Goal: Task Accomplishment & Management: Manage account settings

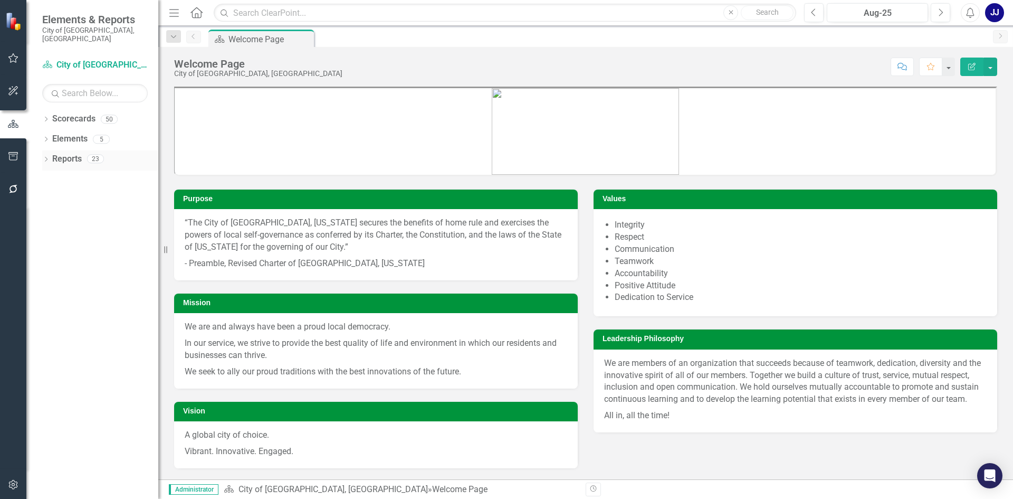
click at [70, 153] on link "Reports" at bounding box center [67, 159] width 30 height 12
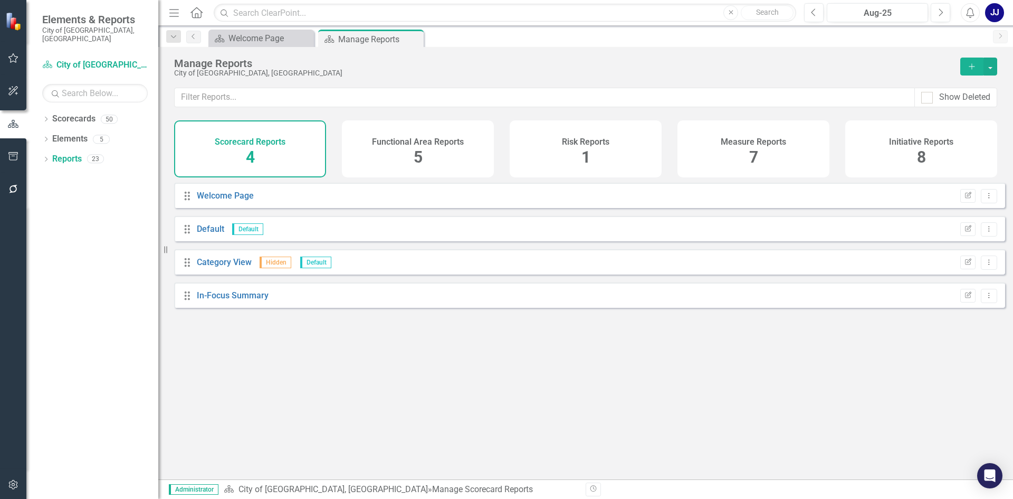
click at [973, 63] on icon "Add" at bounding box center [971, 66] width 9 height 7
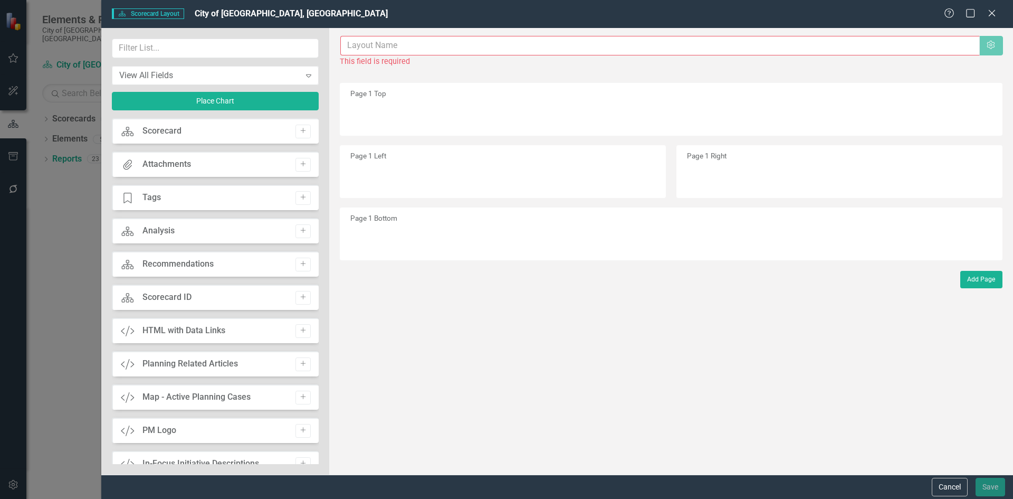
click at [400, 41] on input "text" at bounding box center [660, 46] width 640 height 20
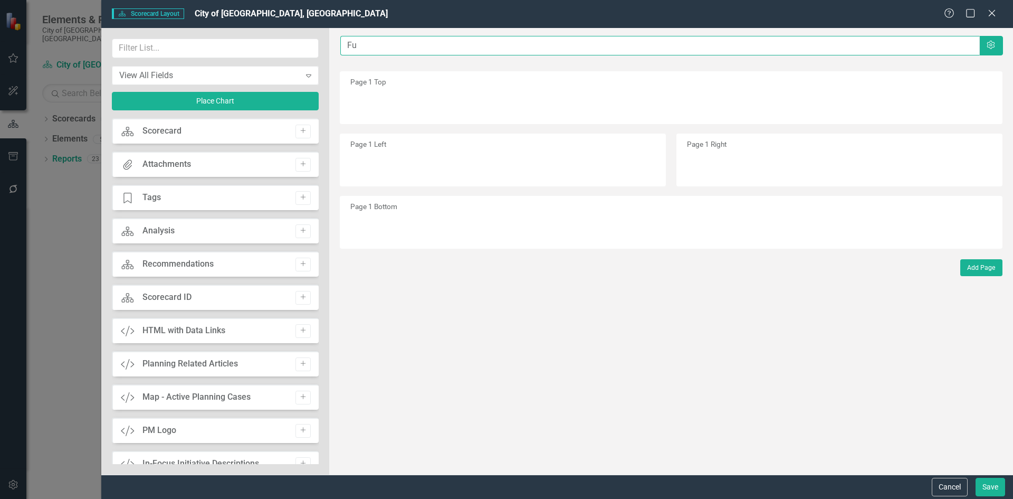
type input "F"
type input "Overall Report"
click at [390, 93] on div "Page 1 Top" at bounding box center [671, 97] width 663 height 53
click at [228, 96] on button "Place Chart" at bounding box center [215, 101] width 207 height 18
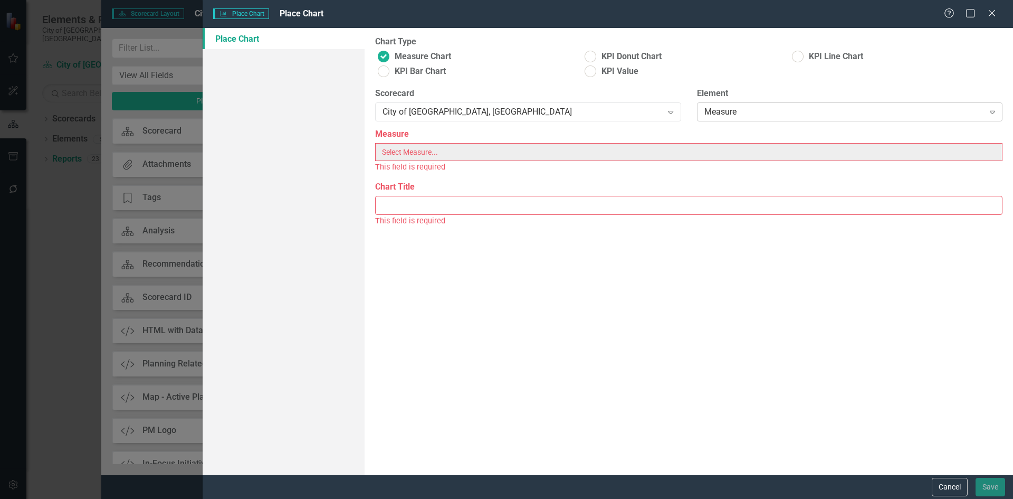
click at [763, 105] on div "Measure Expand" at bounding box center [850, 111] width 306 height 19
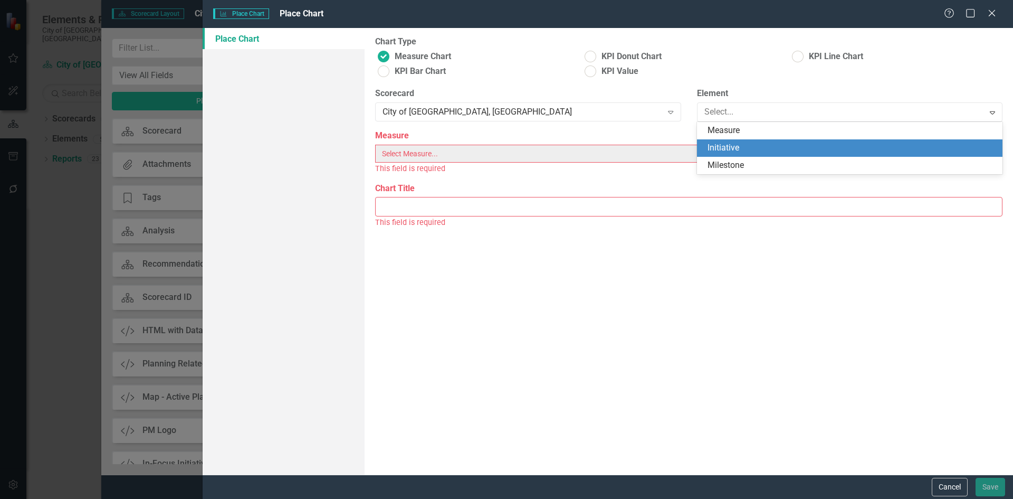
click at [739, 143] on div "Initiative" at bounding box center [852, 148] width 289 height 12
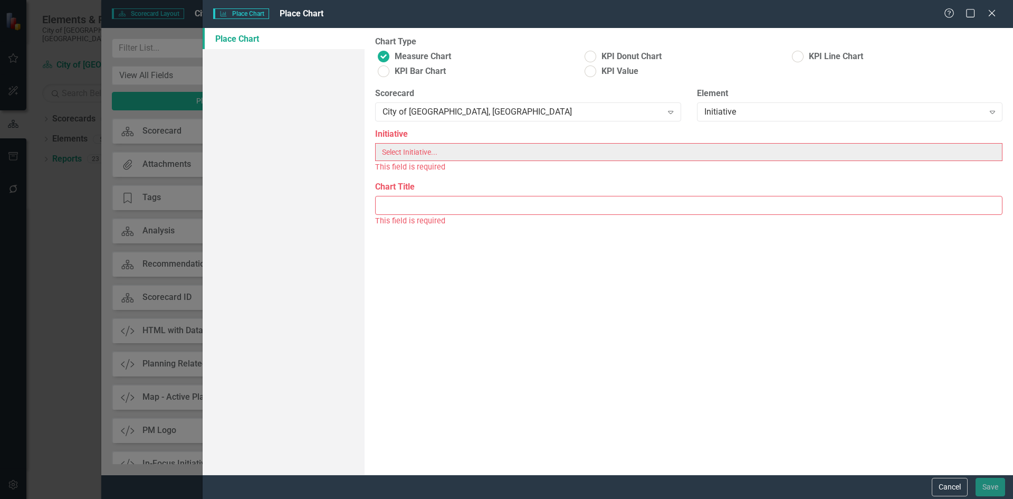
click at [510, 134] on label "Initiative" at bounding box center [688, 134] width 627 height 12
click at [737, 108] on div "Initiative" at bounding box center [844, 112] width 280 height 12
drag, startPoint x: 728, startPoint y: 101, endPoint x: 718, endPoint y: 121, distance: 22.7
drag, startPoint x: 718, startPoint y: 121, endPoint x: 718, endPoint y: 107, distance: 14.3
click at [718, 107] on div "Initiative" at bounding box center [844, 112] width 280 height 12
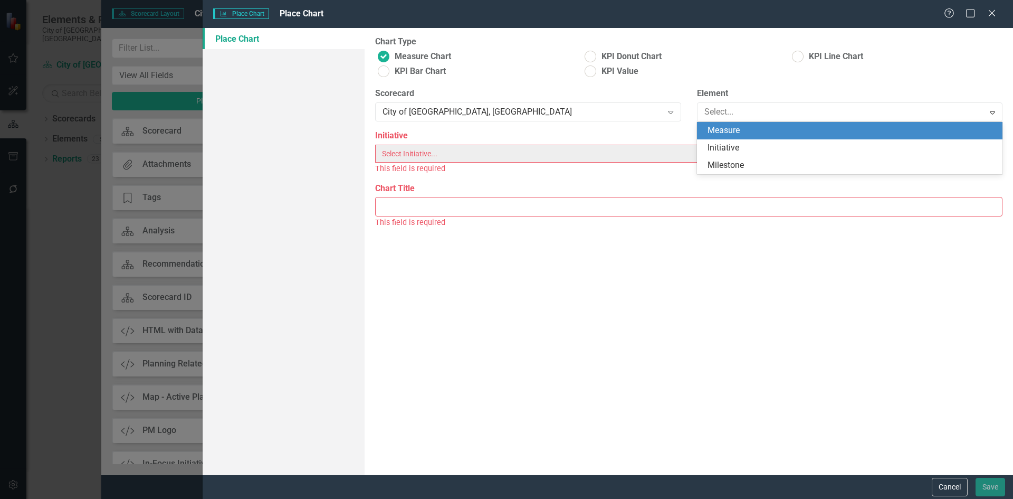
click at [720, 132] on div "Measure" at bounding box center [852, 131] width 289 height 12
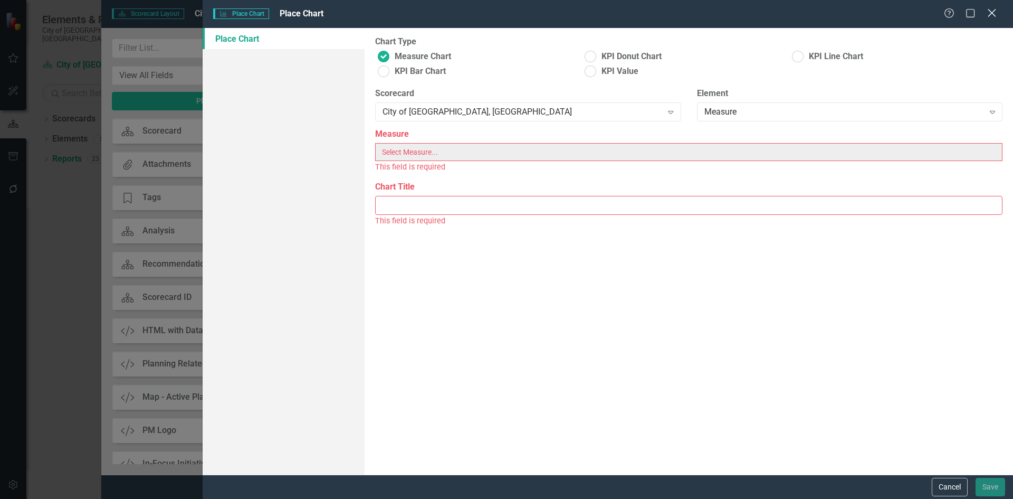
click at [987, 11] on icon "Close" at bounding box center [991, 13] width 13 height 10
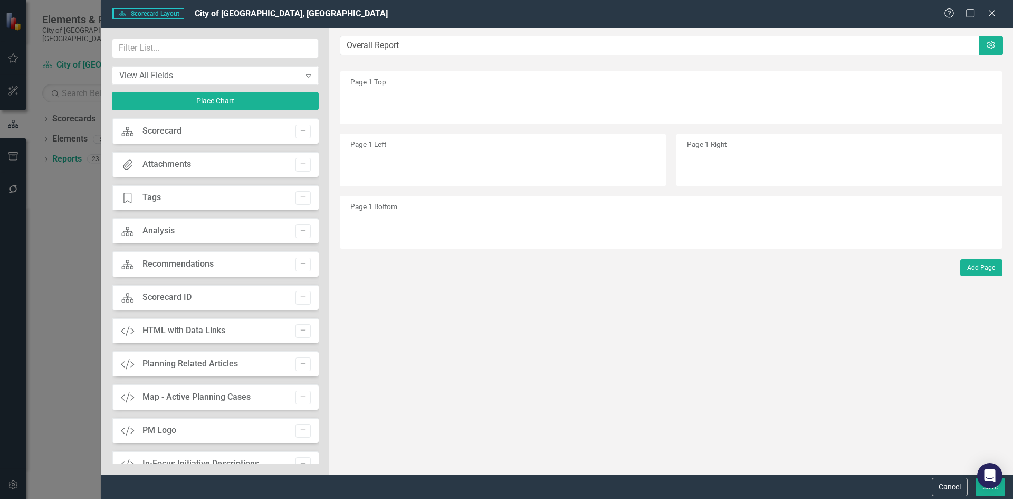
click at [80, 233] on div "Scorecard Scorecard Layout City of Dublin, OH Help Maximize Close View All Fiel…" at bounding box center [506, 249] width 1013 height 499
click at [993, 13] on icon "Close" at bounding box center [991, 13] width 13 height 10
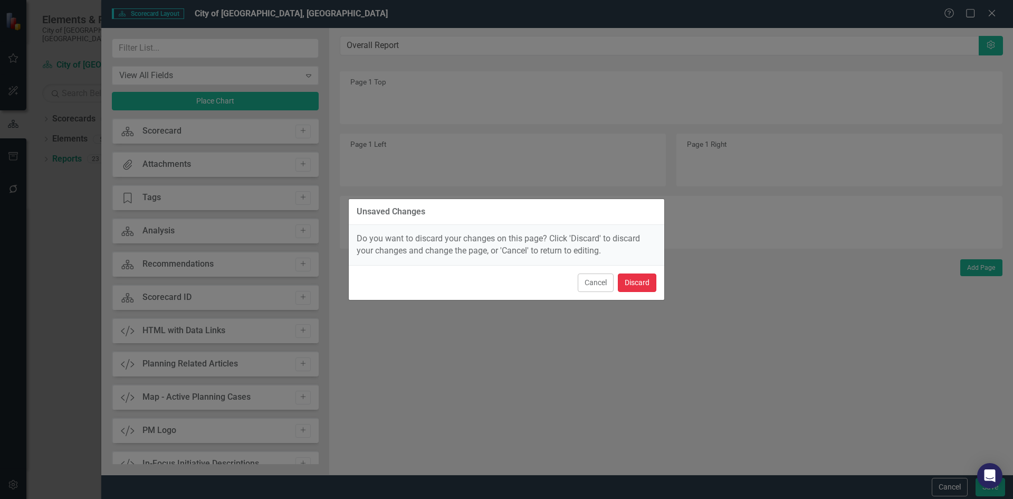
click at [640, 278] on button "Discard" at bounding box center [637, 282] width 39 height 18
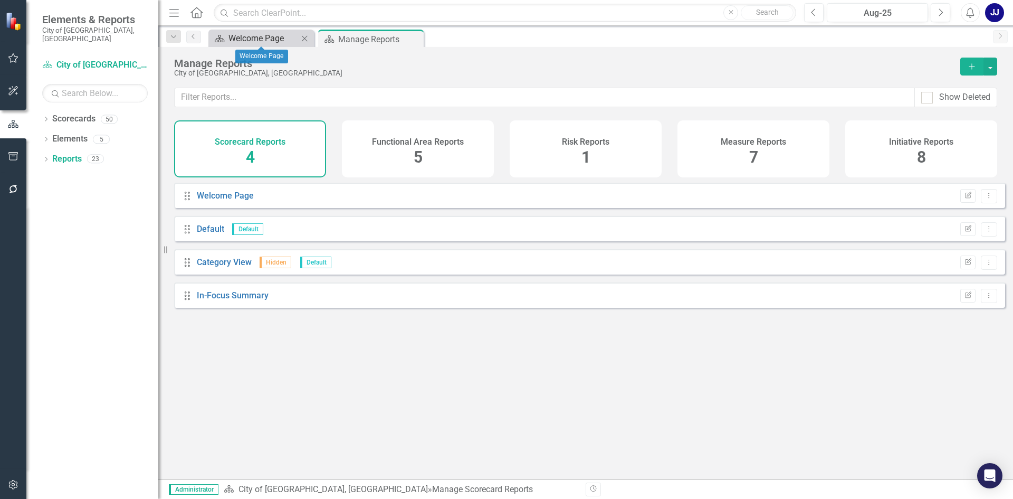
click at [227, 40] on link "Scorecard Welcome Page" at bounding box center [254, 38] width 87 height 13
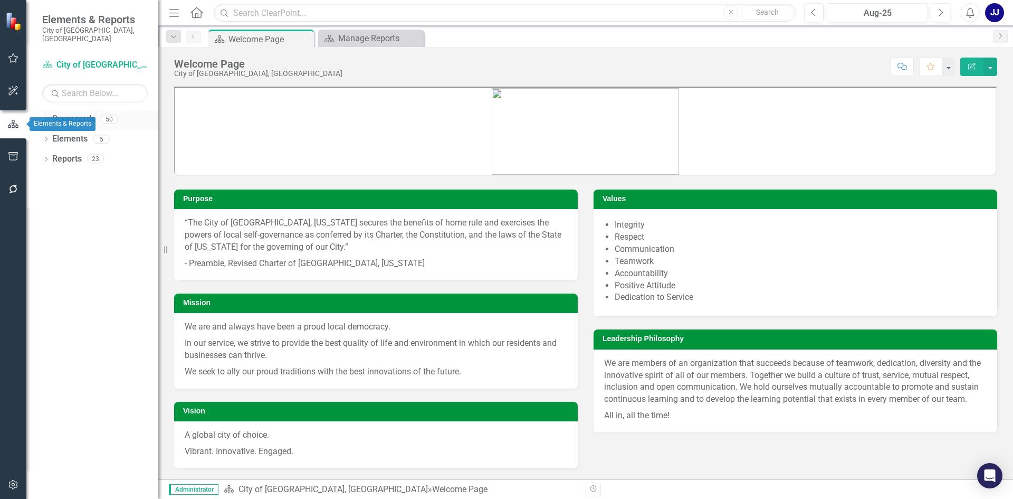
click at [45, 116] on div "Dropdown" at bounding box center [45, 120] width 7 height 9
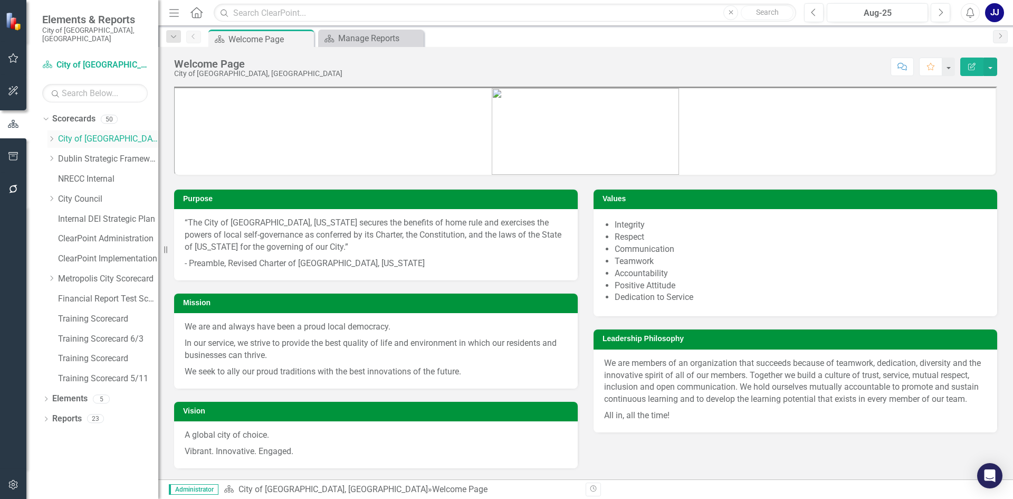
click at [62, 133] on link "City of [GEOGRAPHIC_DATA], [GEOGRAPHIC_DATA]" at bounding box center [108, 139] width 100 height 12
click at [50, 136] on icon "Dropdown" at bounding box center [51, 139] width 8 height 6
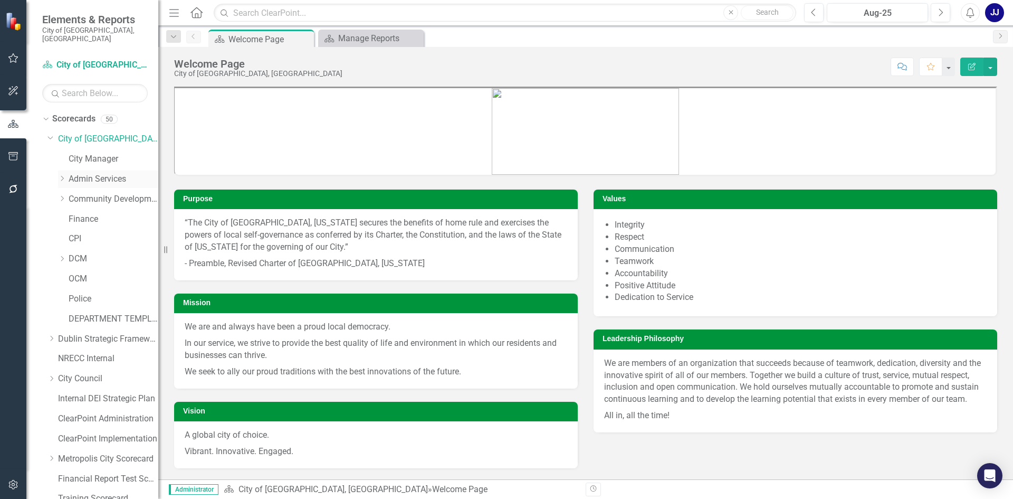
click at [62, 175] on icon "Dropdown" at bounding box center [62, 178] width 8 height 6
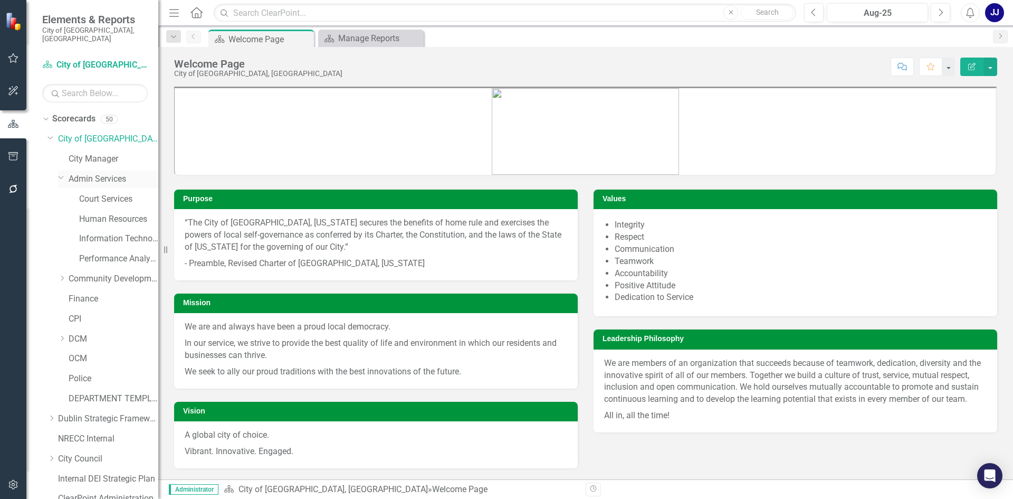
click at [62, 173] on icon "Dropdown" at bounding box center [61, 177] width 6 height 8
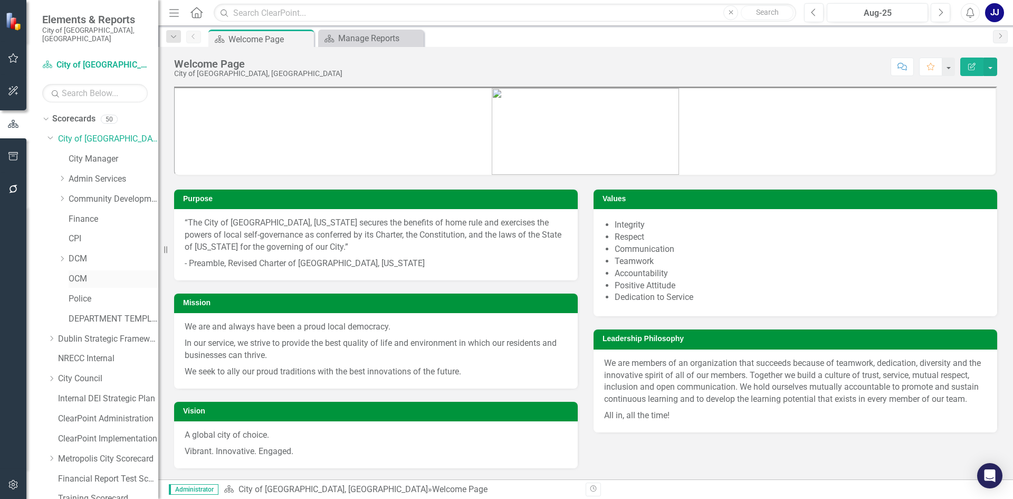
click at [73, 273] on link "OCM" at bounding box center [114, 279] width 90 height 12
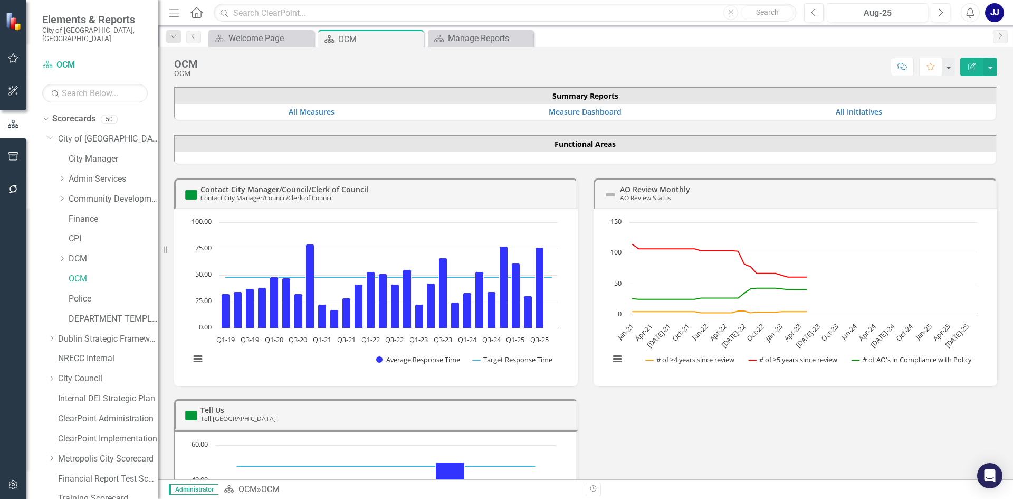
click at [975, 65] on icon "Edit Report" at bounding box center [971, 66] width 9 height 7
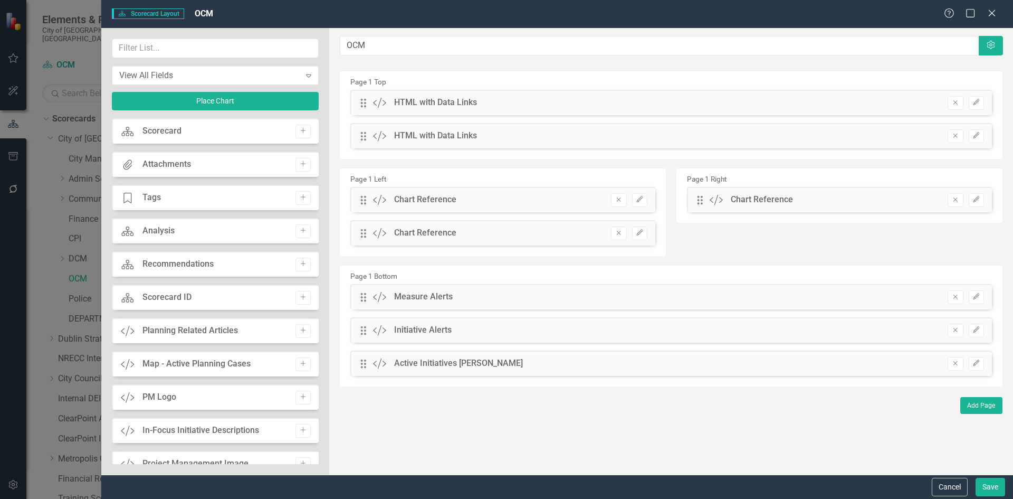
drag, startPoint x: 264, startPoint y: 151, endPoint x: 269, endPoint y: 182, distance: 31.1
drag, startPoint x: 269, startPoint y: 182, endPoint x: 234, endPoint y: 132, distance: 60.6
click at [235, 130] on div "Scorecard Scorecard Add" at bounding box center [215, 130] width 207 height 25
click at [238, 139] on div "Scorecard Scorecard Add" at bounding box center [215, 130] width 207 height 25
click at [290, 128] on div "Add" at bounding box center [300, 132] width 21 height 14
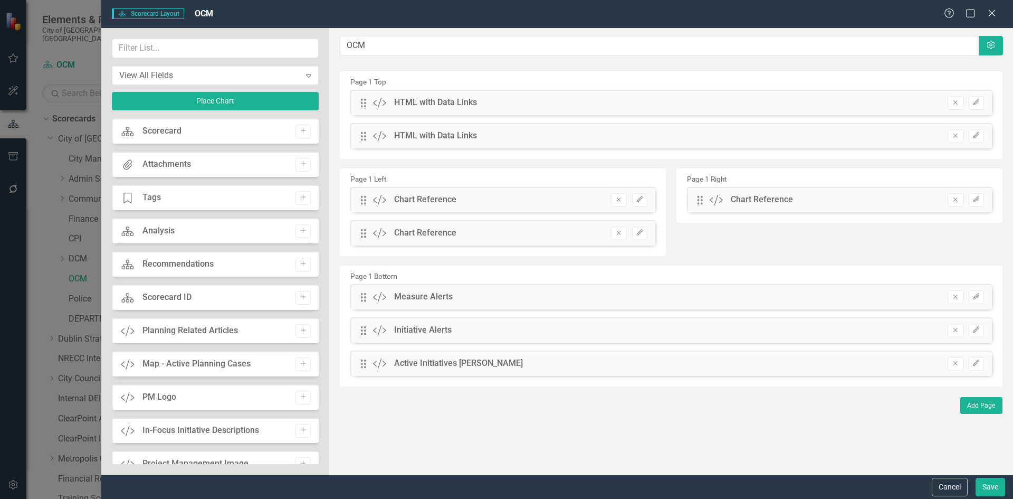
click at [291, 131] on div "Add" at bounding box center [300, 132] width 21 height 14
click at [299, 130] on icon "Add" at bounding box center [303, 131] width 8 height 6
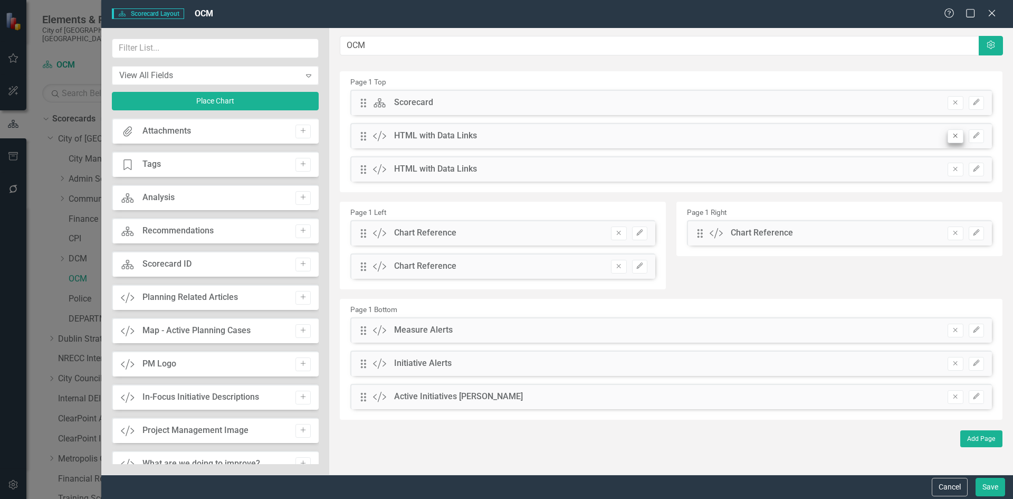
click at [951, 99] on button "Remove" at bounding box center [955, 103] width 15 height 14
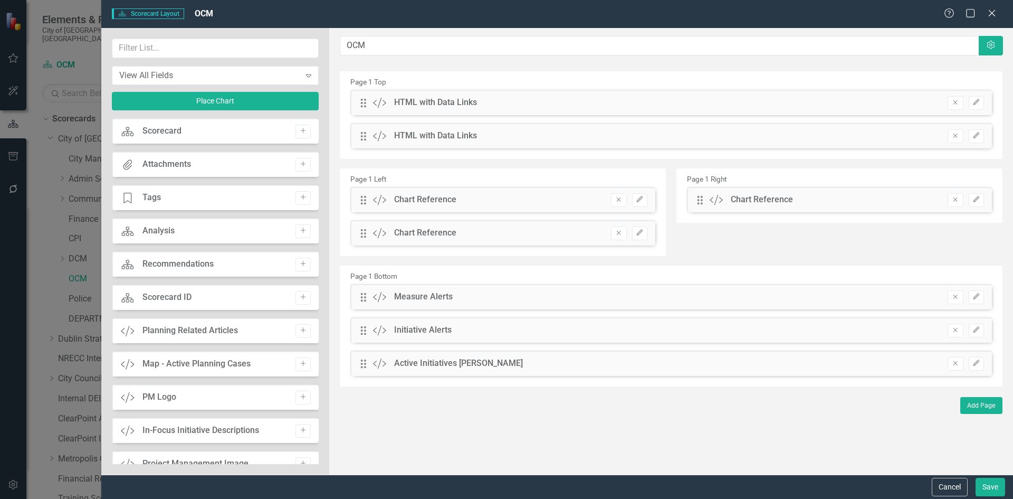
drag, startPoint x: 654, startPoint y: 343, endPoint x: 777, endPoint y: 355, distance: 123.5
drag, startPoint x: 777, startPoint y: 355, endPoint x: 660, endPoint y: 386, distance: 121.4
click at [660, 386] on div "The fields (or pods) that are available for you to include on the detail page a…" at bounding box center [671, 251] width 684 height 446
drag, startPoint x: 1002, startPoint y: 16, endPoint x: 996, endPoint y: 14, distance: 5.7
click at [999, 14] on div "Scorecard Scorecard Layout OCM Help Maximize Close" at bounding box center [557, 14] width 912 height 28
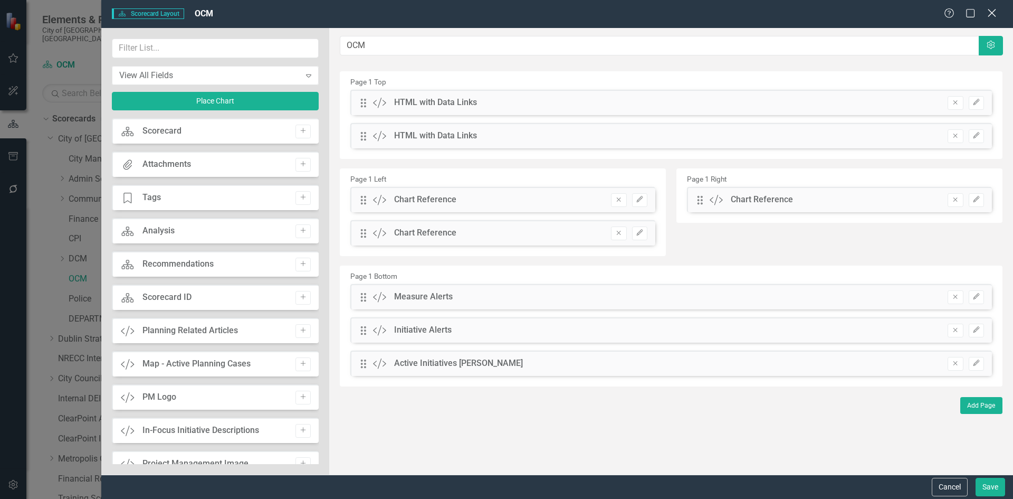
click at [988, 12] on icon "Close" at bounding box center [991, 13] width 13 height 10
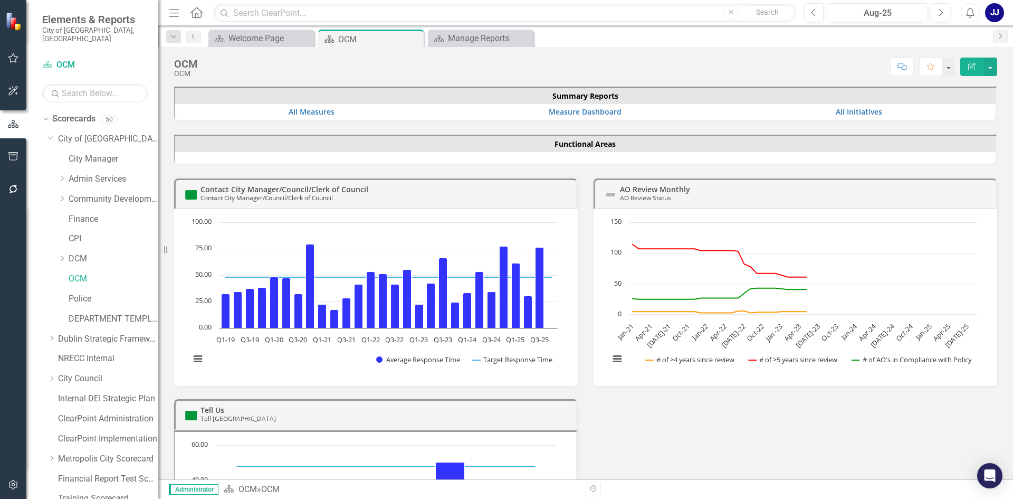
scroll to position [211, 0]
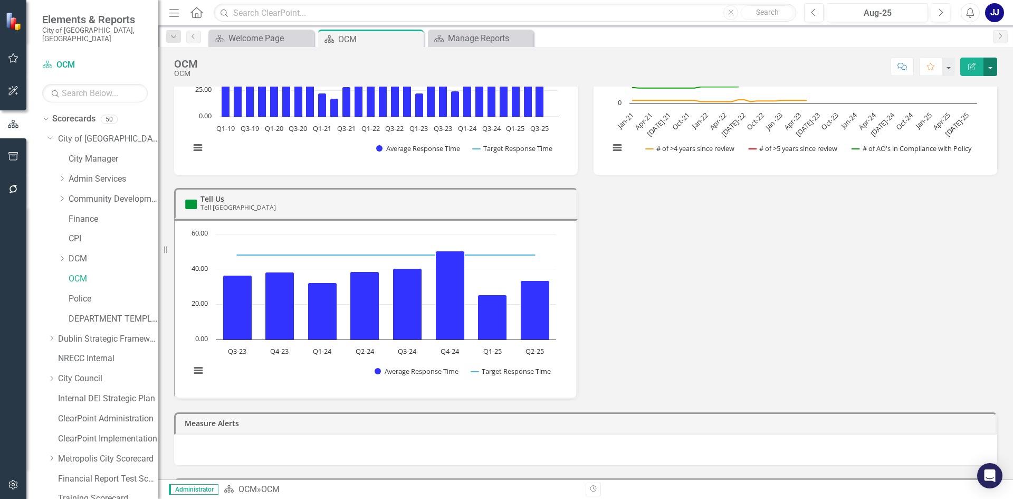
click at [994, 58] on button "button" at bounding box center [991, 67] width 14 height 18
click at [971, 60] on button "Edit Report" at bounding box center [971, 67] width 23 height 18
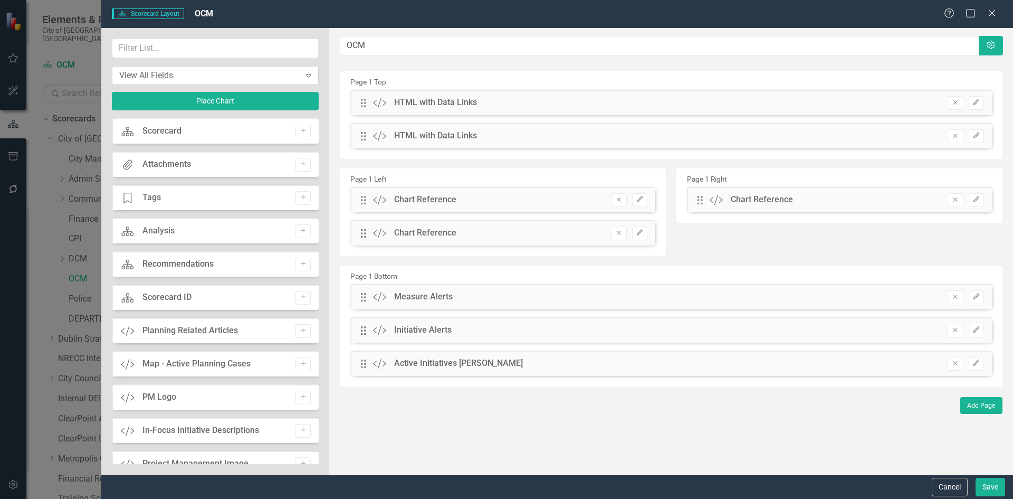
click at [258, 77] on div "View All Fields" at bounding box center [209, 75] width 181 height 12
drag, startPoint x: 812, startPoint y: 40, endPoint x: 904, endPoint y: 16, distance: 95.0
drag, startPoint x: 904, startPoint y: 16, endPoint x: 985, endPoint y: 12, distance: 80.8
click at [985, 12] on div "Help Maximize Close" at bounding box center [973, 14] width 59 height 12
click at [991, 8] on icon "Close" at bounding box center [991, 13] width 13 height 10
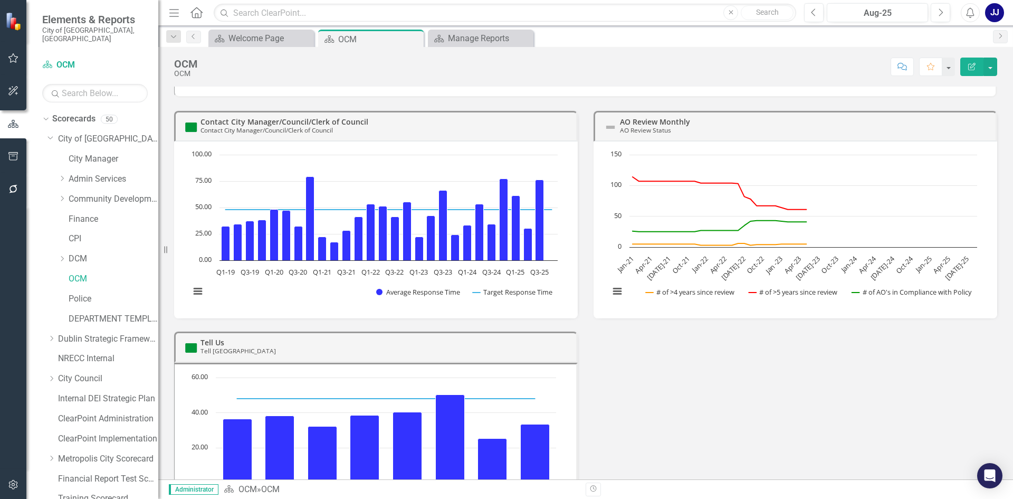
scroll to position [23, 0]
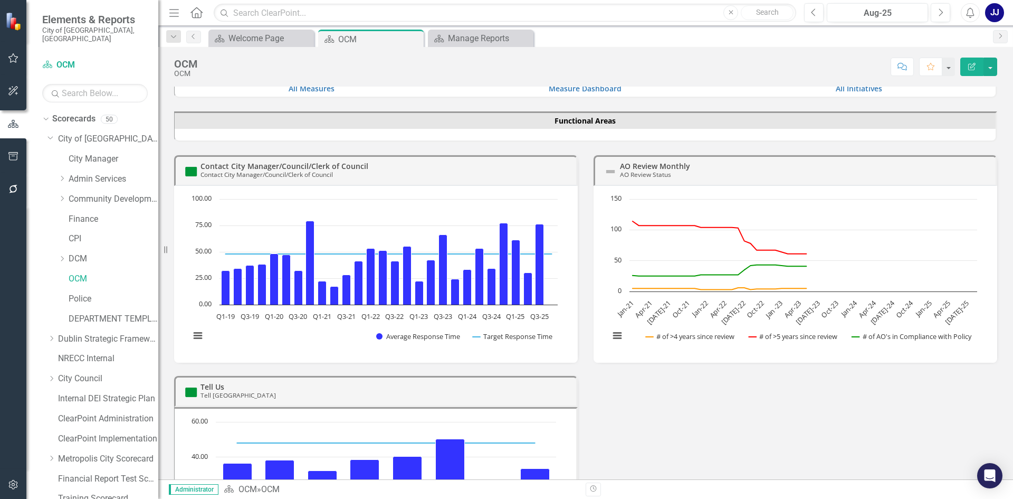
drag, startPoint x: 799, startPoint y: 398, endPoint x: 744, endPoint y: 385, distance: 56.8
click at [744, 385] on div "Contact City Manager/Council/Clerk of Council Contact City Manager/Council/Cler…" at bounding box center [585, 364] width 839 height 445
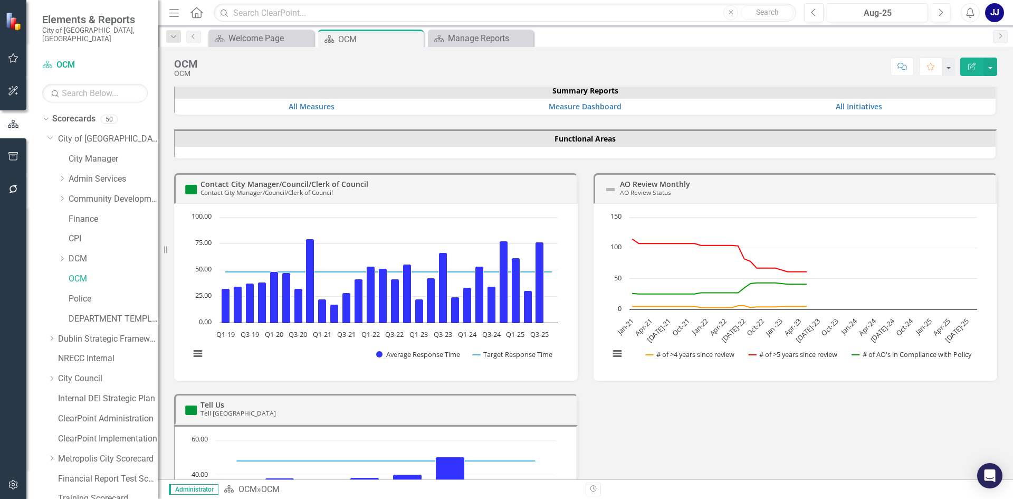
scroll to position [0, 0]
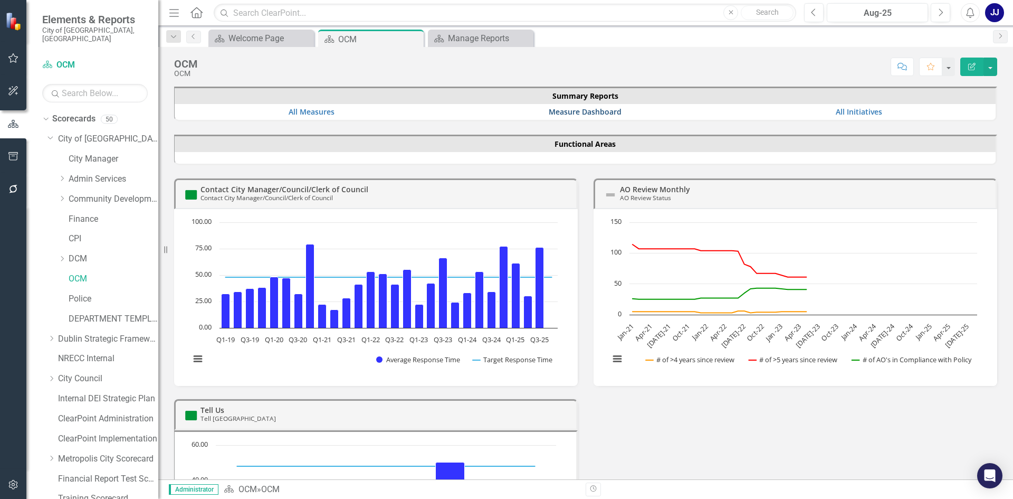
click at [559, 107] on link "Measure Dashboard" at bounding box center [585, 112] width 73 height 10
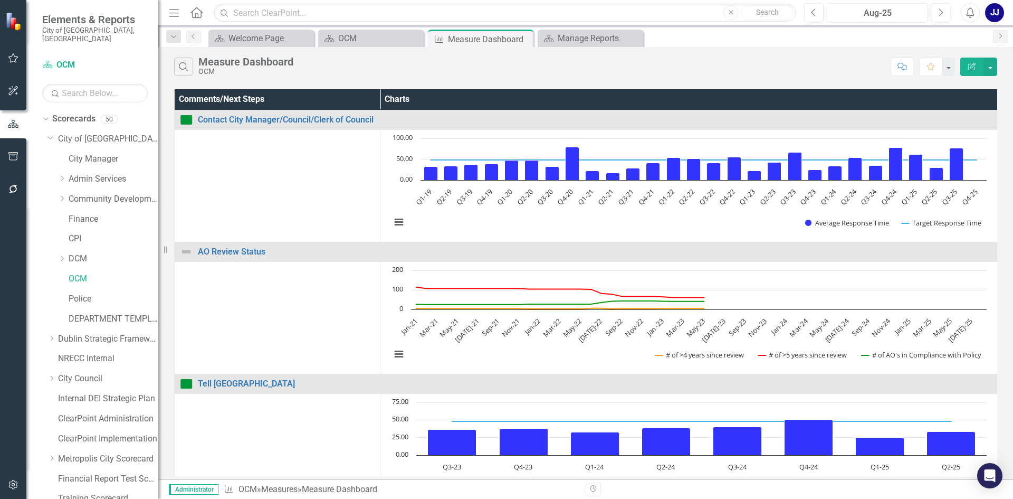
click at [975, 61] on button "Edit Report" at bounding box center [971, 67] width 23 height 18
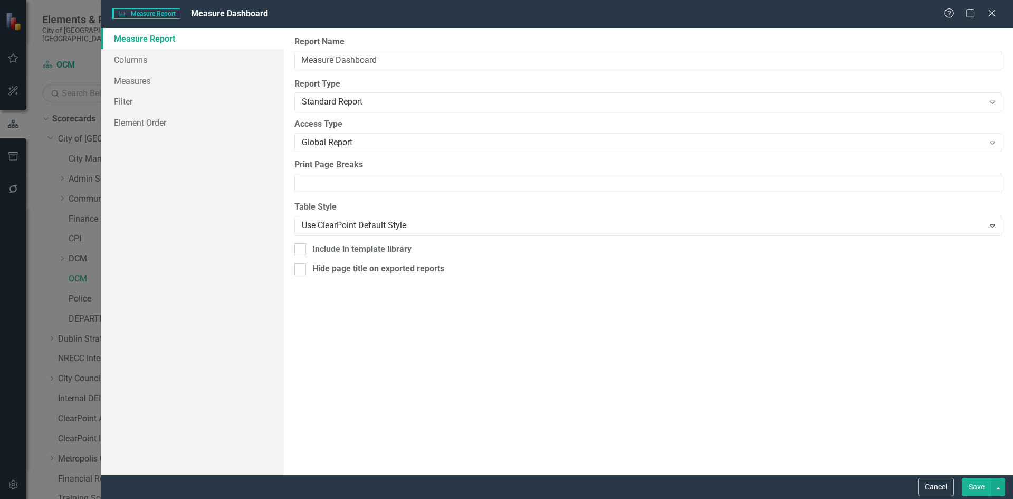
click at [986, 11] on div "Help Maximize Close" at bounding box center [973, 14] width 59 height 12
drag, startPoint x: 988, startPoint y: 12, endPoint x: 982, endPoint y: 12, distance: 6.9
click at [984, 12] on div "Help Maximize Close" at bounding box center [973, 14] width 59 height 12
click at [129, 77] on link "Measures" at bounding box center [192, 80] width 183 height 21
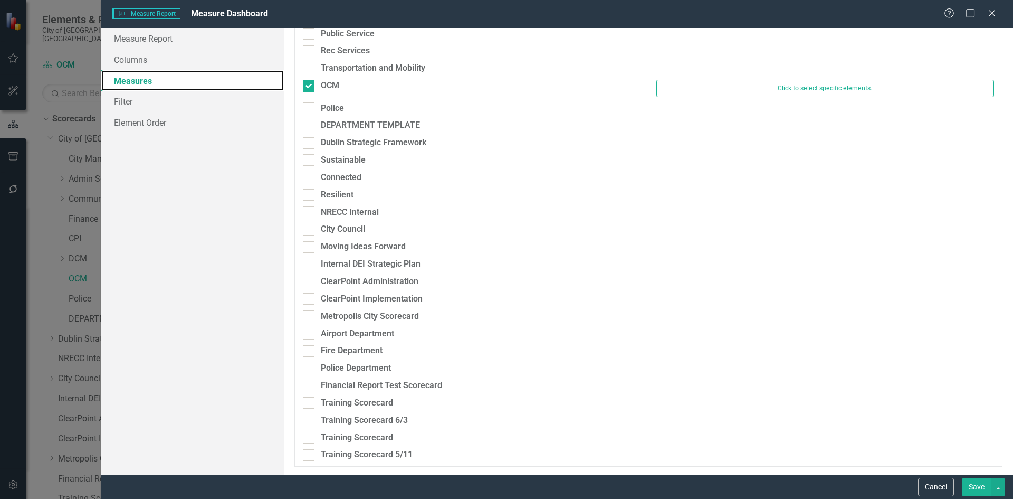
scroll to position [336, 0]
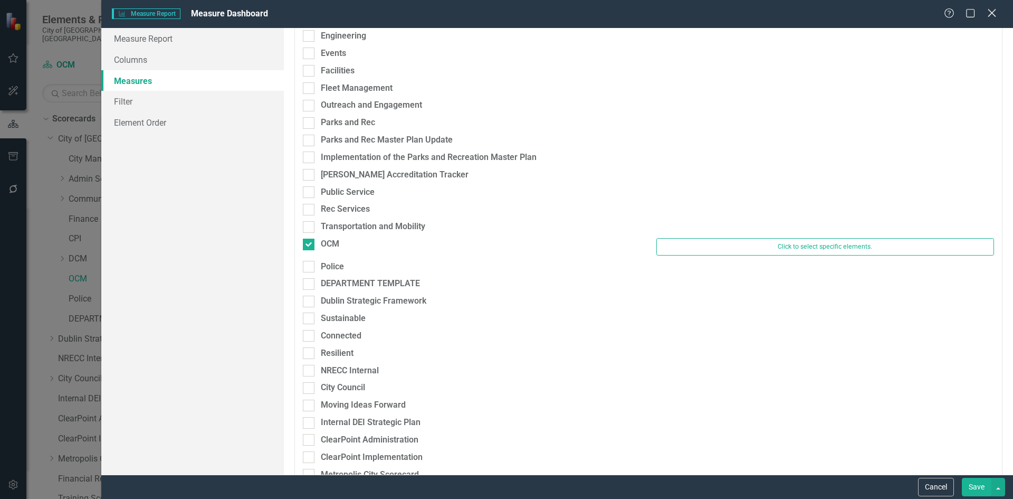
click at [992, 13] on icon at bounding box center [992, 13] width 8 height 8
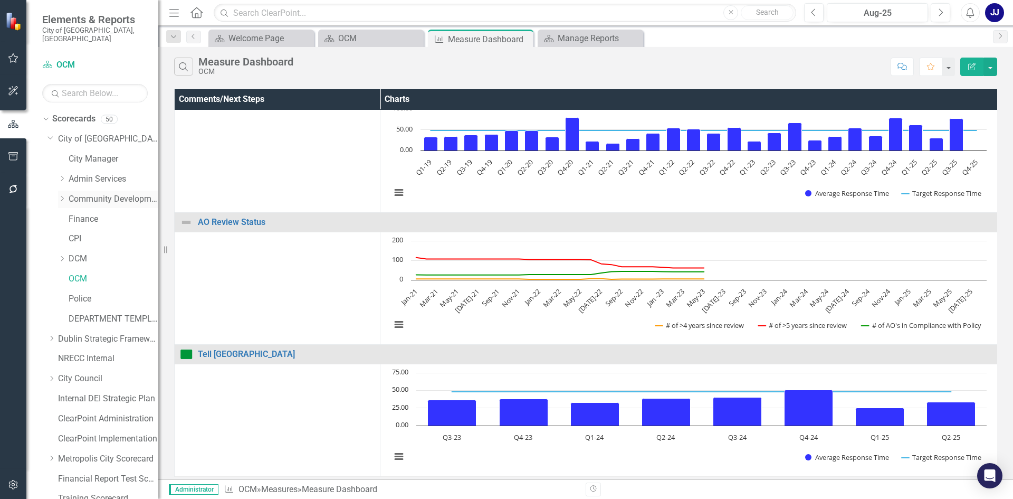
scroll to position [102, 0]
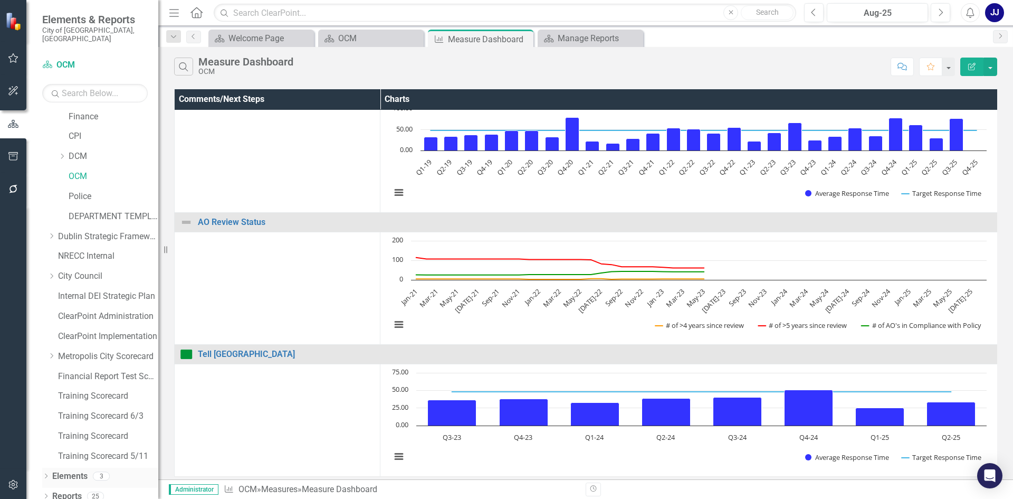
click at [42, 474] on icon "Dropdown" at bounding box center [45, 477] width 7 height 6
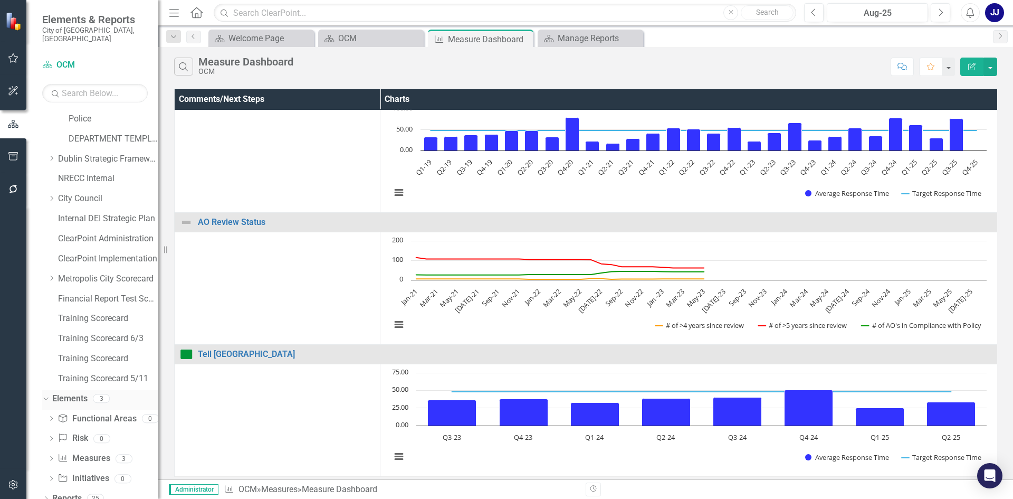
scroll to position [182, 0]
click at [98, 411] on link "Functional Area Functional Areas" at bounding box center [97, 417] width 79 height 12
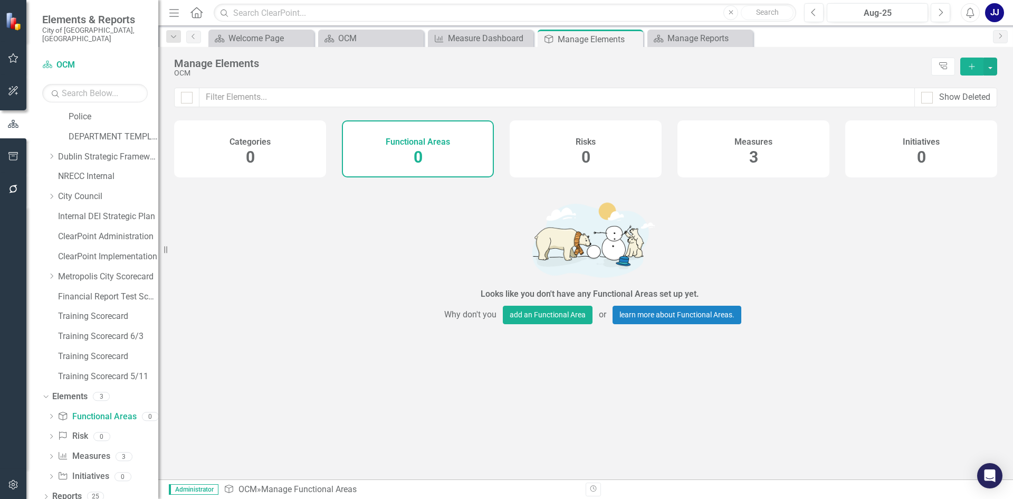
click at [772, 167] on div "Measures 3" at bounding box center [754, 148] width 152 height 57
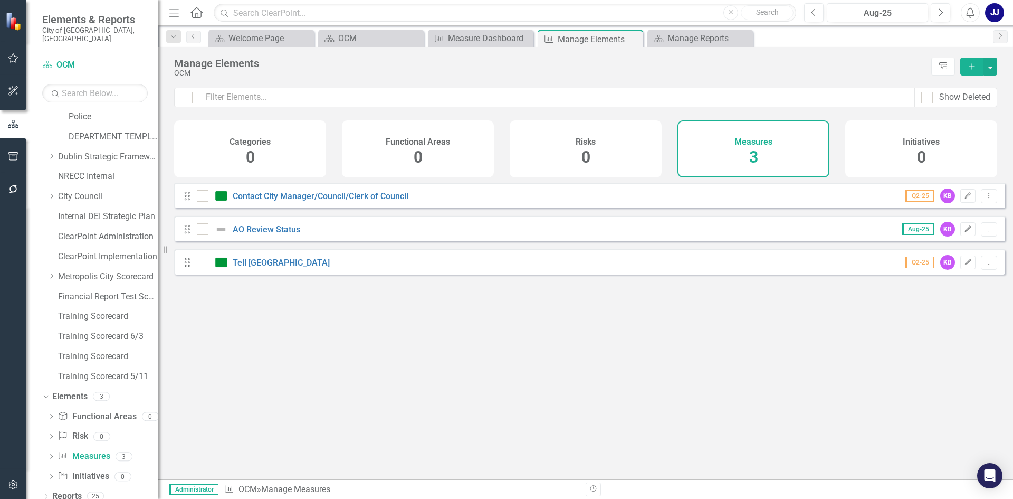
click at [966, 66] on button "Add" at bounding box center [971, 67] width 23 height 18
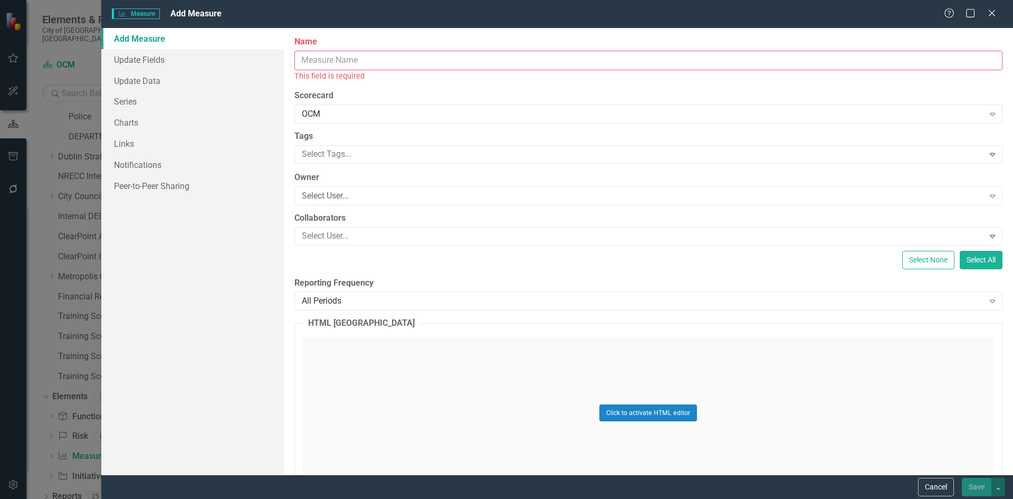
drag, startPoint x: 966, startPoint y: 66, endPoint x: 437, endPoint y: 93, distance: 530.0
click at [437, 93] on label "Scorecard" at bounding box center [648, 96] width 708 height 12
click at [415, 60] on input "Name" at bounding box center [648, 61] width 708 height 20
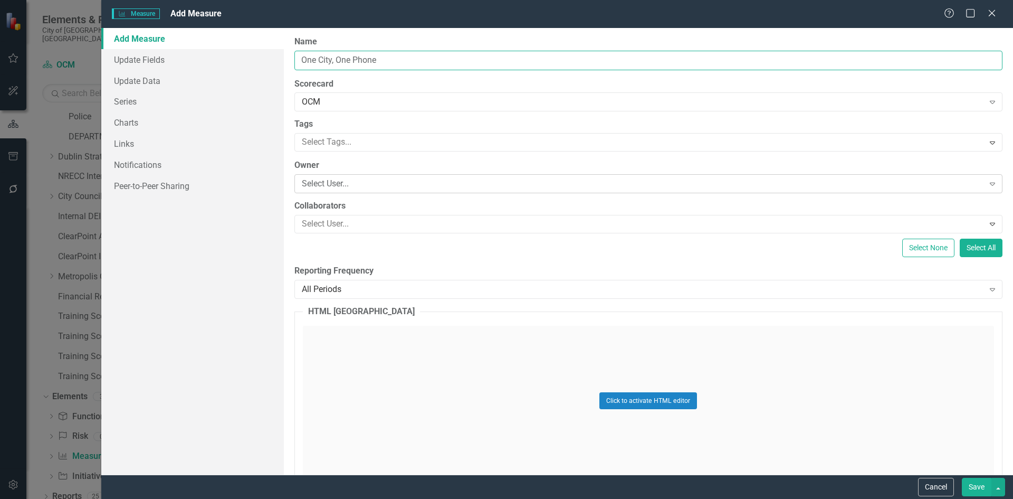
type input "One City, One Phone"
click at [323, 189] on div "Select User..." at bounding box center [643, 184] width 682 height 12
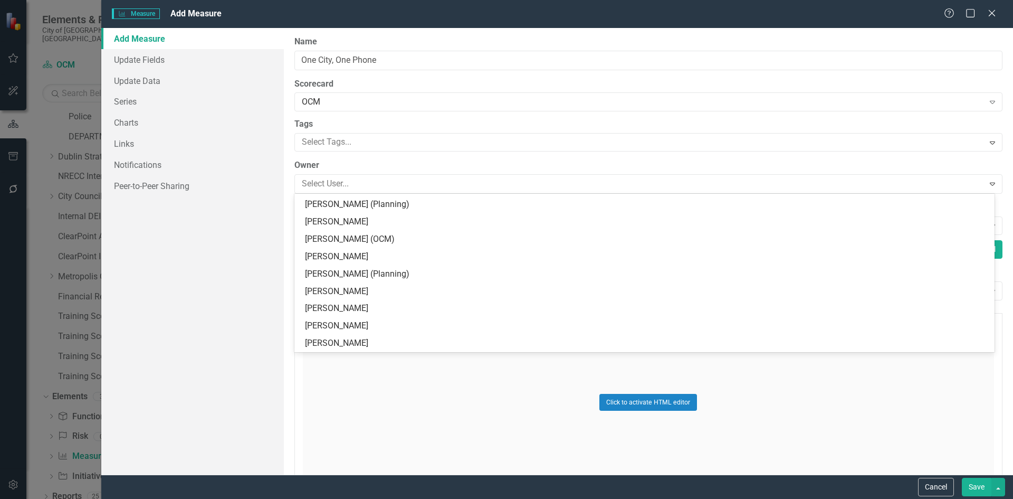
scroll to position [950, 0]
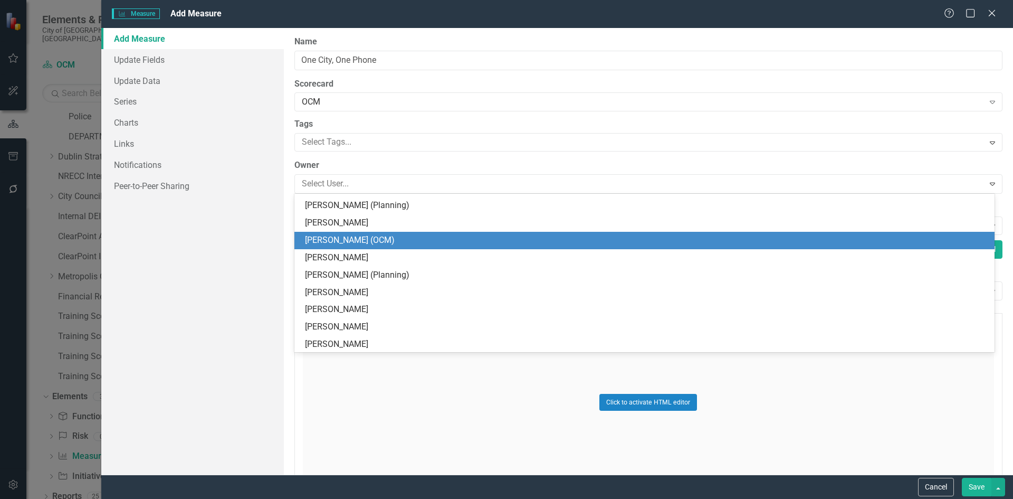
click at [337, 241] on div "[PERSON_NAME] (OCM)" at bounding box center [646, 240] width 683 height 12
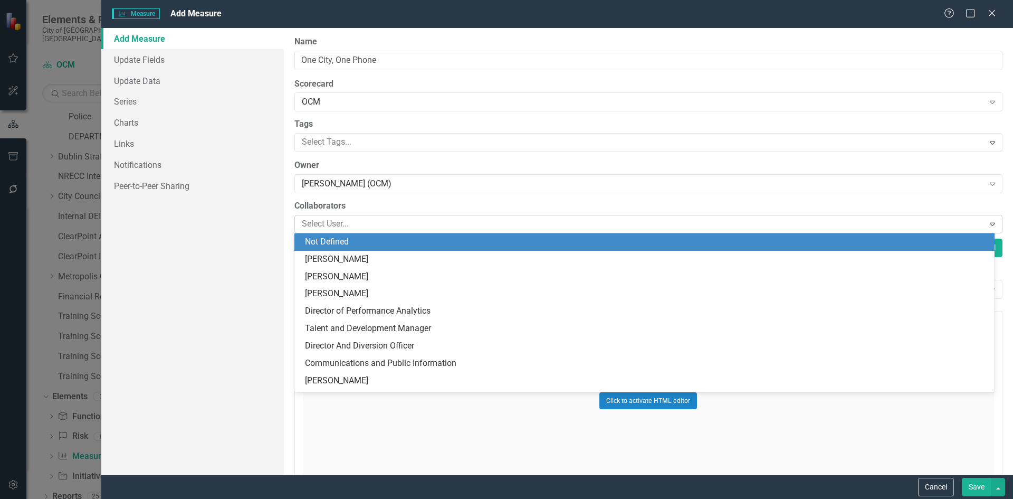
click at [350, 221] on div at bounding box center [641, 224] width 687 height 14
click at [350, 218] on div at bounding box center [641, 224] width 687 height 14
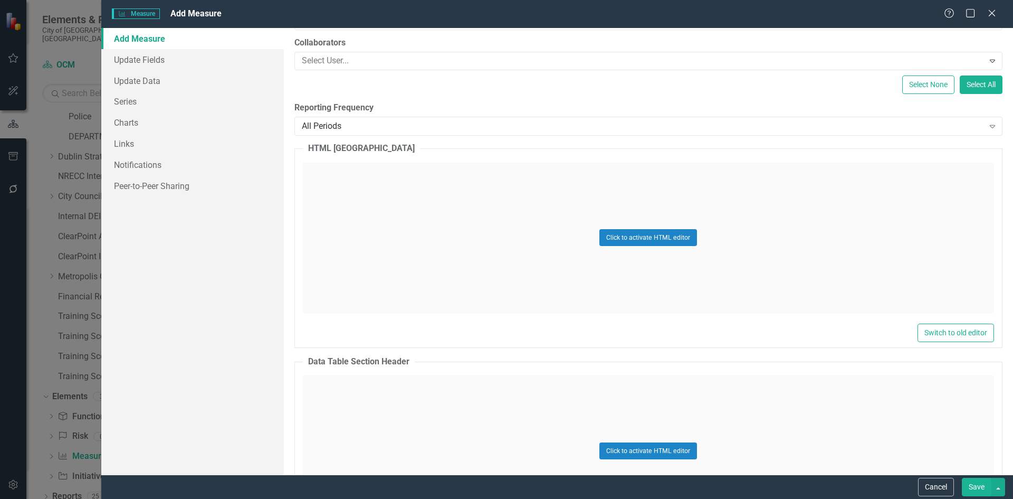
scroll to position [158, 0]
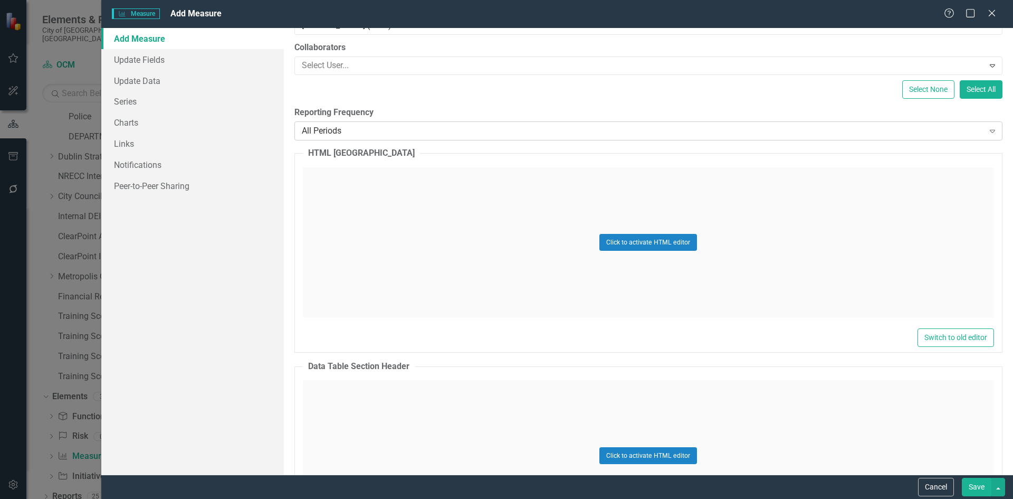
click at [466, 135] on div "All Periods" at bounding box center [643, 131] width 682 height 12
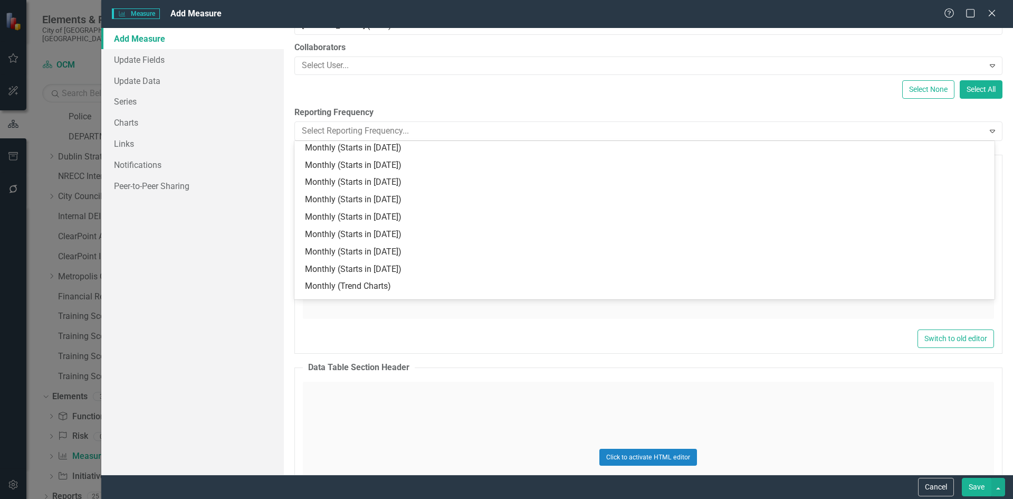
scroll to position [0, 0]
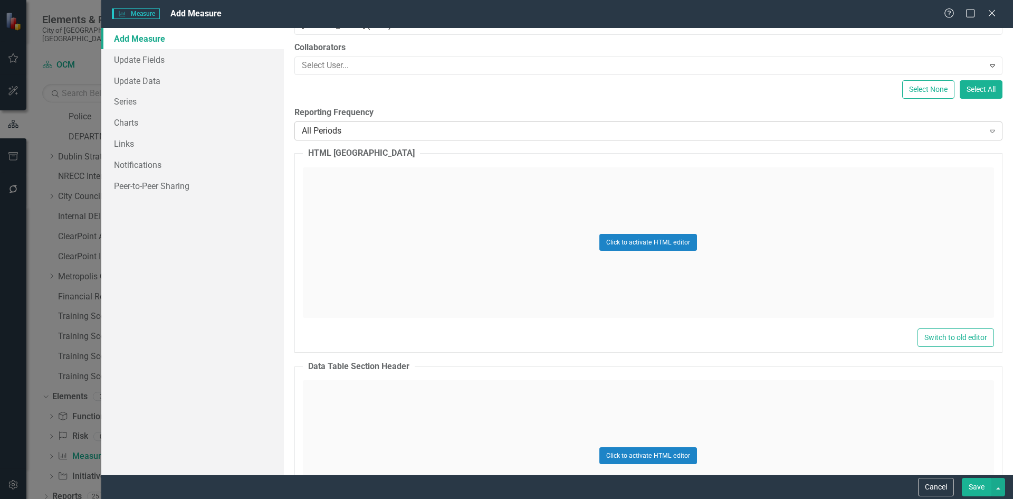
drag, startPoint x: 398, startPoint y: 192, endPoint x: 404, endPoint y: 125, distance: 66.7
click at [404, 125] on div "All Periods" at bounding box center [643, 131] width 682 height 12
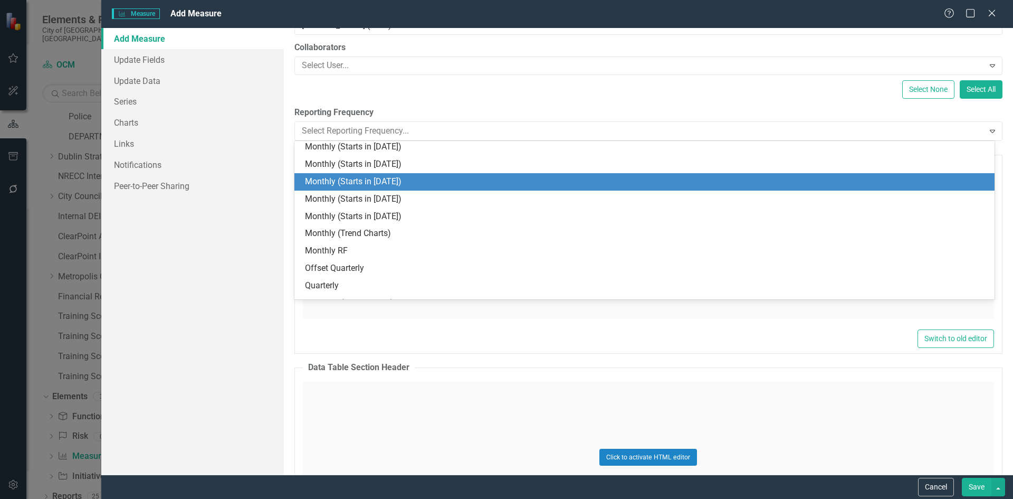
scroll to position [240, 0]
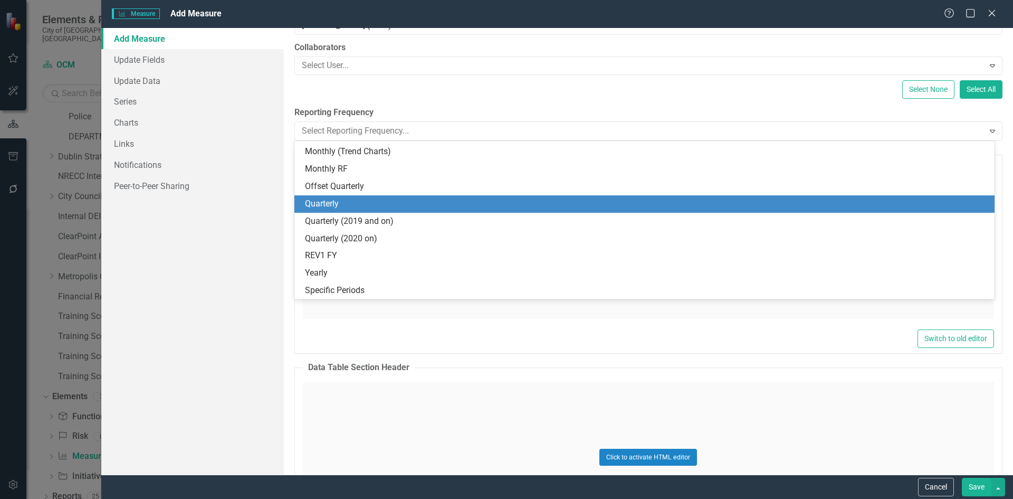
click at [334, 198] on div "Quarterly" at bounding box center [646, 204] width 683 height 12
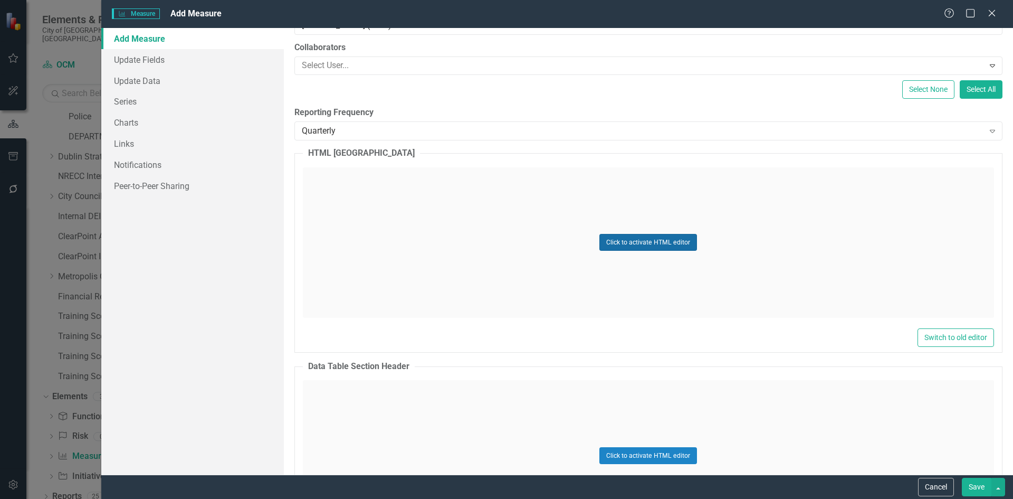
drag, startPoint x: 654, startPoint y: 236, endPoint x: 646, endPoint y: 241, distance: 9.5
click at [651, 238] on button "Click to activate HTML editor" at bounding box center [648, 242] width 98 height 17
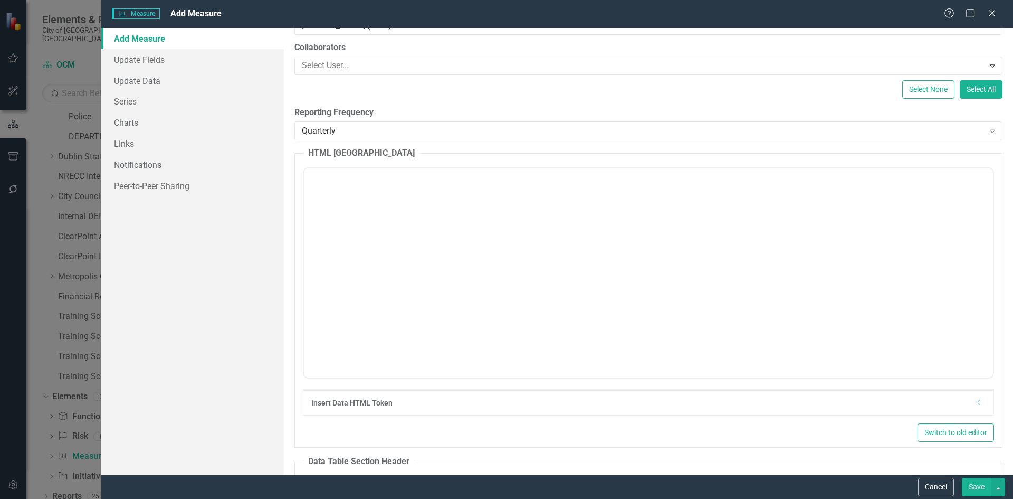
scroll to position [0, 0]
click at [607, 196] on body "Rich Text Area. Press ALT-0 for help." at bounding box center [647, 272] width 689 height 158
drag, startPoint x: 615, startPoint y: 254, endPoint x: 614, endPoint y: 247, distance: 7.5
click at [614, 247] on body "Rich Text Area. Press ALT-0 for help." at bounding box center [647, 272] width 689 height 158
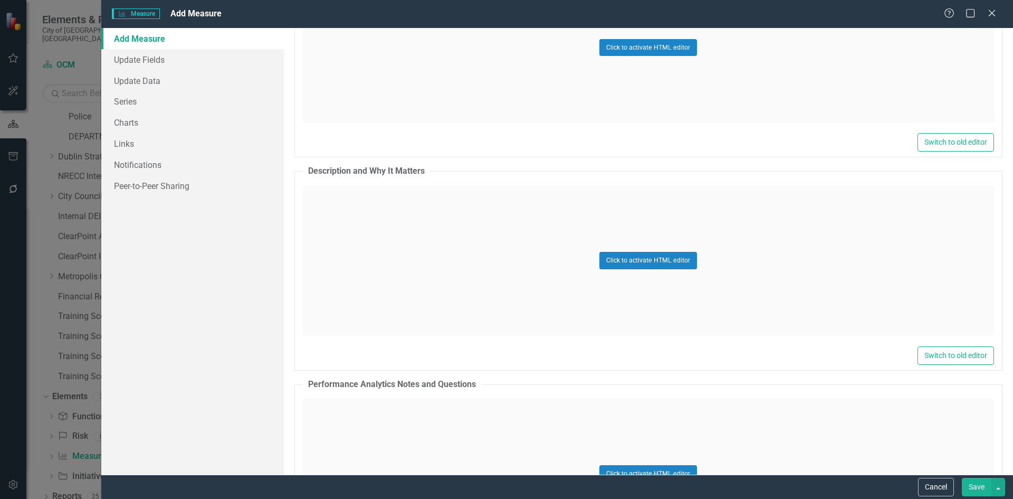
scroll to position [844, 0]
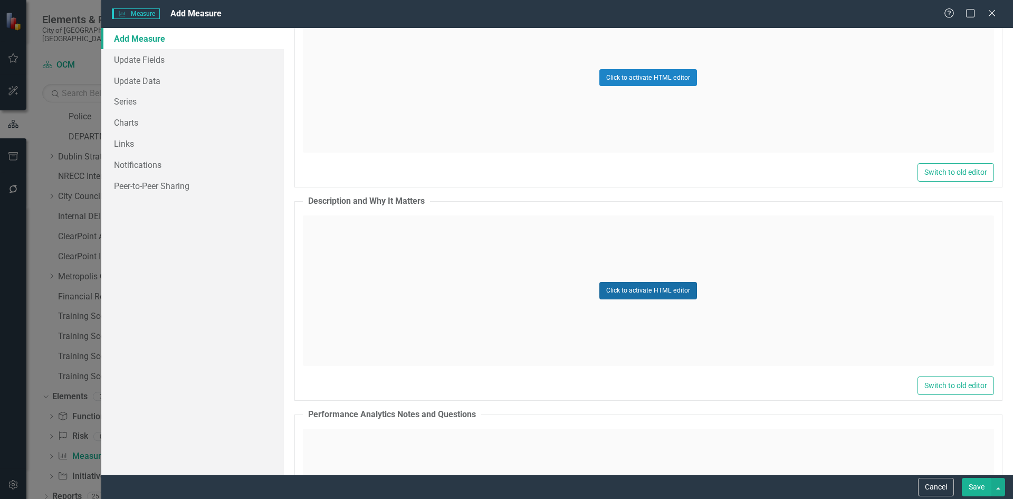
click at [649, 292] on button "Click to activate HTML editor" at bounding box center [648, 290] width 98 height 17
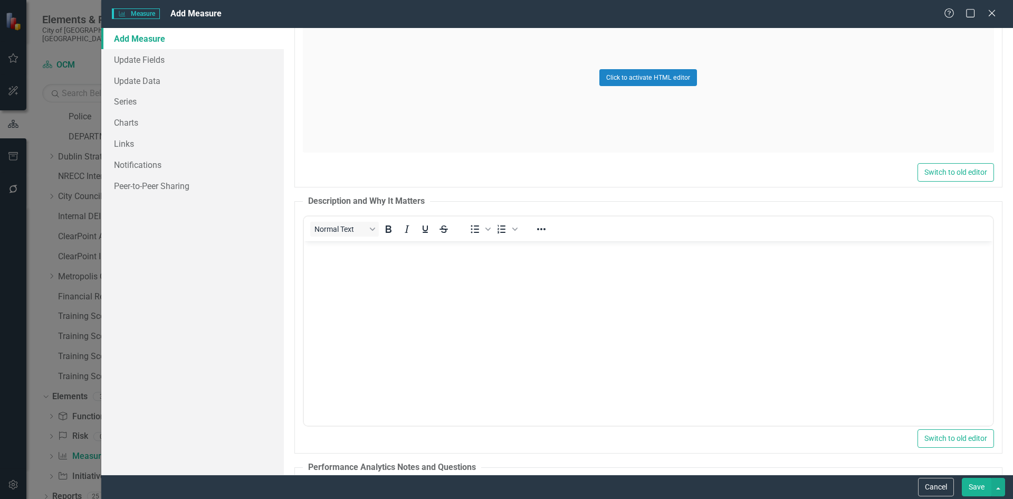
scroll to position [0, 0]
click at [649, 292] on body "Rich Text Area. Press ALT-0 for help." at bounding box center [647, 320] width 689 height 158
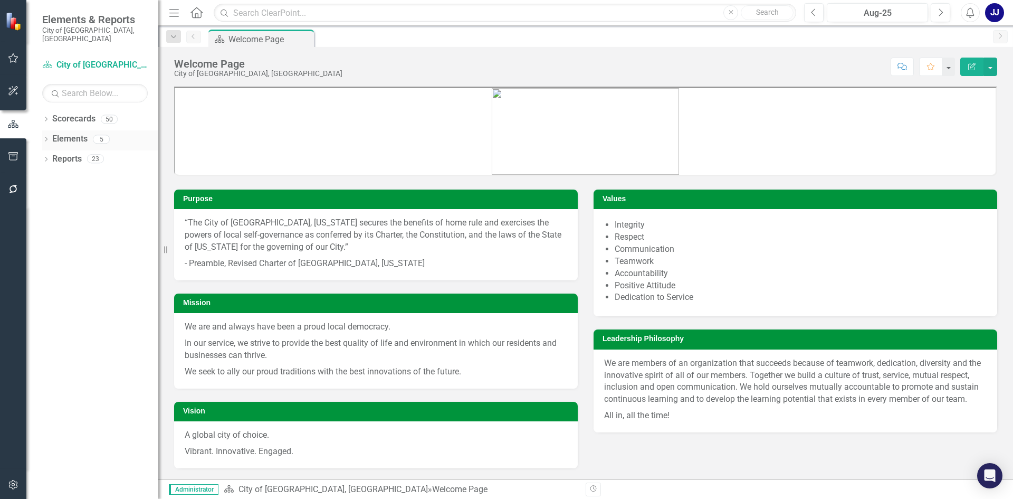
click at [54, 133] on link "Elements" at bounding box center [69, 139] width 35 height 12
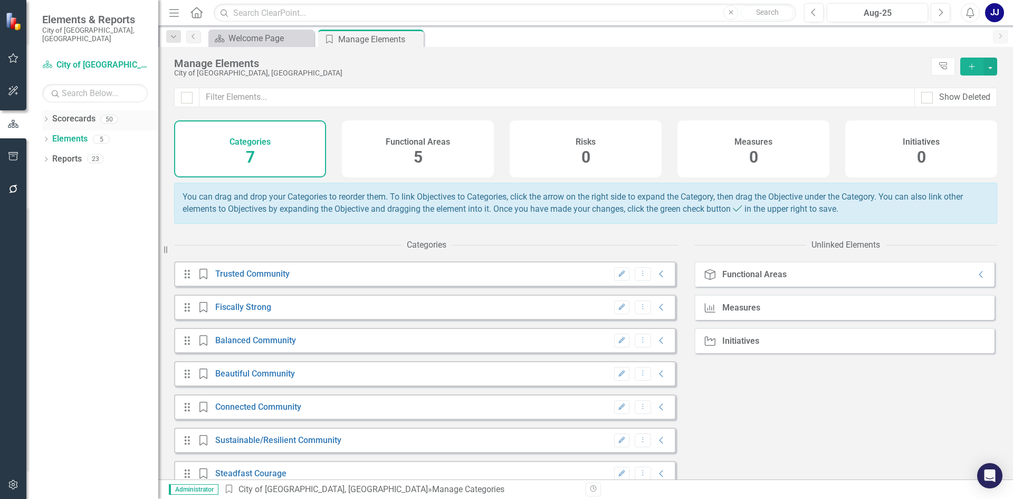
click at [74, 113] on link "Scorecards" at bounding box center [73, 119] width 43 height 12
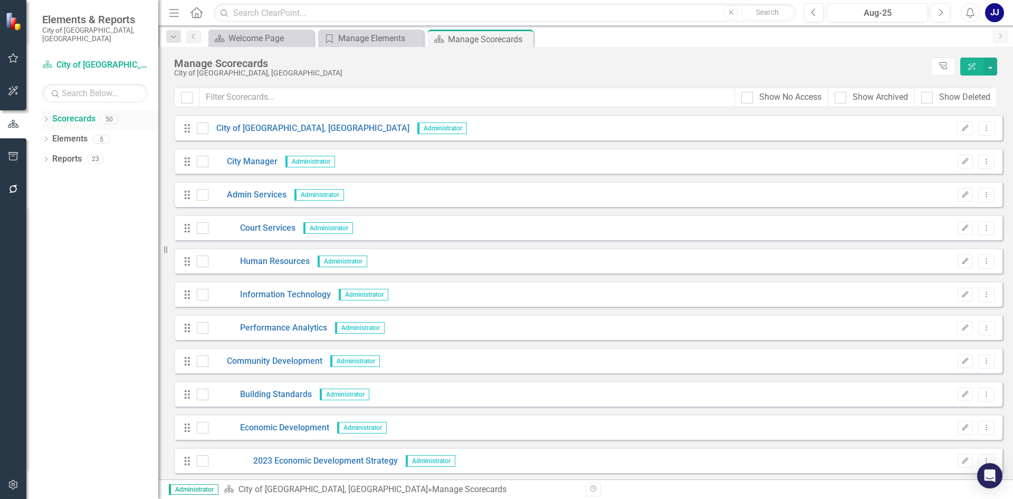
click at [46, 117] on icon "Dropdown" at bounding box center [45, 120] width 7 height 6
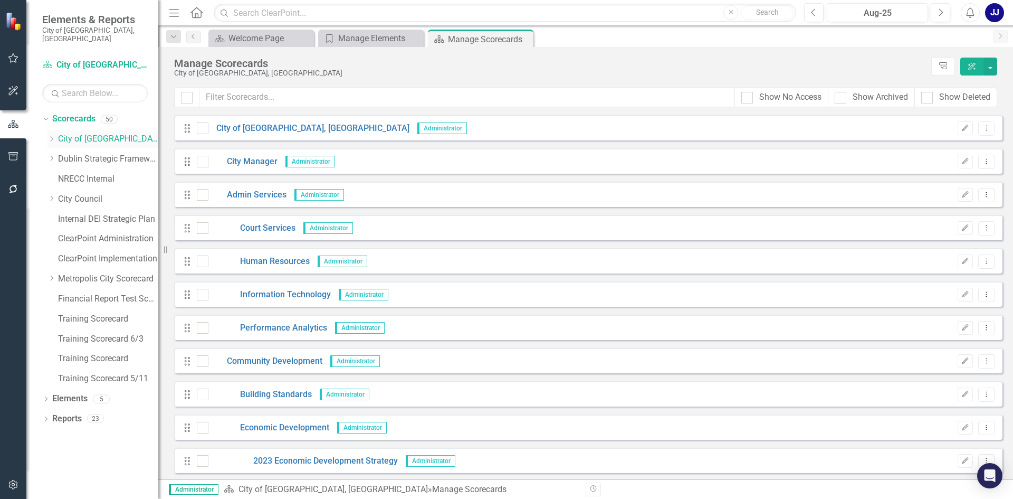
click at [58, 135] on div "Dropdown" at bounding box center [52, 139] width 11 height 9
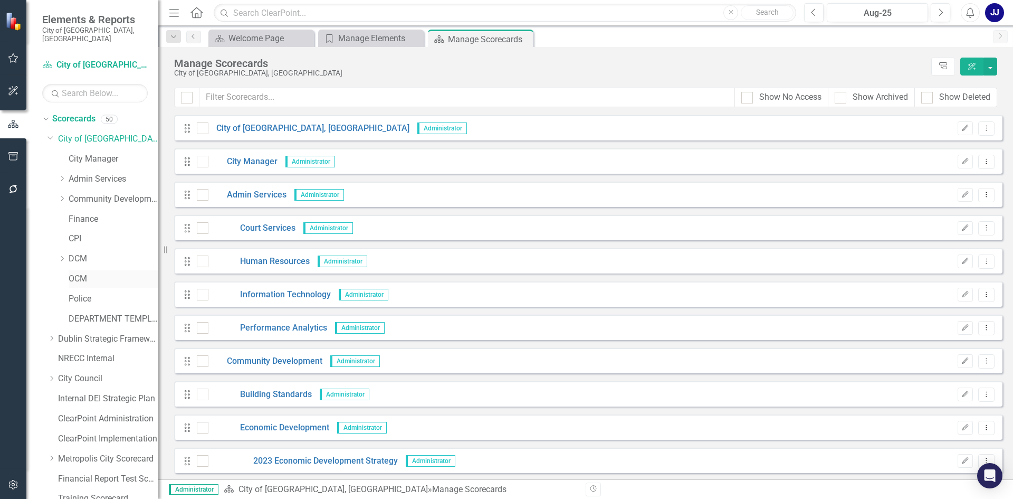
click at [74, 270] on div "OCM" at bounding box center [114, 278] width 90 height 17
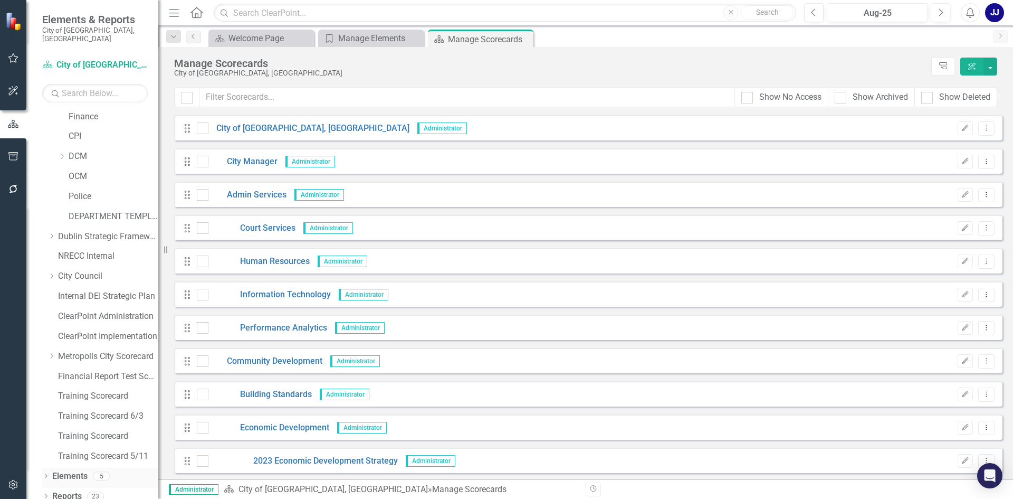
click at [44, 471] on div "Dropdown Scorecards 50 Dropdown City of [GEOGRAPHIC_DATA], [GEOGRAPHIC_DATA] Ci…" at bounding box center [92, 304] width 132 height 388
click at [44, 474] on icon "Dropdown" at bounding box center [45, 477] width 7 height 6
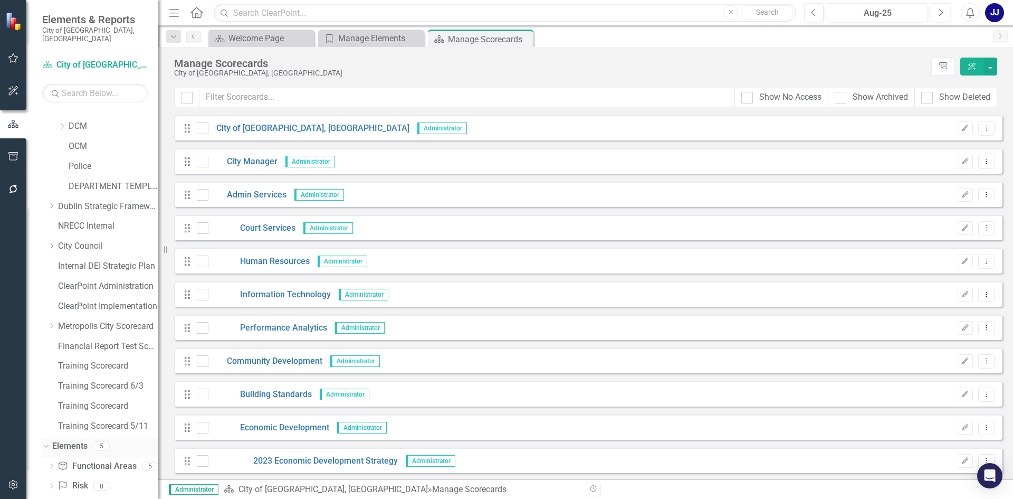
scroll to position [182, 0]
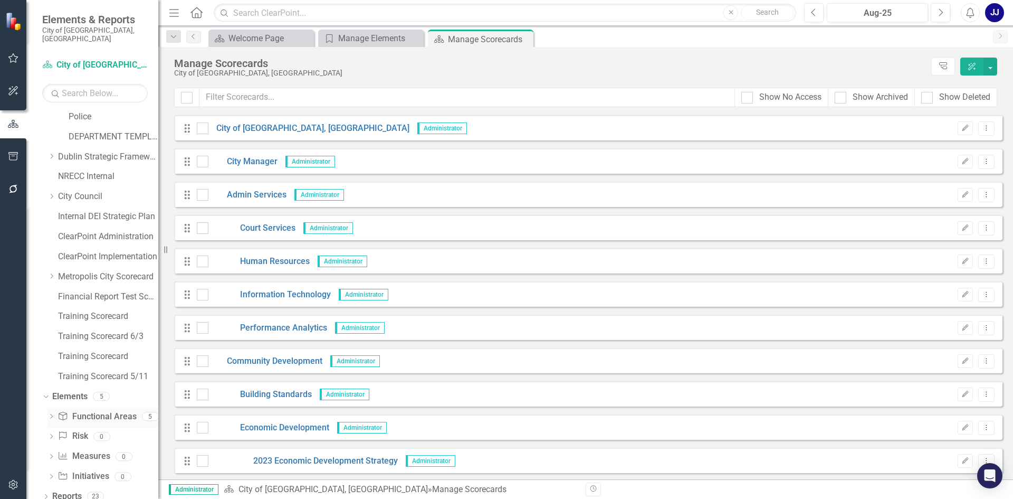
click at [80, 408] on div "Functional Area Functional Areas" at bounding box center [97, 416] width 79 height 17
click at [73, 391] on link "Elements" at bounding box center [69, 397] width 35 height 12
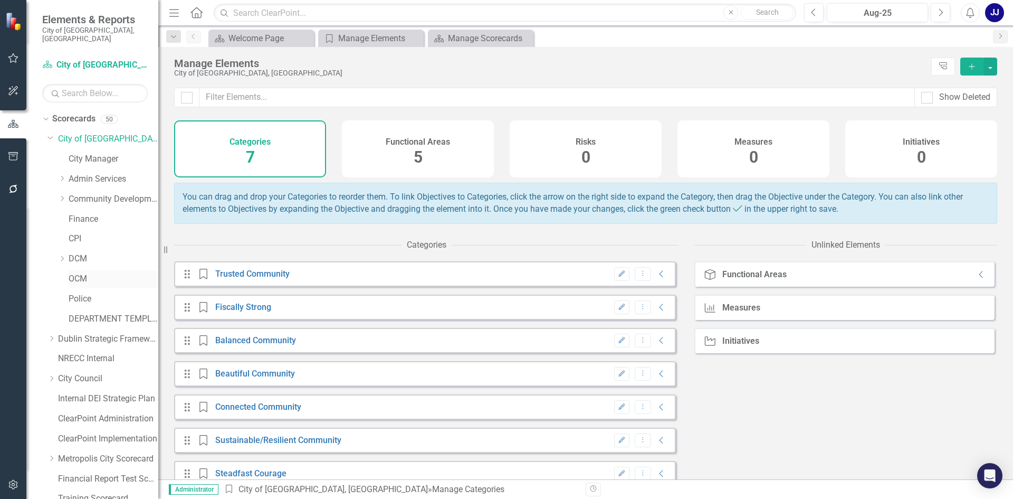
click at [76, 273] on link "OCM" at bounding box center [114, 279] width 90 height 12
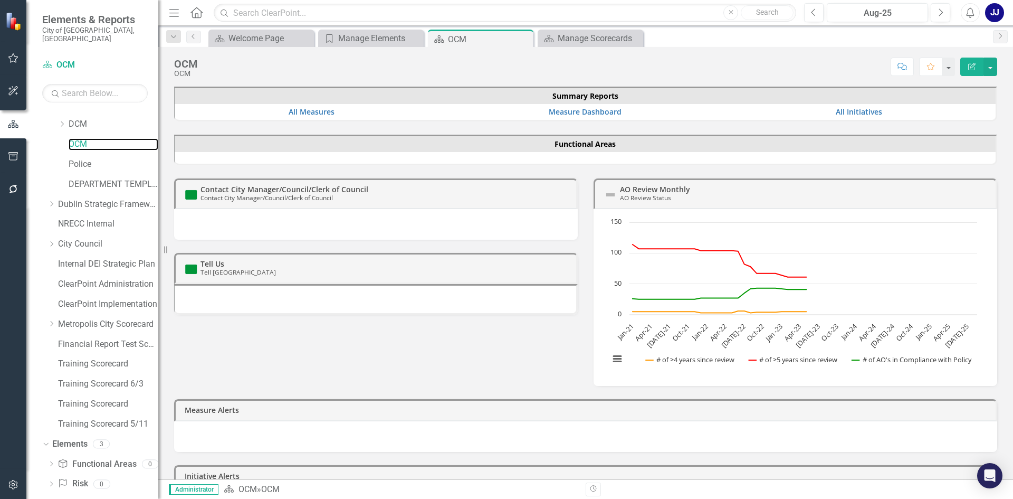
scroll to position [182, 0]
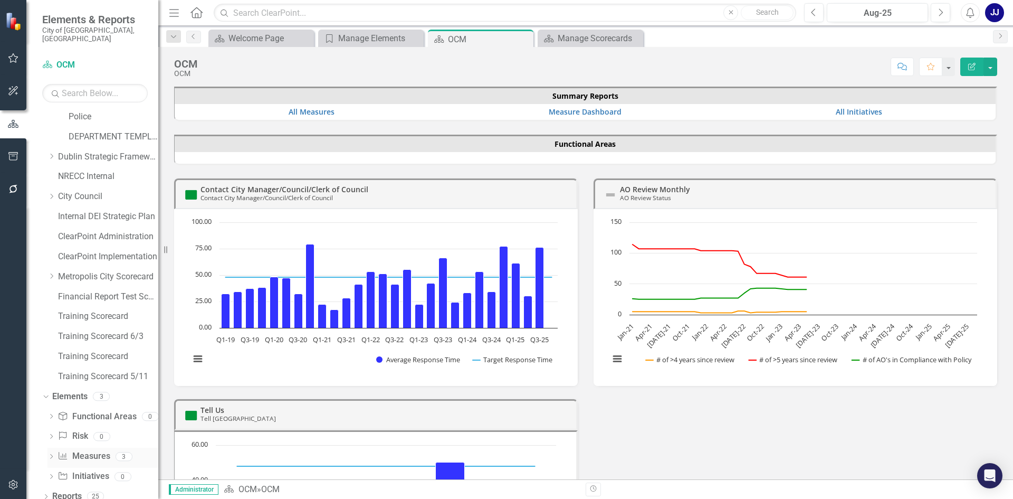
click at [59, 452] on icon at bounding box center [63, 455] width 8 height 7
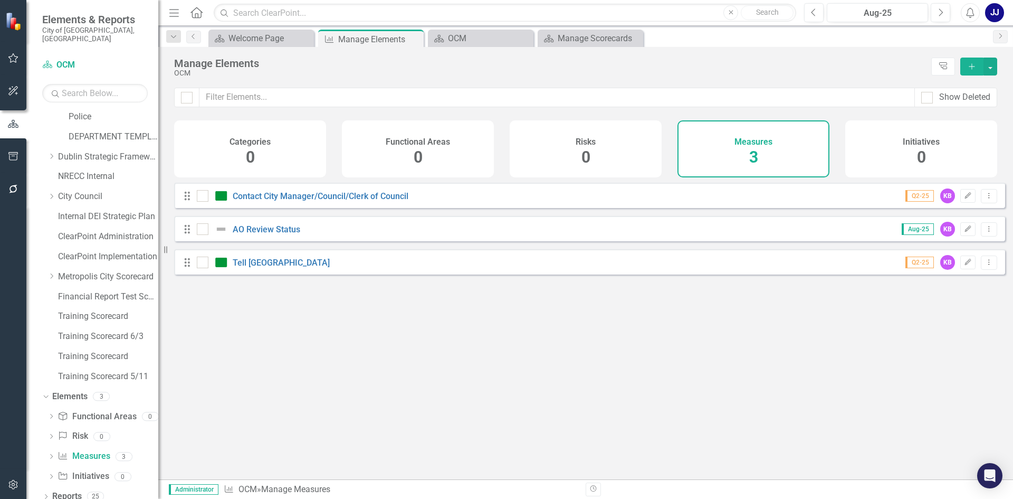
click at [975, 60] on button "Add" at bounding box center [971, 67] width 23 height 18
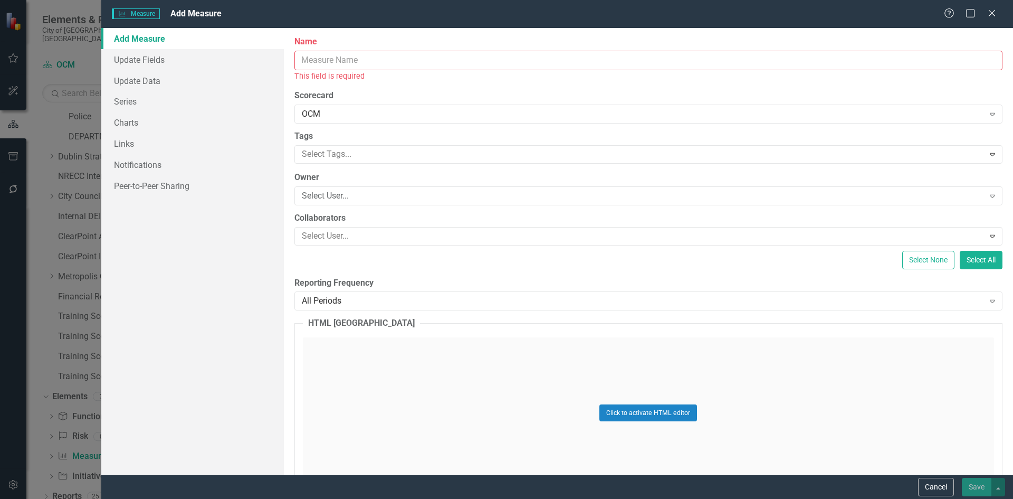
click at [388, 59] on input "Name" at bounding box center [648, 61] width 708 height 20
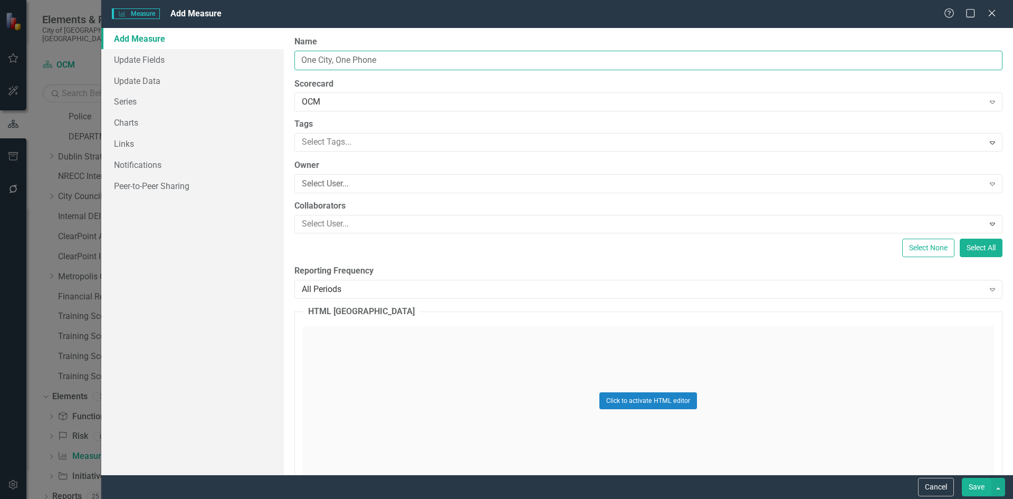
type input "One City, One Phone"
click at [388, 153] on div "ClearPoint Can Do More! How ClearPoint Can Help Close Enterprise plans can auto…" at bounding box center [648, 251] width 729 height 446
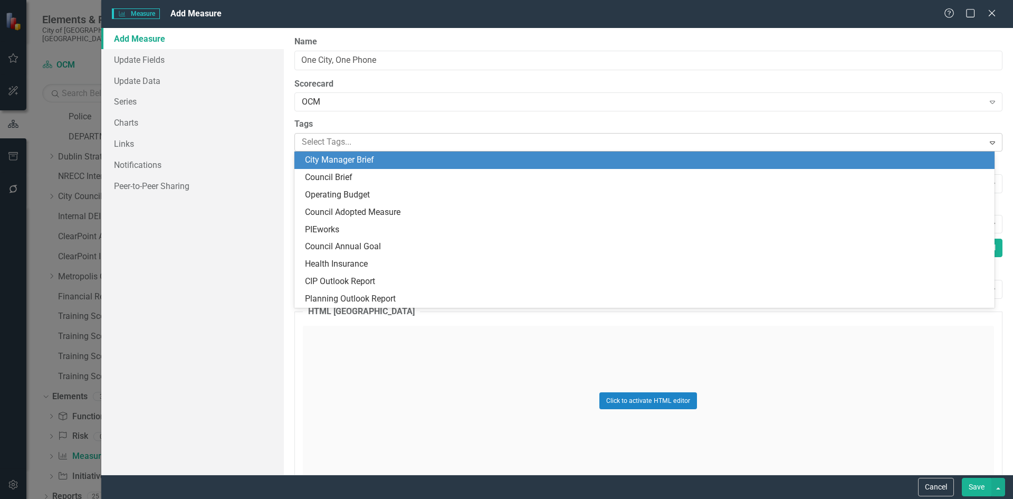
click at [389, 134] on div "Select Tags..." at bounding box center [640, 142] width 687 height 16
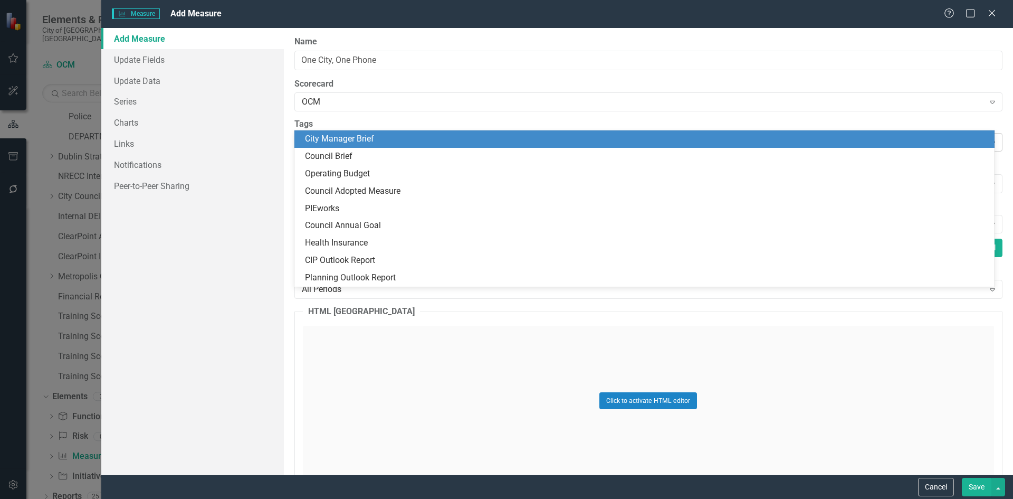
scroll to position [53, 0]
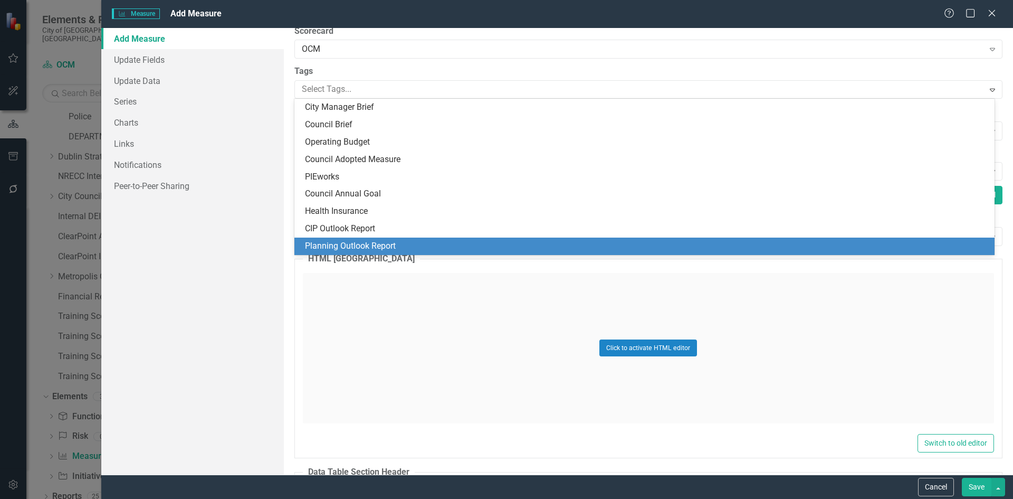
click at [290, 330] on div "ClearPoint Can Do More! How ClearPoint Can Help Close Enterprise plans can auto…" at bounding box center [648, 251] width 729 height 446
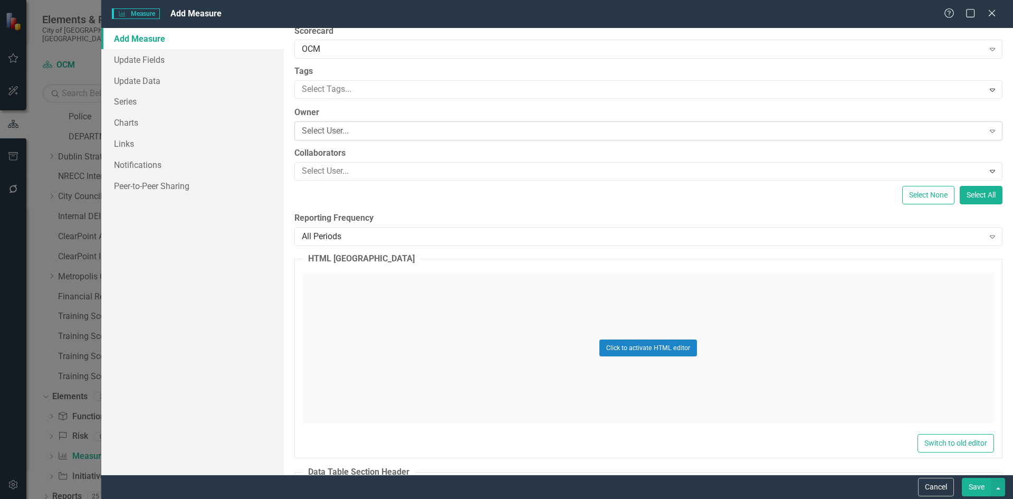
click at [340, 136] on div "Select User..." at bounding box center [643, 131] width 682 height 12
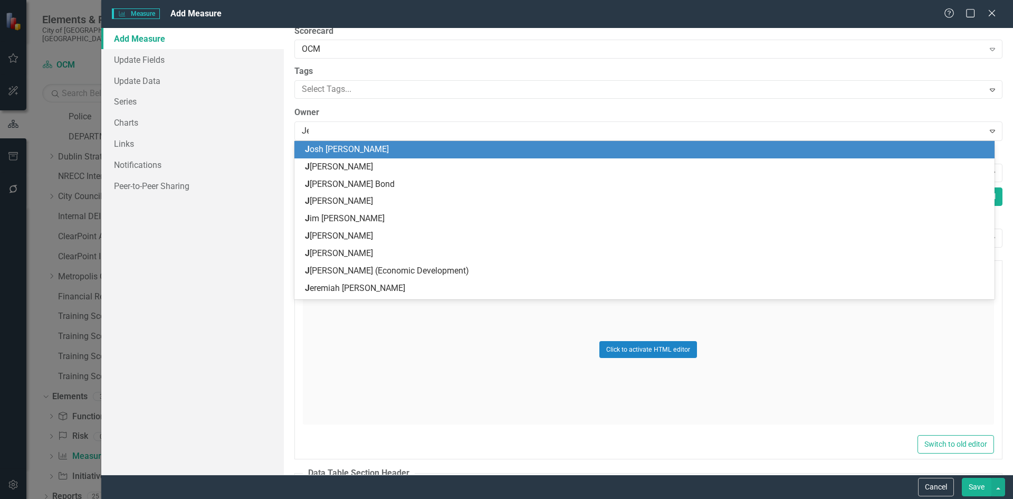
type input "Jef"
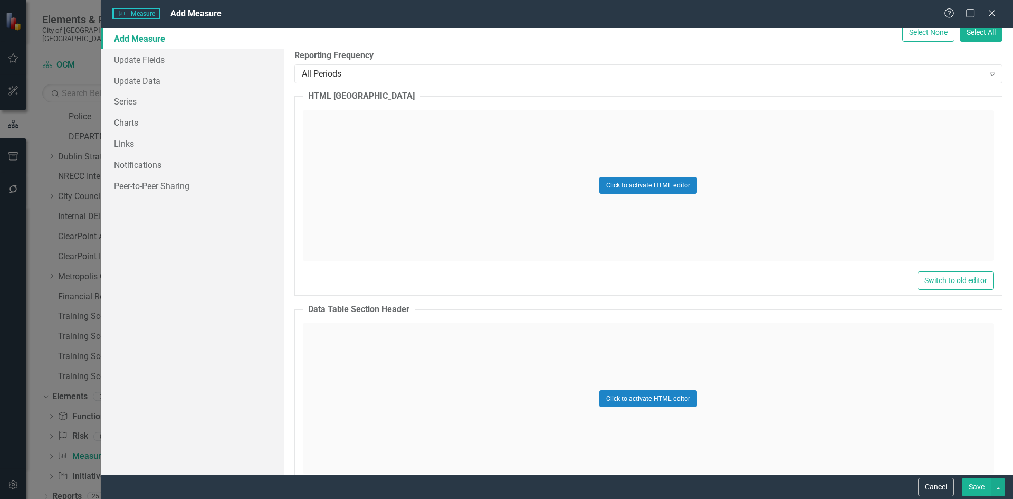
scroll to position [211, 0]
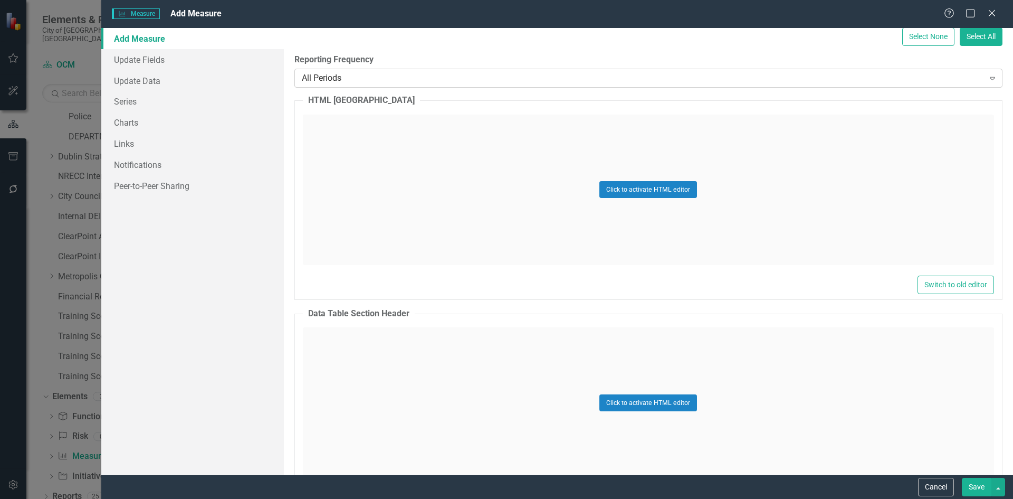
drag, startPoint x: 523, startPoint y: 100, endPoint x: 526, endPoint y: 84, distance: 16.0
drag, startPoint x: 526, startPoint y: 84, endPoint x: 513, endPoint y: 88, distance: 13.9
click at [513, 88] on div "ClearPoint Can Do More! How ClearPoint Can Help Close Enterprise plans can auto…" at bounding box center [648, 251] width 729 height 446
click at [517, 86] on div "All Periods Expand" at bounding box center [648, 78] width 708 height 19
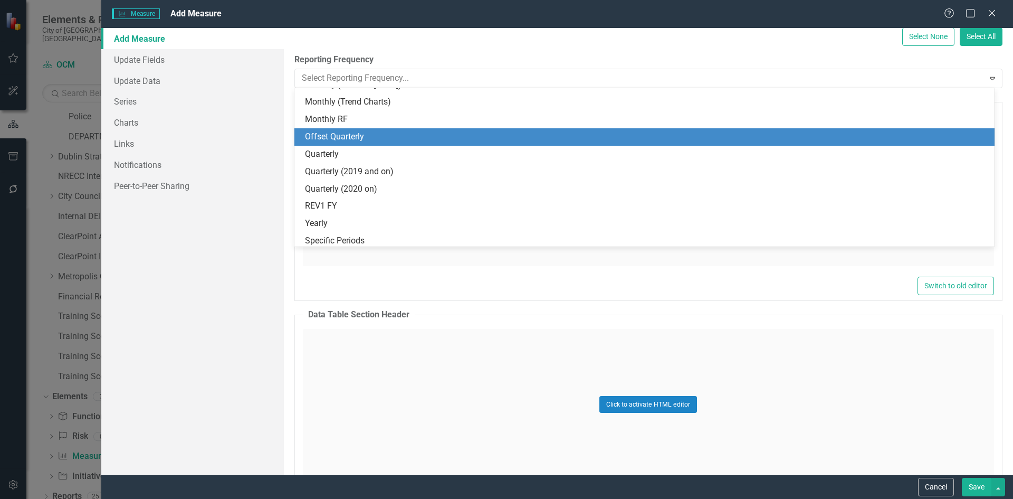
scroll to position [240, 0]
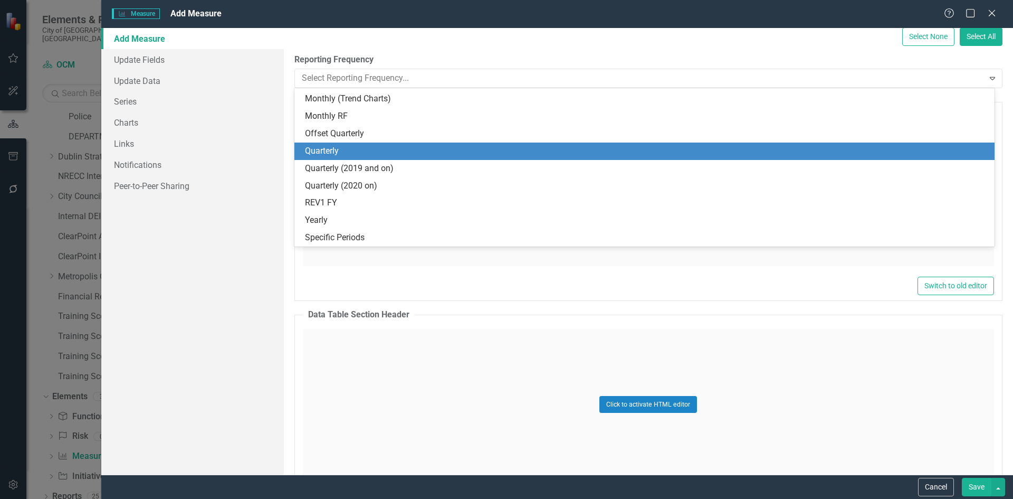
click at [402, 154] on div "Quarterly" at bounding box center [646, 151] width 683 height 12
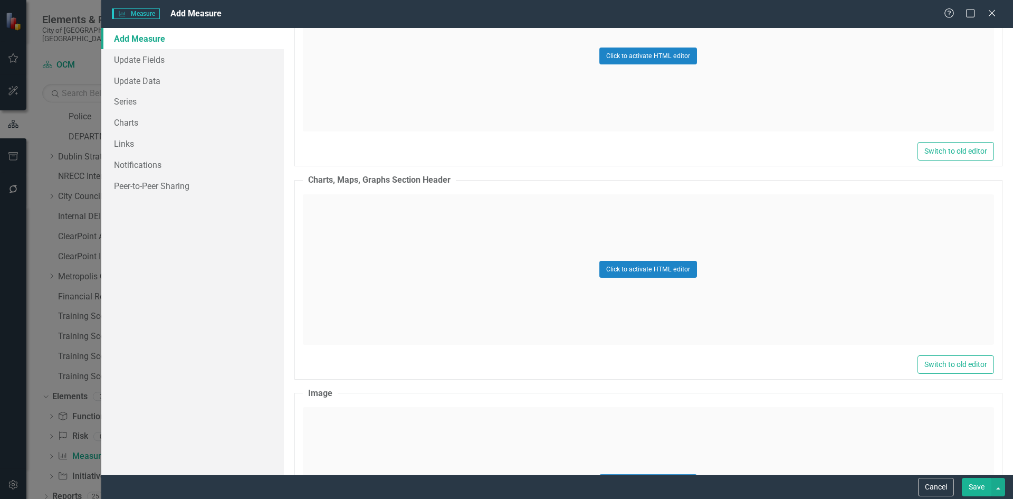
scroll to position [1689, 0]
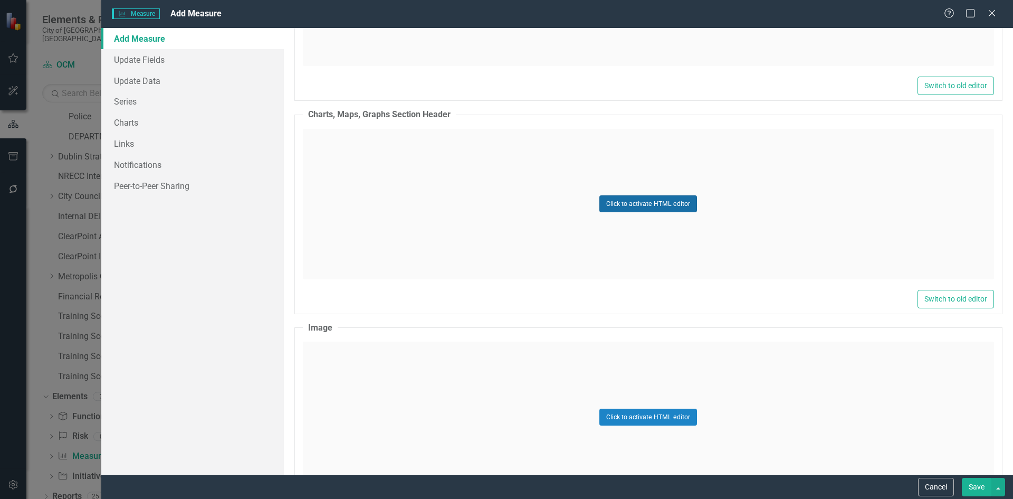
click at [656, 196] on button "Click to activate HTML editor" at bounding box center [648, 203] width 98 height 17
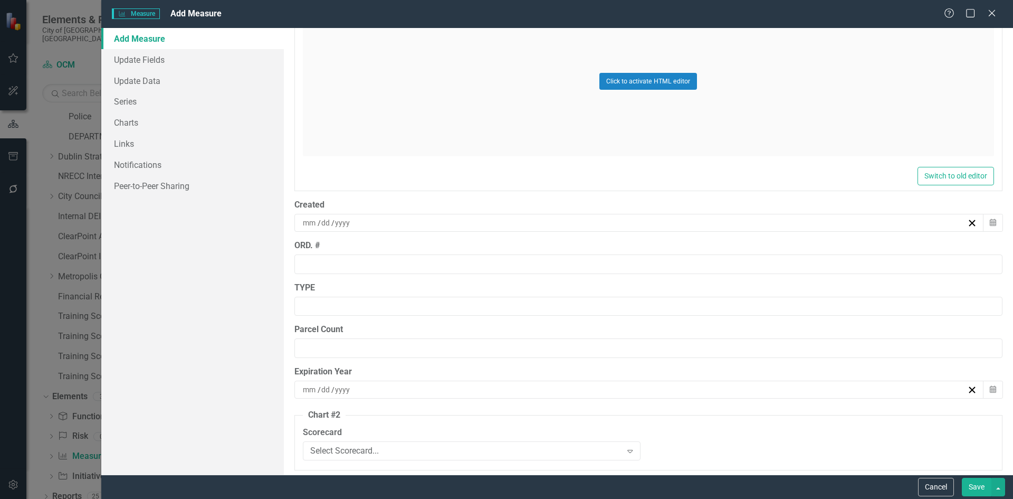
scroll to position [2632, 0]
click at [415, 436] on div "Scorecard Select Scorecard... Expand" at bounding box center [472, 439] width 338 height 33
click at [410, 450] on div "Select Scorecard... Expand" at bounding box center [472, 446] width 338 height 19
click at [410, 450] on div "Select Scorecard..." at bounding box center [466, 447] width 312 height 12
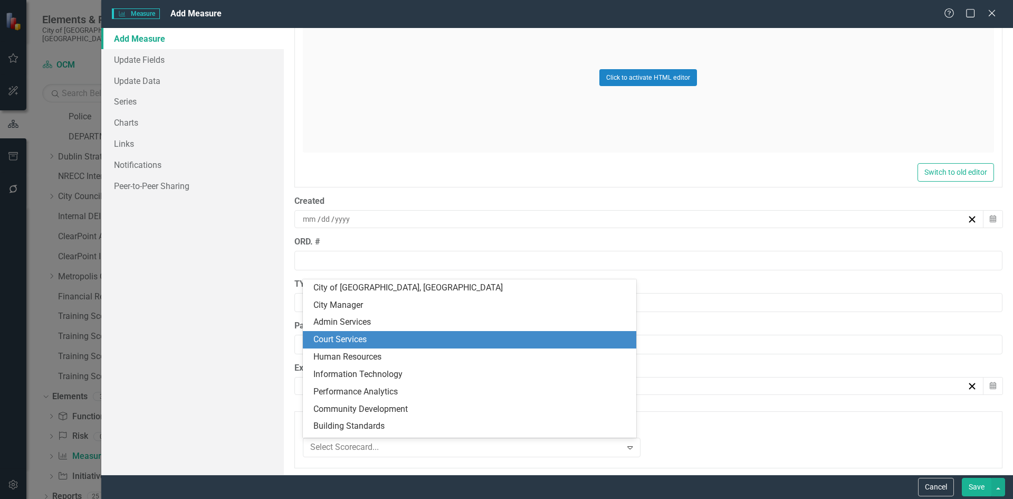
click at [736, 392] on div "/ /" at bounding box center [639, 386] width 690 height 18
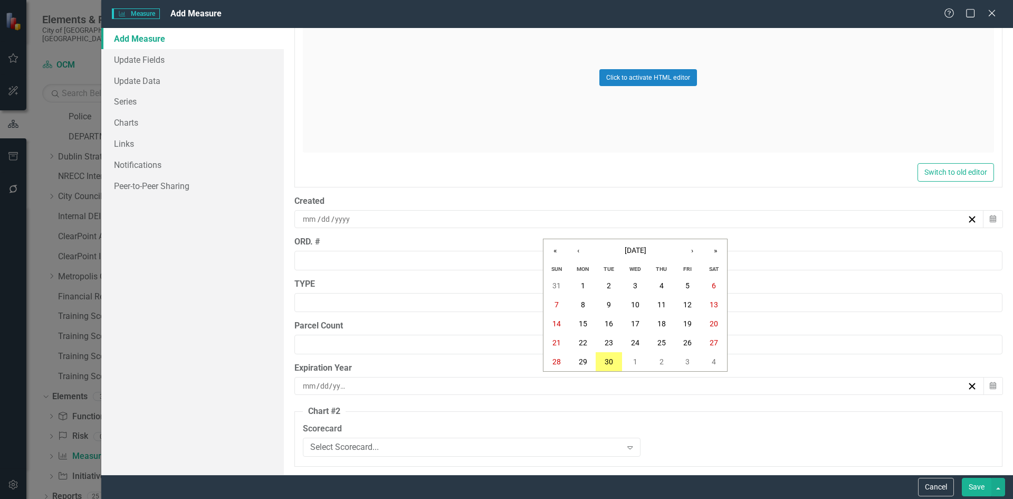
click at [342, 383] on input "number" at bounding box center [339, 385] width 15 height 11
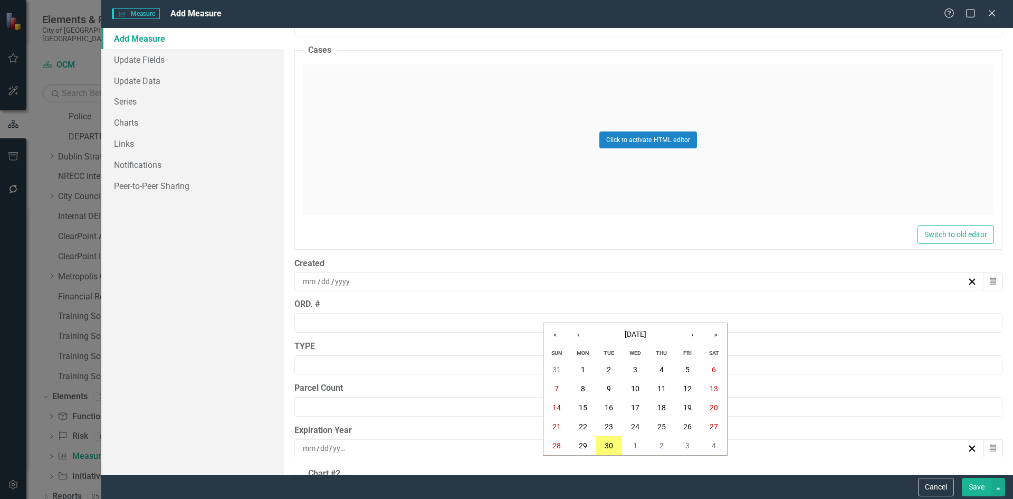
scroll to position [2474, 0]
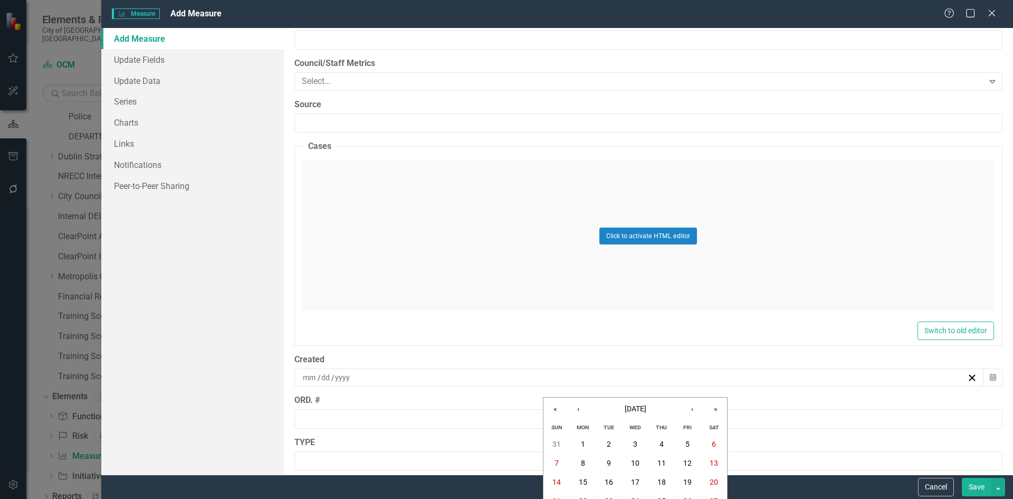
click at [308, 375] on input at bounding box center [309, 377] width 15 height 11
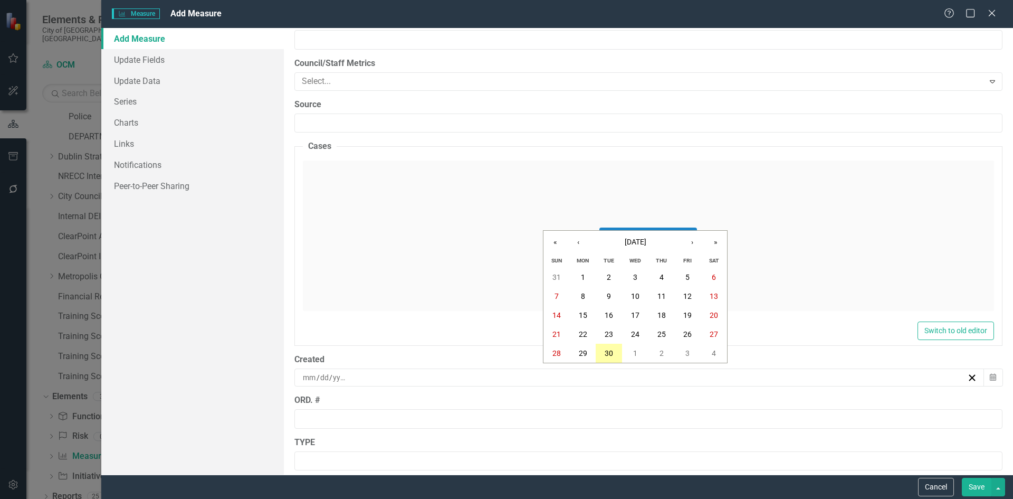
click at [615, 355] on button "30" at bounding box center [609, 353] width 26 height 19
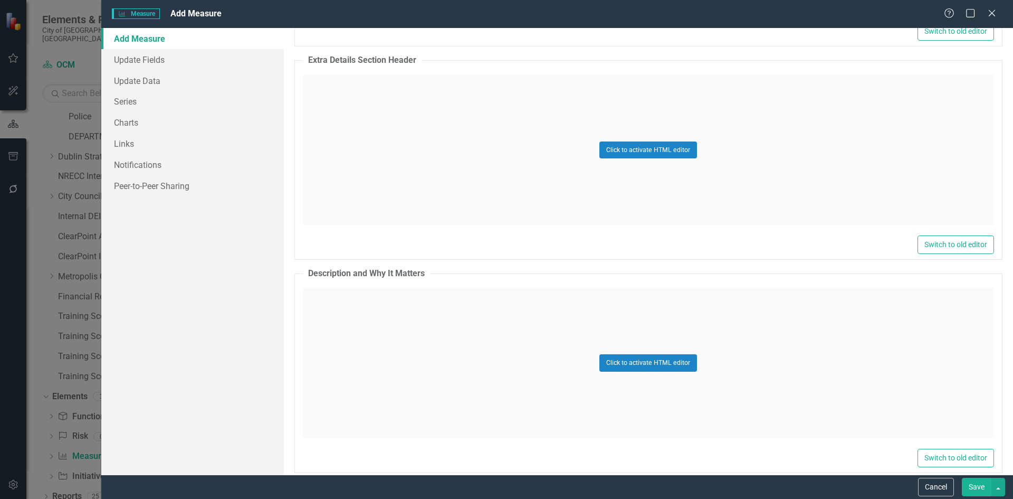
scroll to position [680, 0]
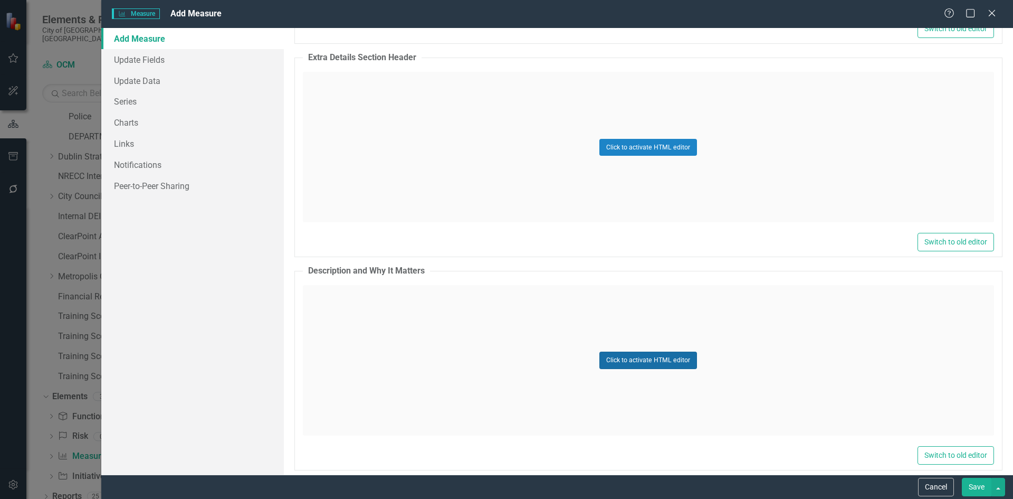
click at [636, 352] on button "Click to activate HTML editor" at bounding box center [648, 359] width 98 height 17
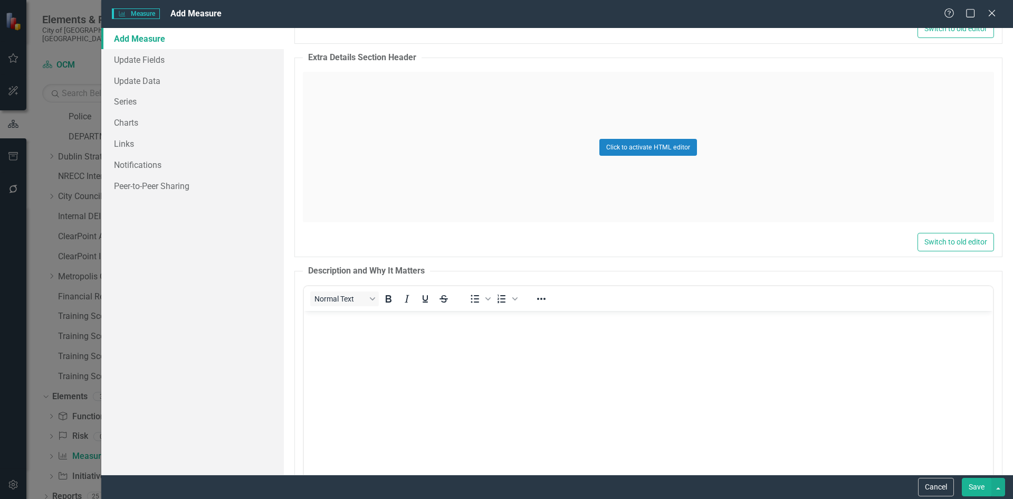
scroll to position [0, 0]
click at [451, 356] on body "Rich Text Area. Press ALT-0 for help." at bounding box center [647, 390] width 689 height 158
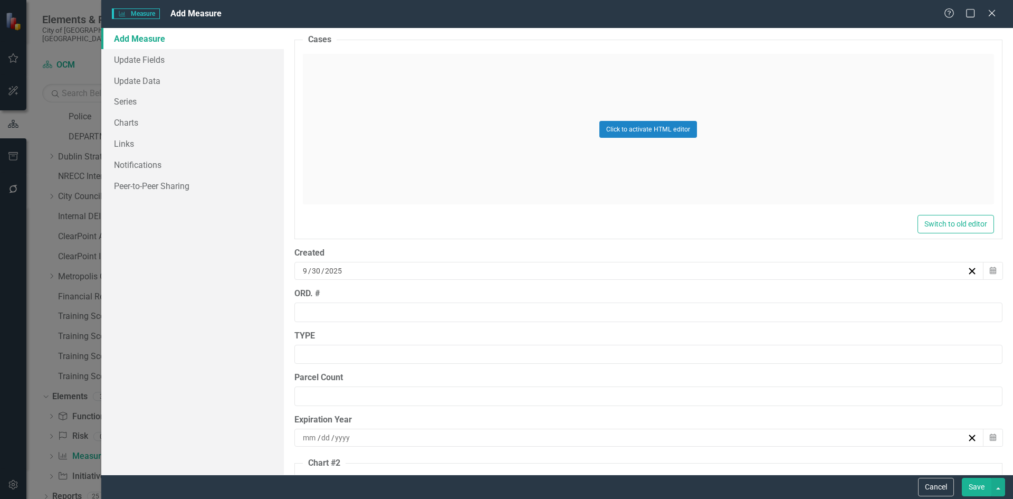
scroll to position [2685, 0]
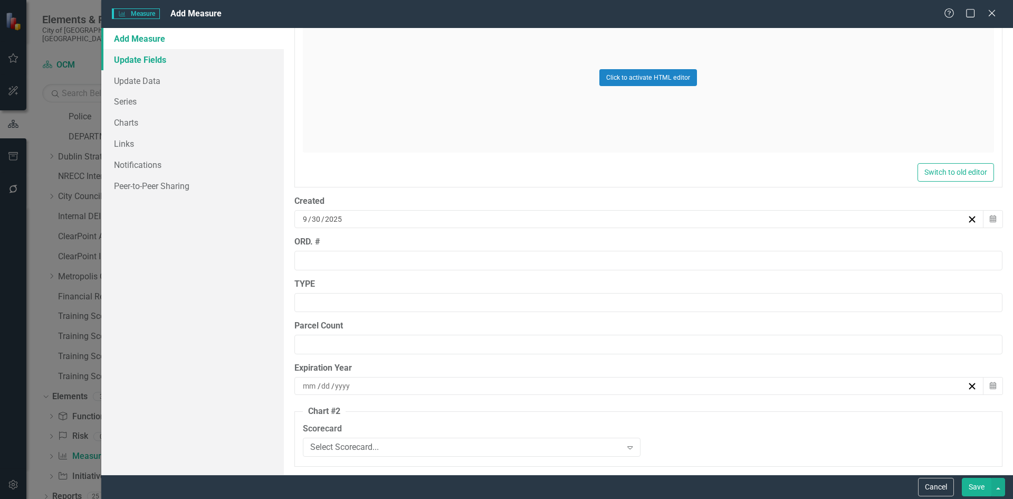
click at [167, 54] on link "Update Fields" at bounding box center [192, 59] width 183 height 21
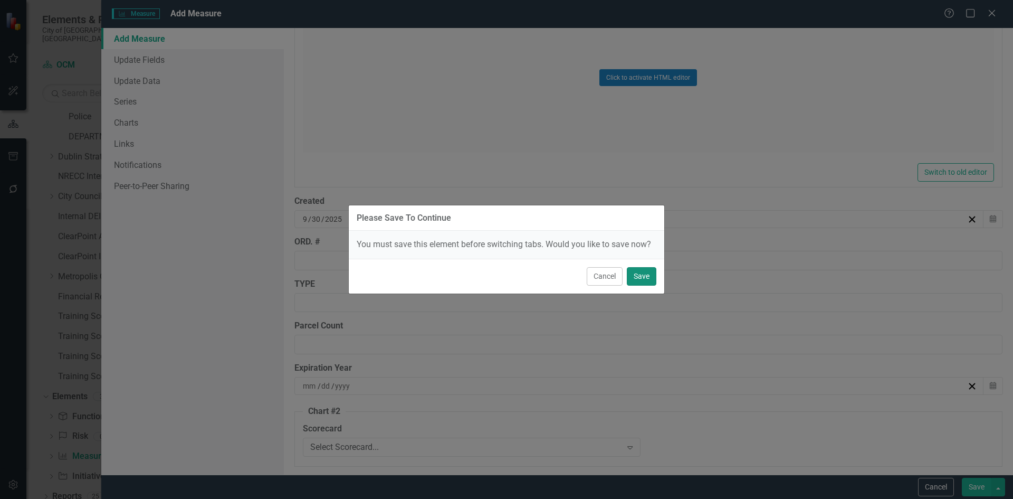
click at [635, 278] on button "Save" at bounding box center [642, 276] width 30 height 18
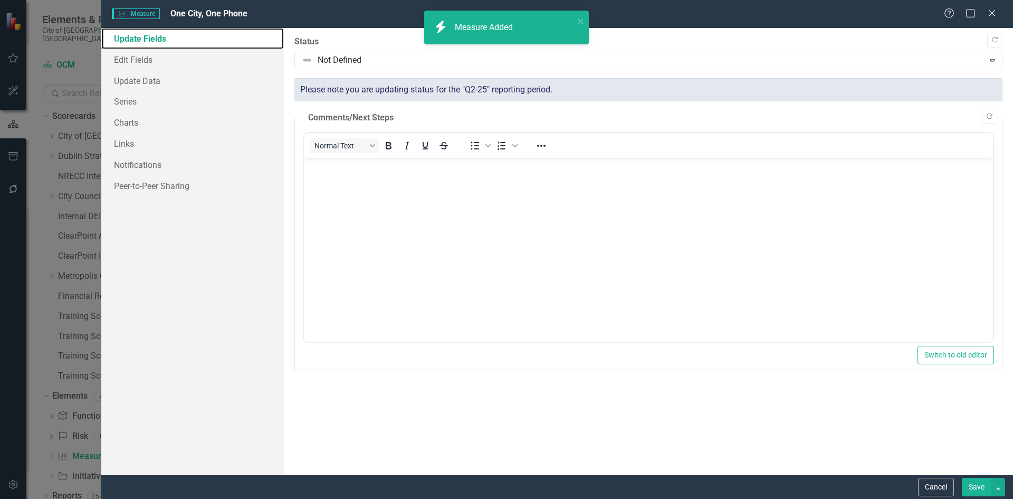
scroll to position [0, 0]
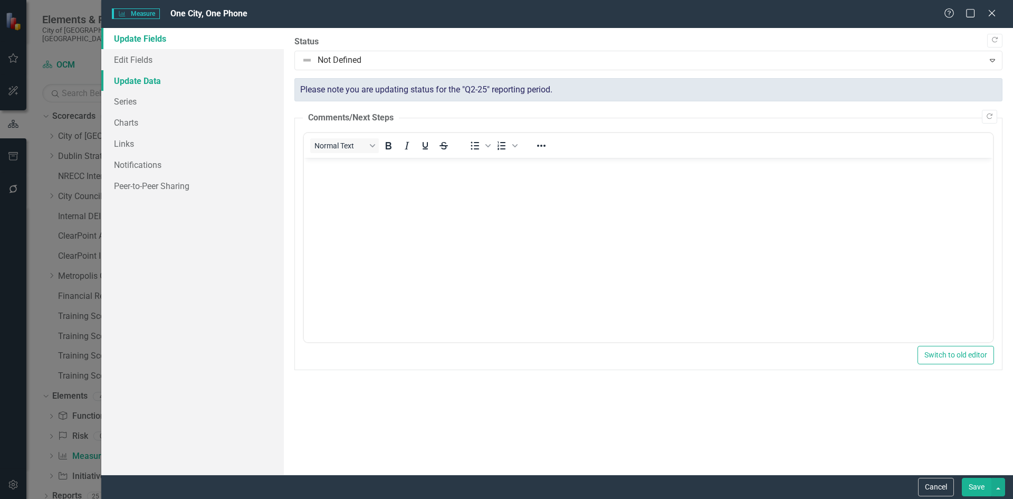
click at [132, 70] on link "Update Data" at bounding box center [192, 80] width 183 height 21
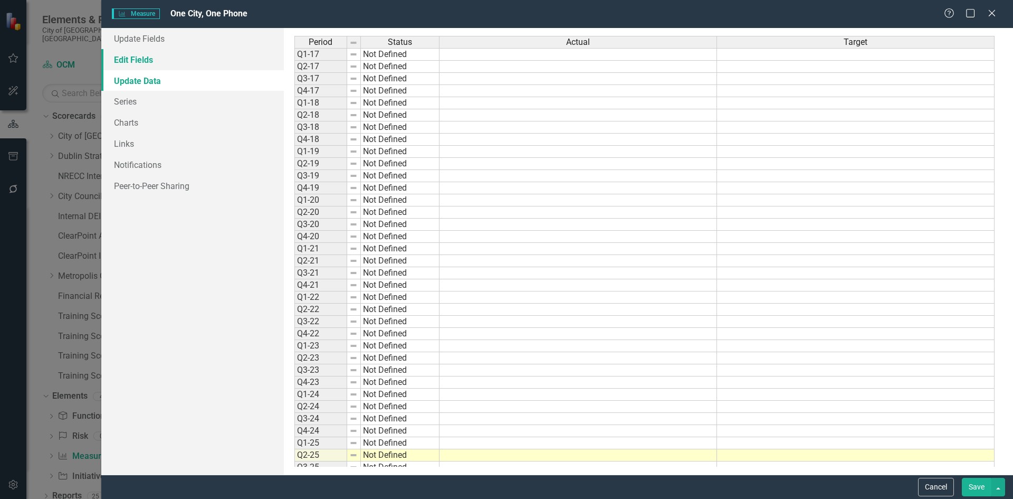
click at [137, 65] on link "Edit Fields" at bounding box center [192, 59] width 183 height 21
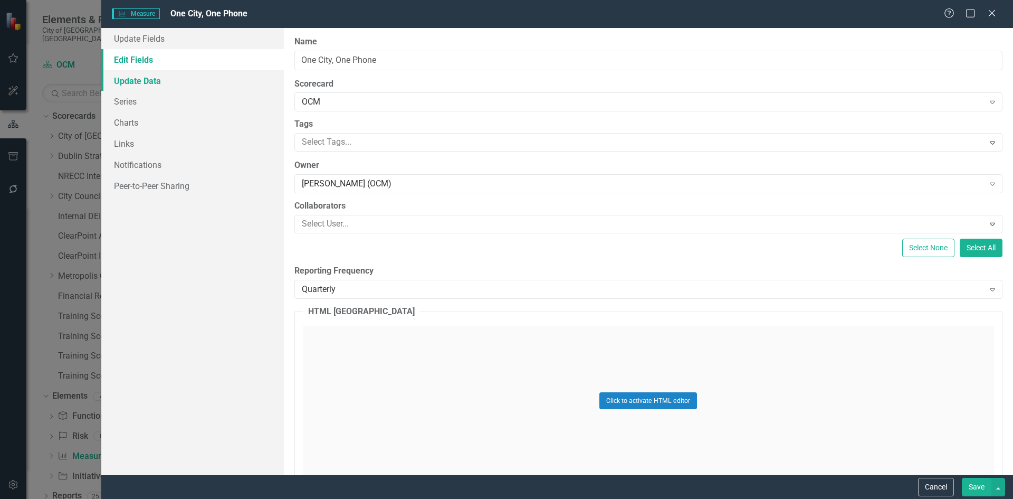
click at [147, 88] on link "Update Data" at bounding box center [192, 80] width 183 height 21
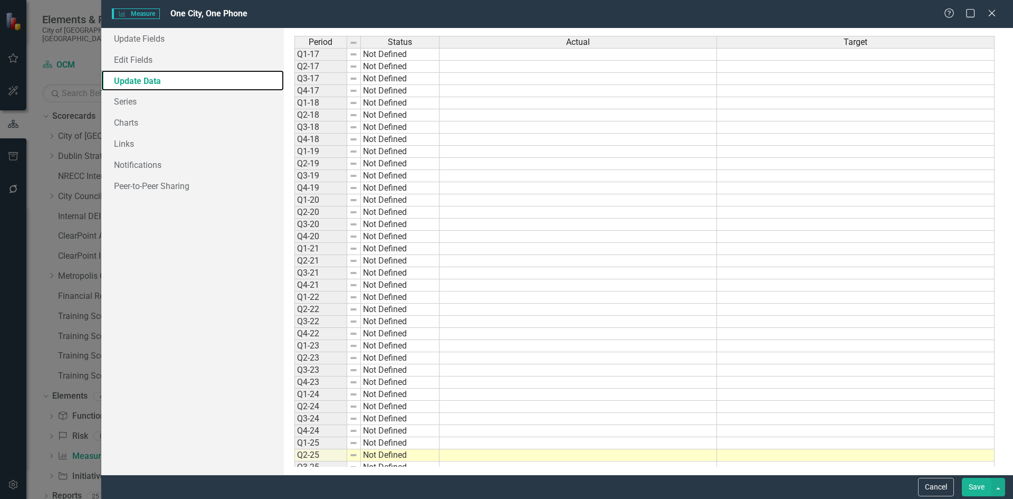
drag, startPoint x: 394, startPoint y: 49, endPoint x: 393, endPoint y: 61, distance: 12.2
click at [393, 58] on div "Period Status Actual Target Q1-17 Not Defined Q2-17 Not Defined Q3-17 Not Defin…" at bounding box center [648, 251] width 708 height 431
click at [394, 55] on td "Not Defined" at bounding box center [400, 54] width 79 height 13
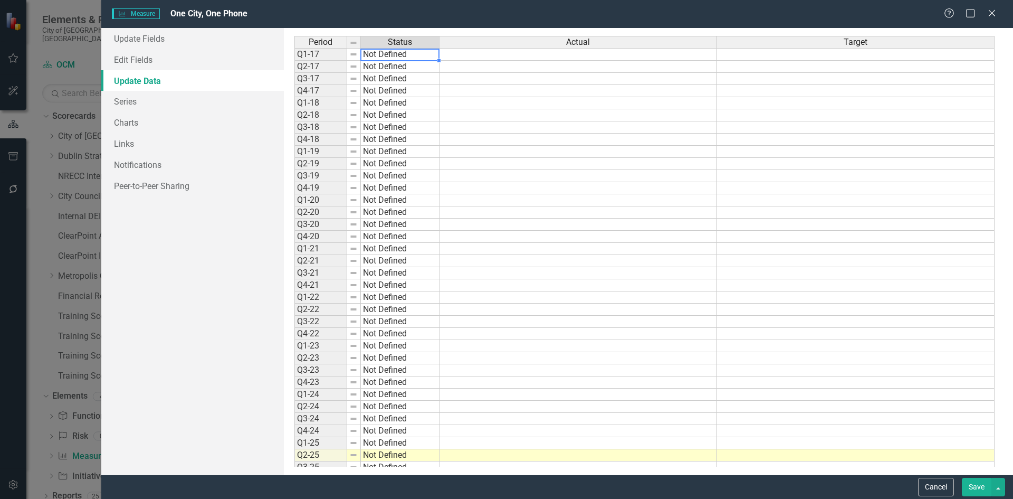
click at [394, 55] on td "Not Defined" at bounding box center [400, 54] width 79 height 13
type textarea "Not Defined"
drag, startPoint x: 546, startPoint y: 47, endPoint x: 547, endPoint y: 59, distance: 11.6
click at [543, 49] on div "Period Status Actual Target" at bounding box center [644, 43] width 700 height 14
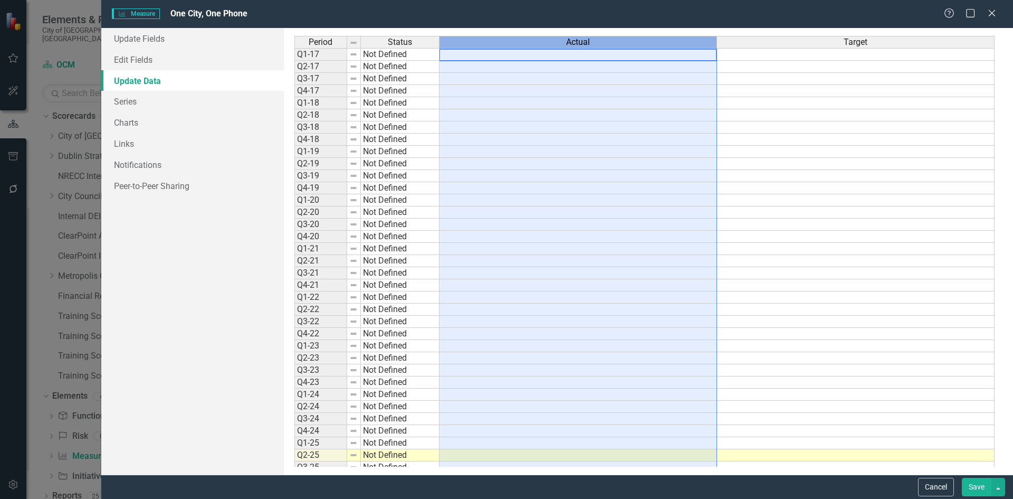
click at [678, 54] on td at bounding box center [579, 54] width 278 height 13
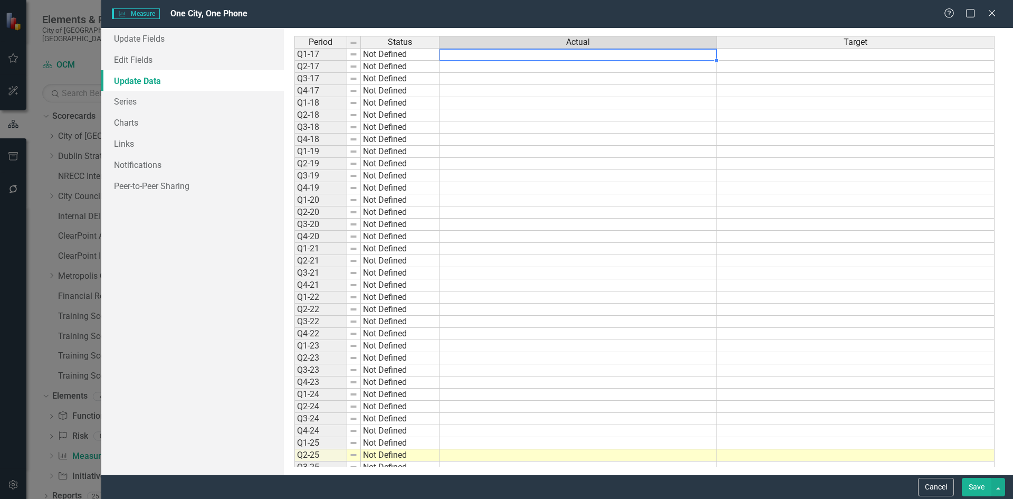
click at [744, 55] on td at bounding box center [856, 54] width 278 height 13
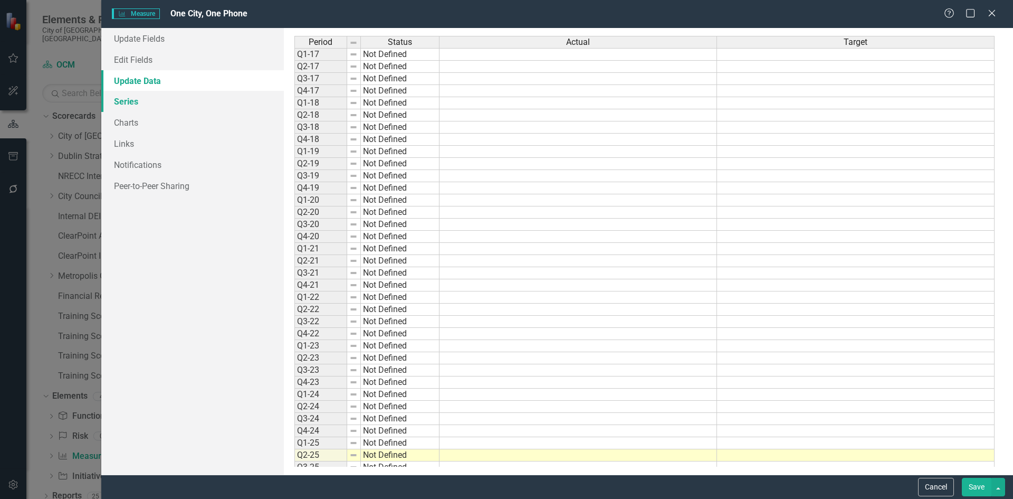
click at [127, 100] on link "Series" at bounding box center [192, 101] width 183 height 21
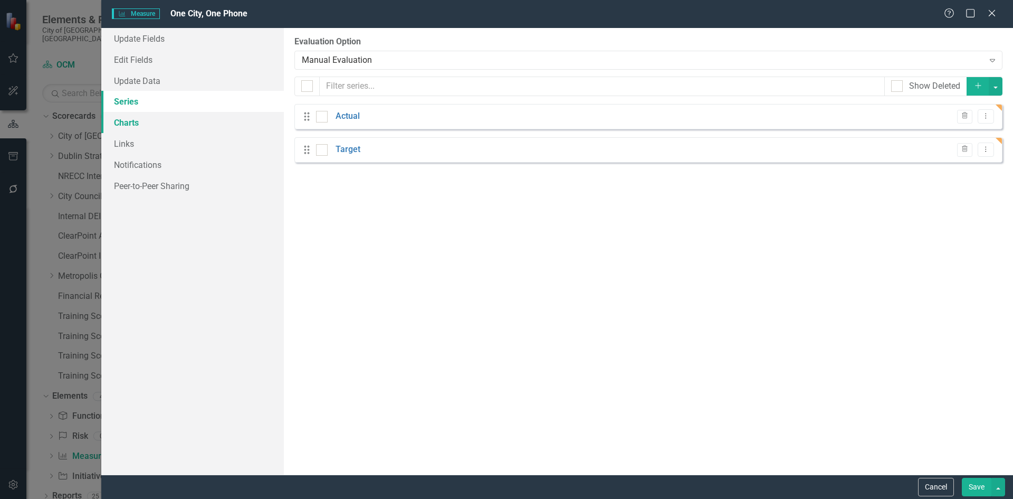
click at [116, 120] on link "Charts" at bounding box center [192, 122] width 183 height 21
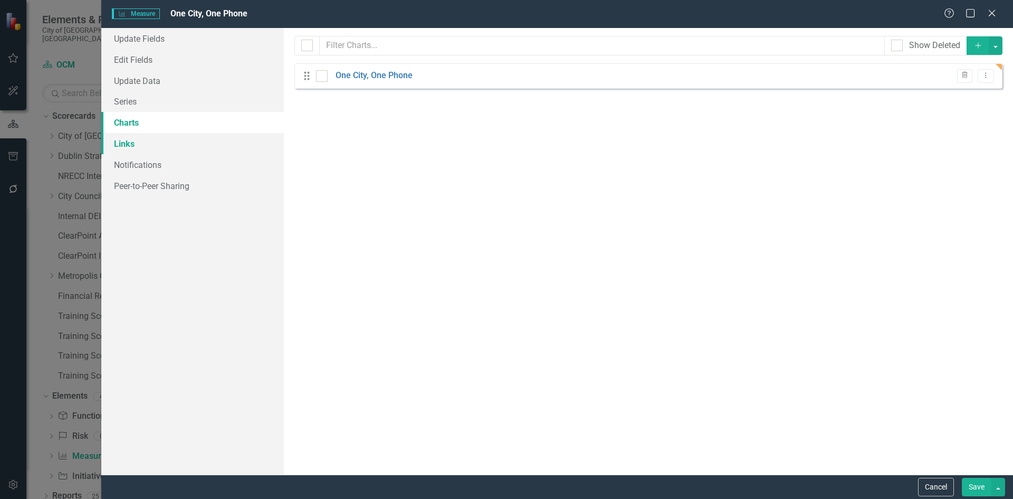
click at [125, 146] on link "Links" at bounding box center [192, 143] width 183 height 21
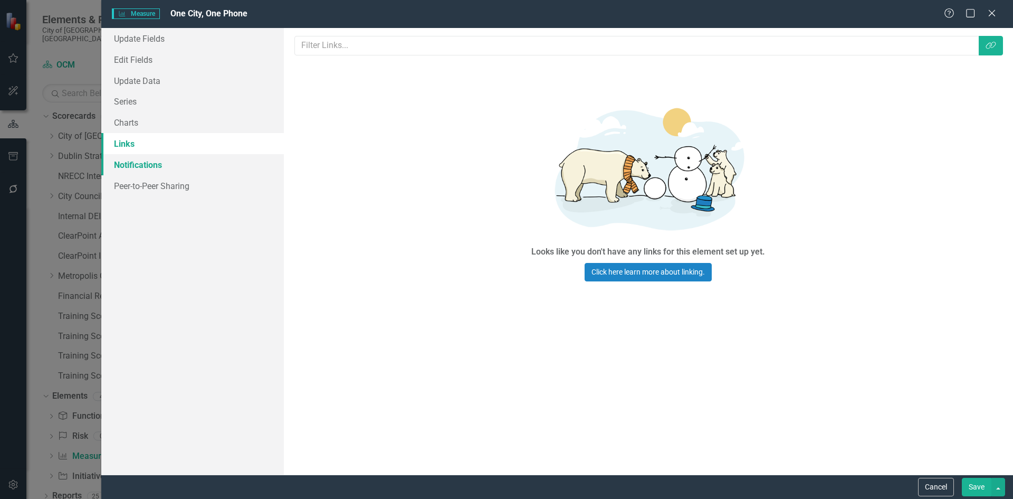
click at [130, 157] on link "Notifications" at bounding box center [192, 164] width 183 height 21
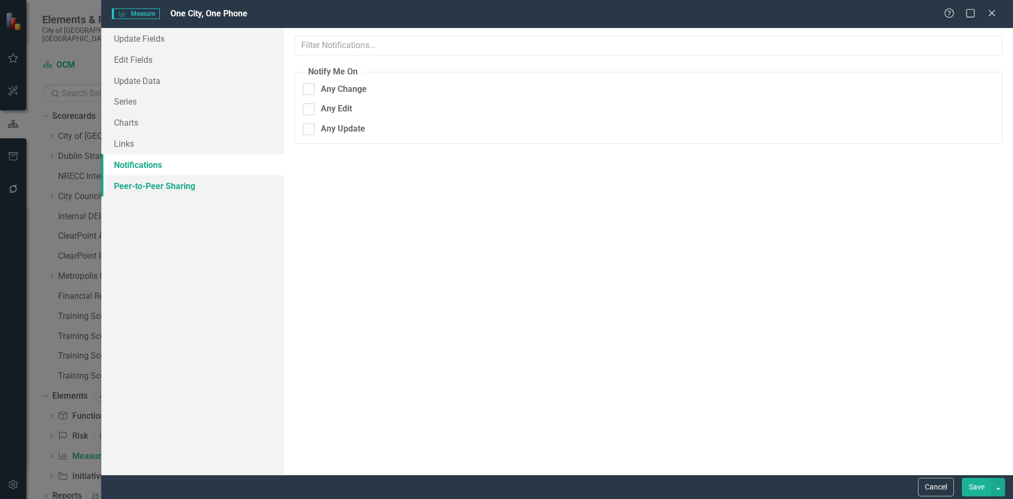
click at [148, 183] on link "Peer-to-Peer Sharing" at bounding box center [192, 185] width 183 height 21
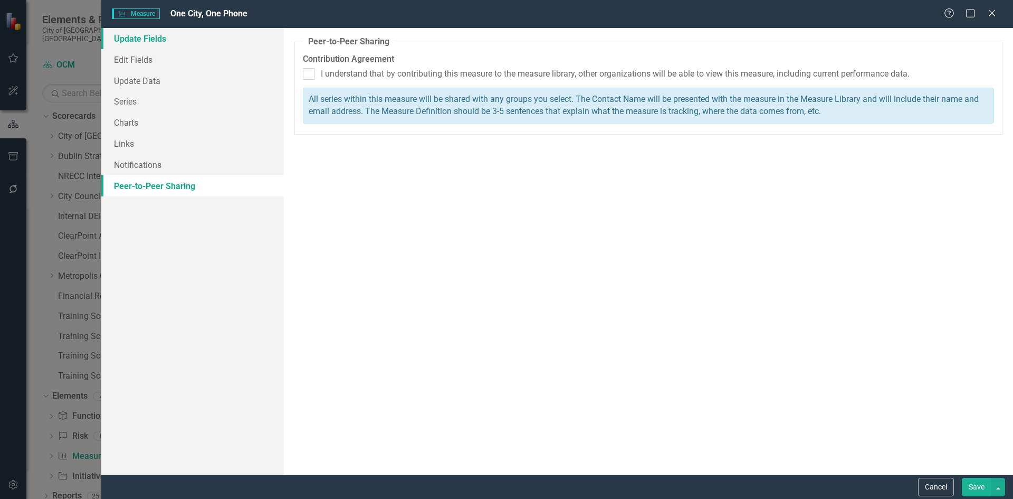
click at [143, 34] on link "Update Fields" at bounding box center [192, 38] width 183 height 21
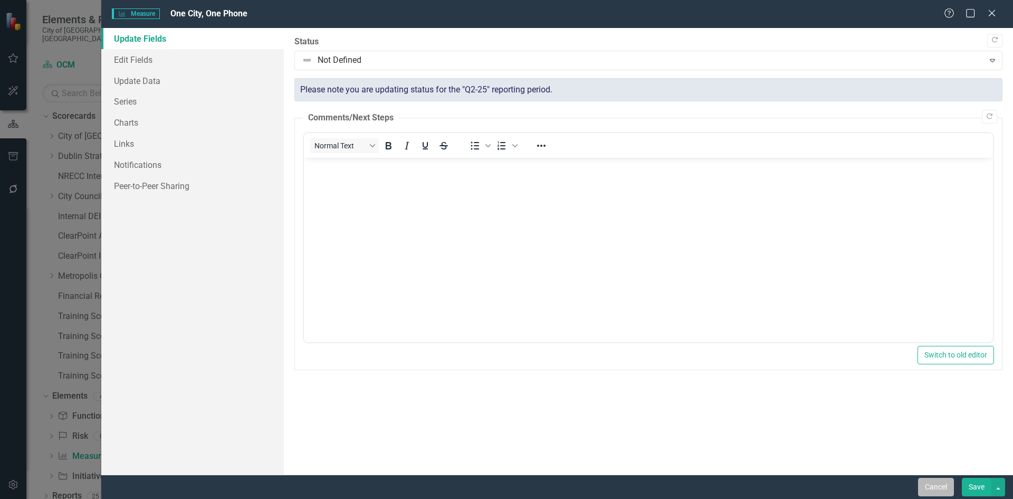
click at [920, 488] on button "Cancel" at bounding box center [936, 487] width 36 height 18
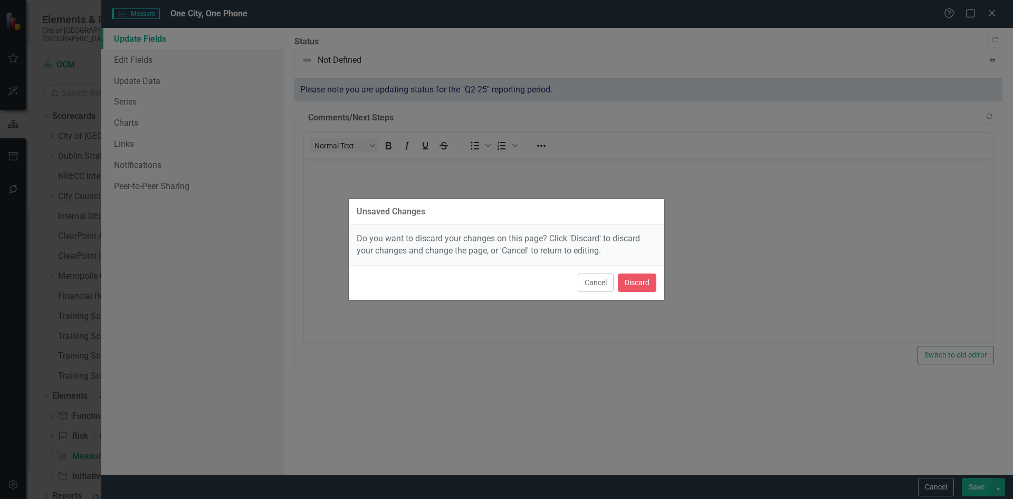
click at [616, 289] on div "Cancel Discard" at bounding box center [507, 282] width 316 height 35
click at [599, 283] on button "Cancel" at bounding box center [596, 282] width 36 height 18
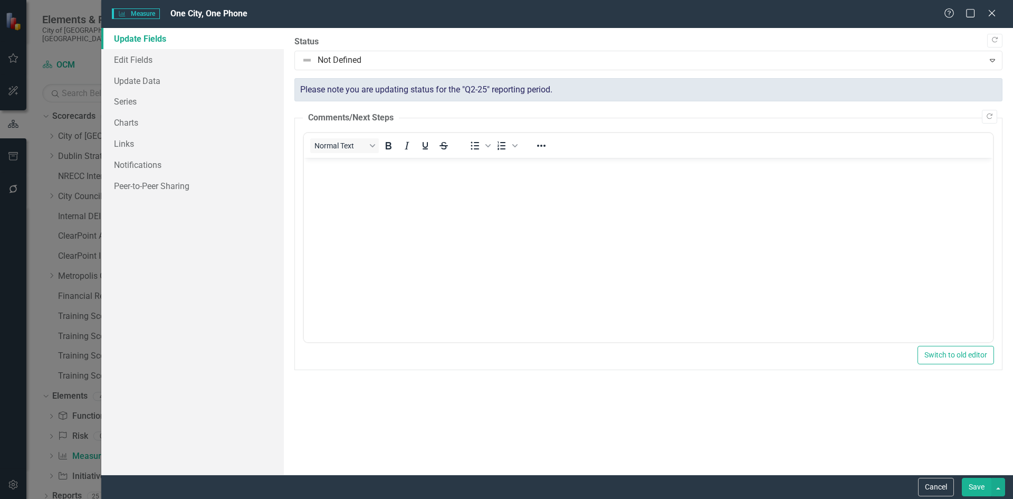
click at [965, 486] on button "Save" at bounding box center [977, 487] width 30 height 18
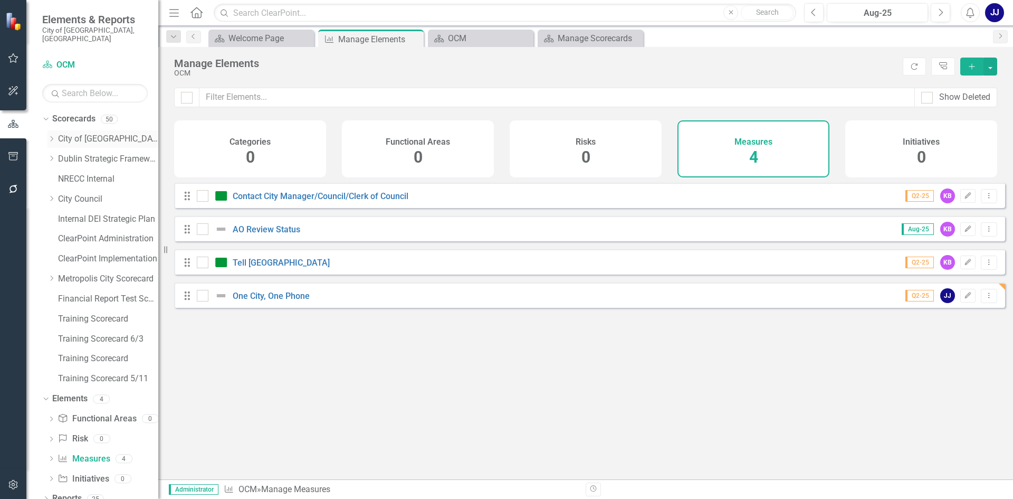
click at [54, 136] on icon "Dropdown" at bounding box center [51, 139] width 8 height 6
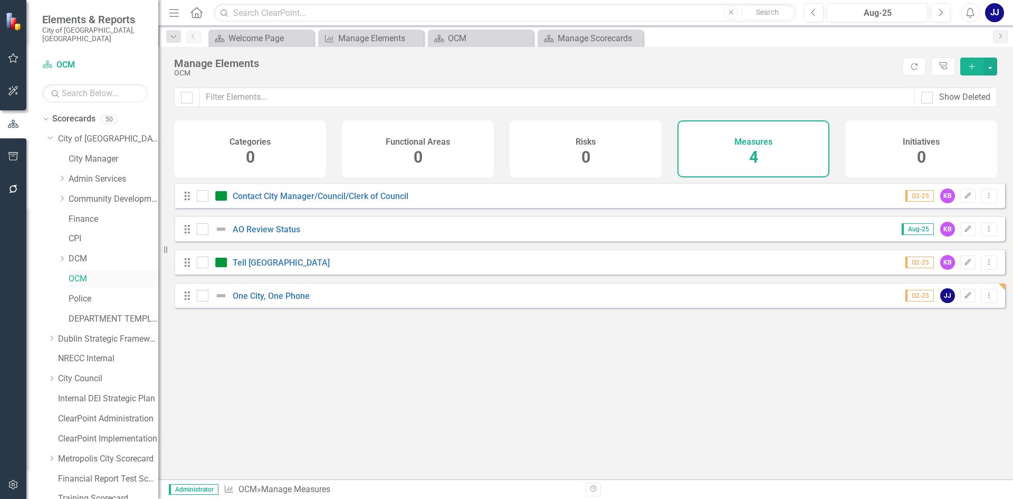
click at [78, 273] on link "OCM" at bounding box center [114, 279] width 90 height 12
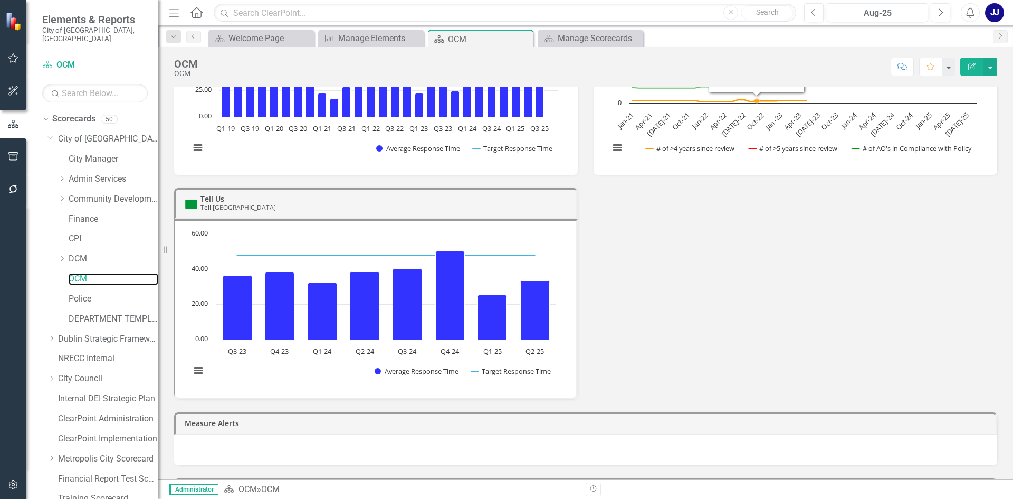
scroll to position [340, 0]
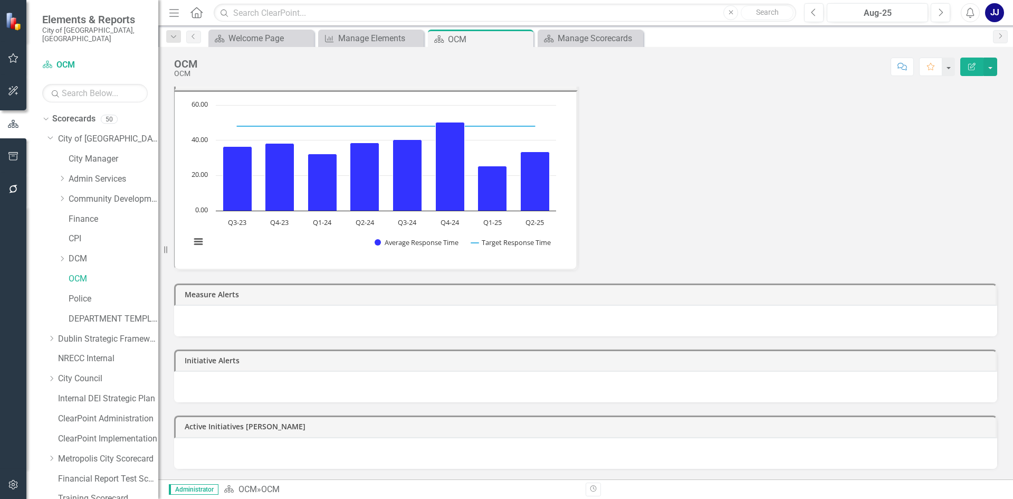
click at [976, 63] on icon "Edit Report" at bounding box center [971, 66] width 9 height 7
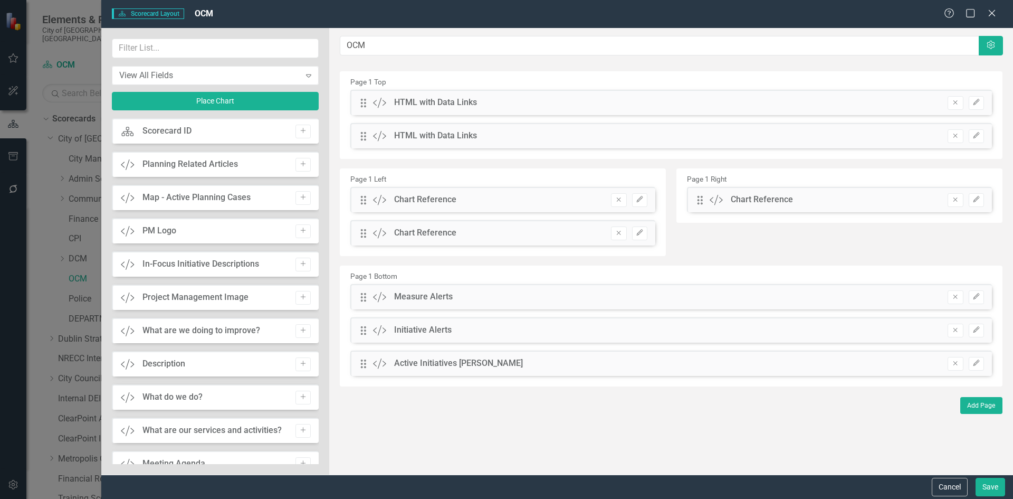
scroll to position [158, 0]
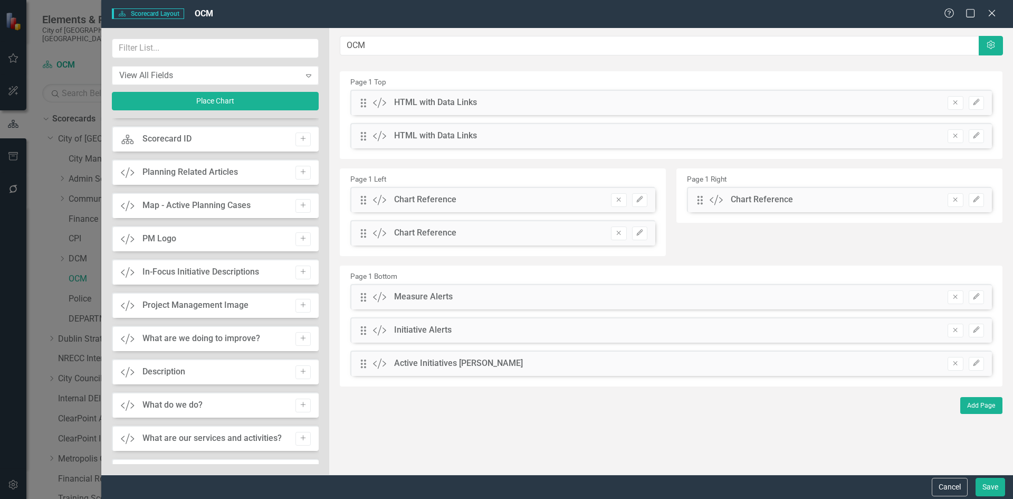
click at [791, 175] on div "Page 1 Right Drag Custom Chart Reference Remove Edit" at bounding box center [840, 195] width 326 height 54
click at [213, 100] on button "Place Chart" at bounding box center [215, 101] width 207 height 18
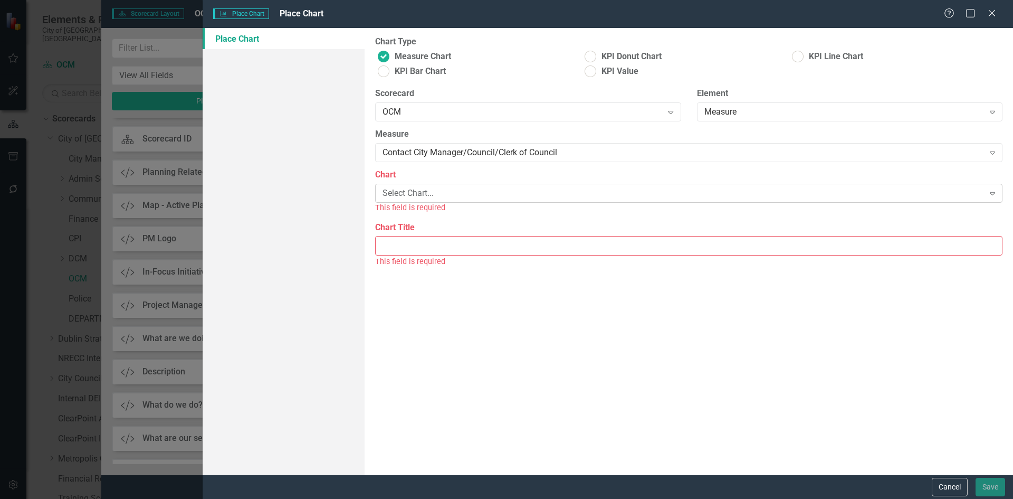
click at [474, 196] on div "Select Chart..." at bounding box center [683, 193] width 601 height 12
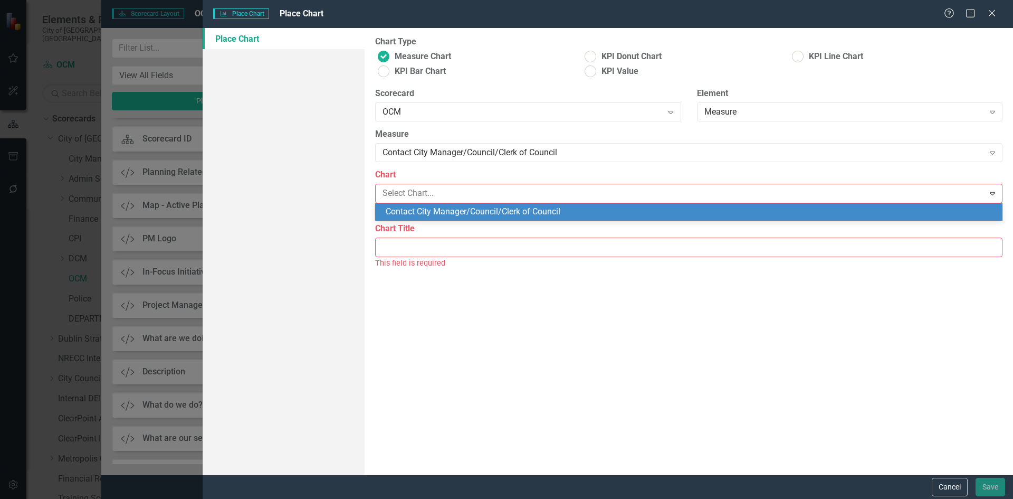
click at [475, 206] on div "Contact City Manager/Council/Clerk of Council" at bounding box center [691, 212] width 611 height 12
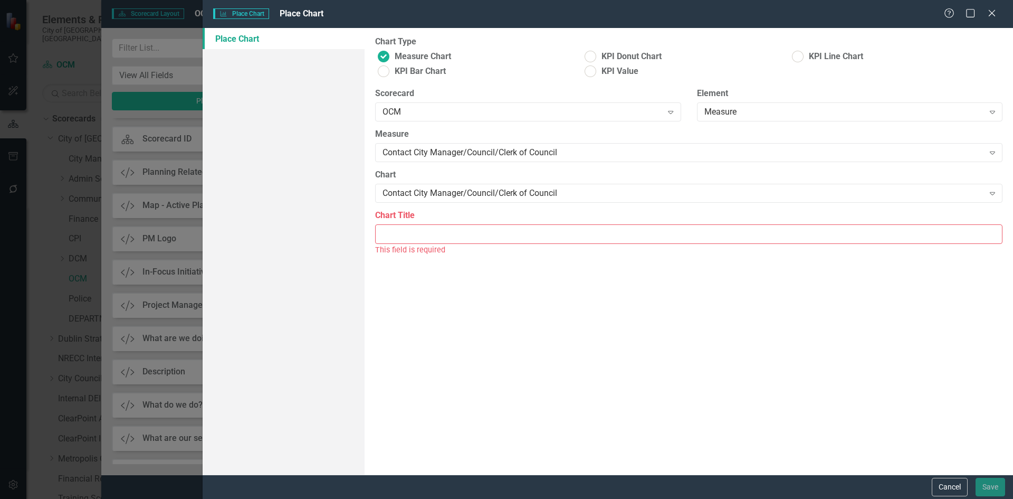
click at [529, 235] on input "Chart Title" at bounding box center [688, 234] width 627 height 20
click at [994, 14] on icon "Close" at bounding box center [991, 13] width 13 height 10
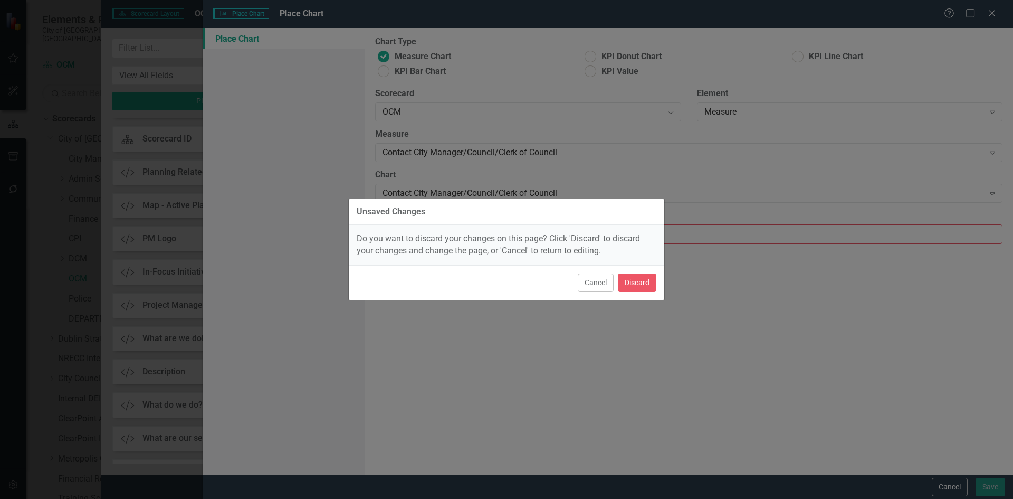
click at [633, 293] on div "Cancel Discard" at bounding box center [507, 282] width 316 height 35
click at [633, 283] on button "Discard" at bounding box center [637, 282] width 39 height 18
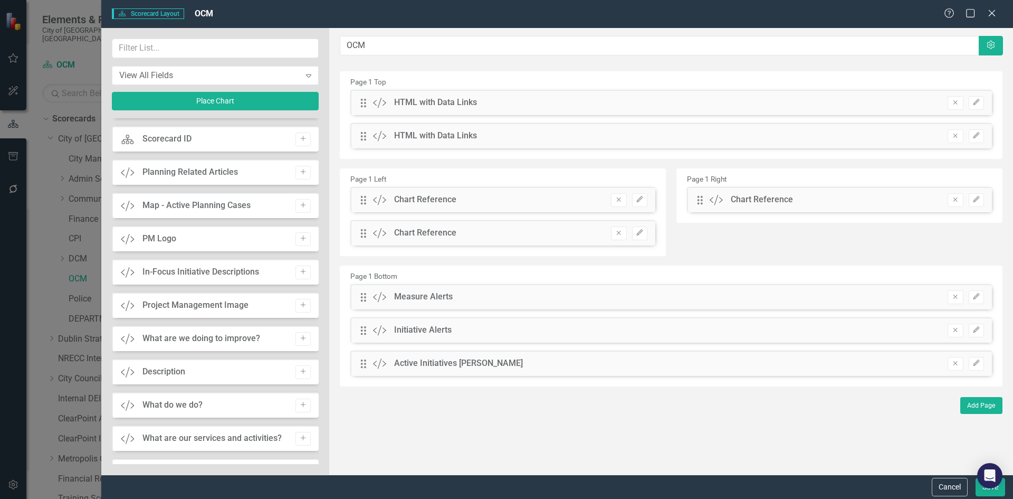
click at [752, 236] on div "Page 1 Left Drag Custom Chart Reference Remove Edit Drag Custom Chart Reference…" at bounding box center [671, 214] width 679 height 97
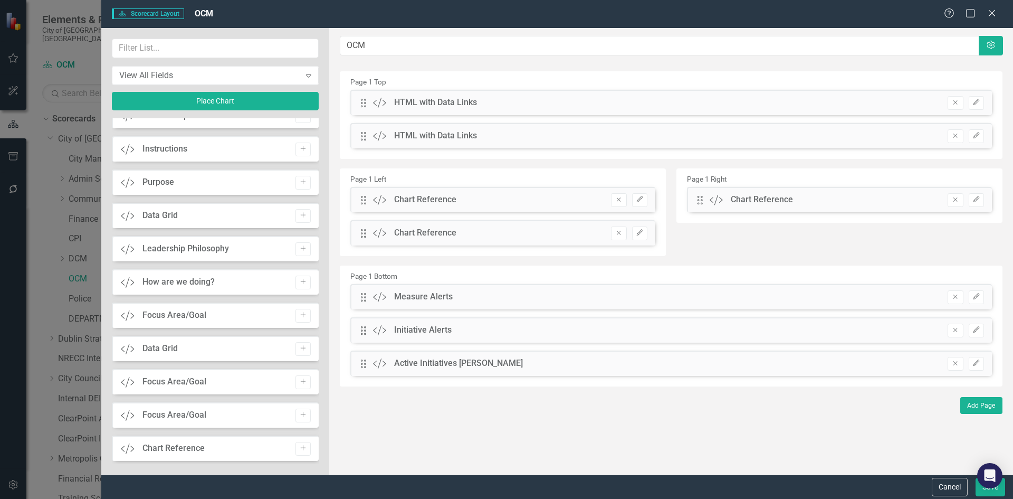
scroll to position [994, 0]
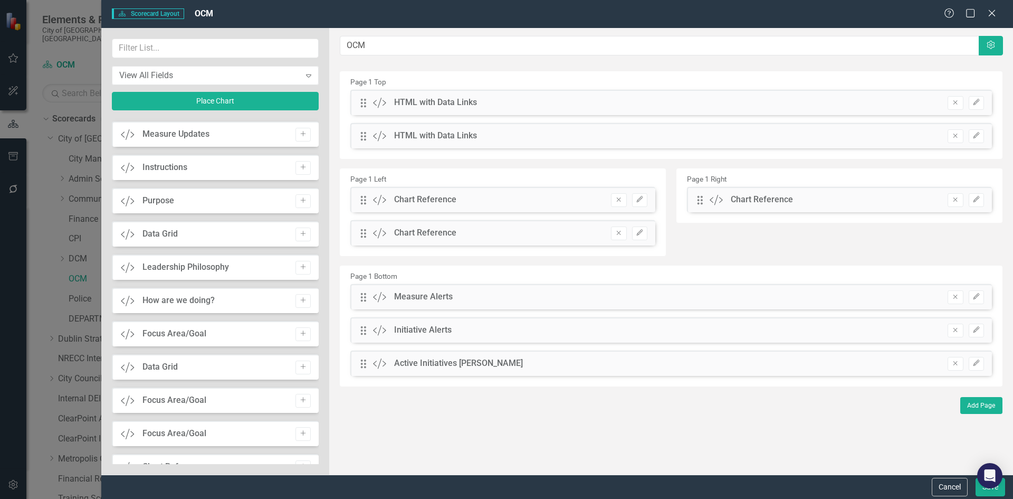
click at [998, 19] on div "Help Maximize Close" at bounding box center [973, 14] width 59 height 12
click at [987, 10] on icon "Close" at bounding box center [991, 13] width 13 height 10
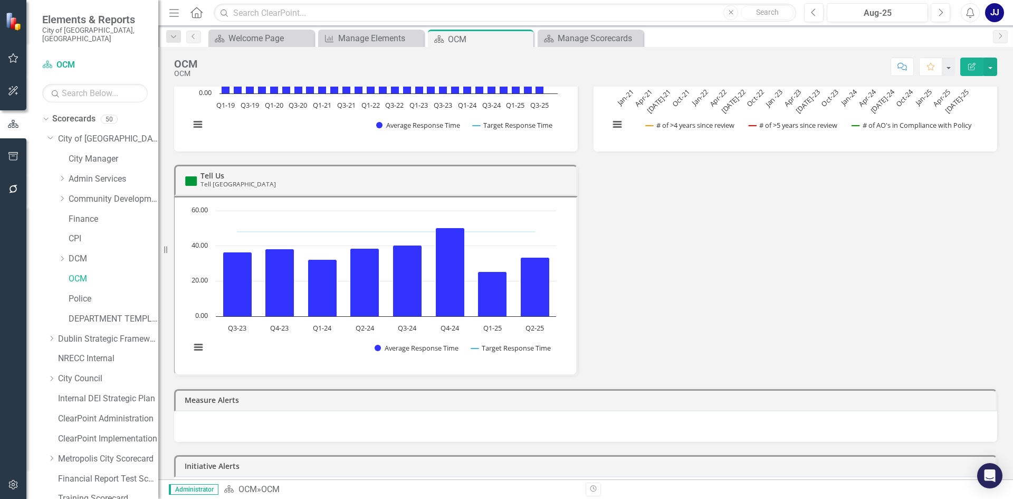
scroll to position [182, 0]
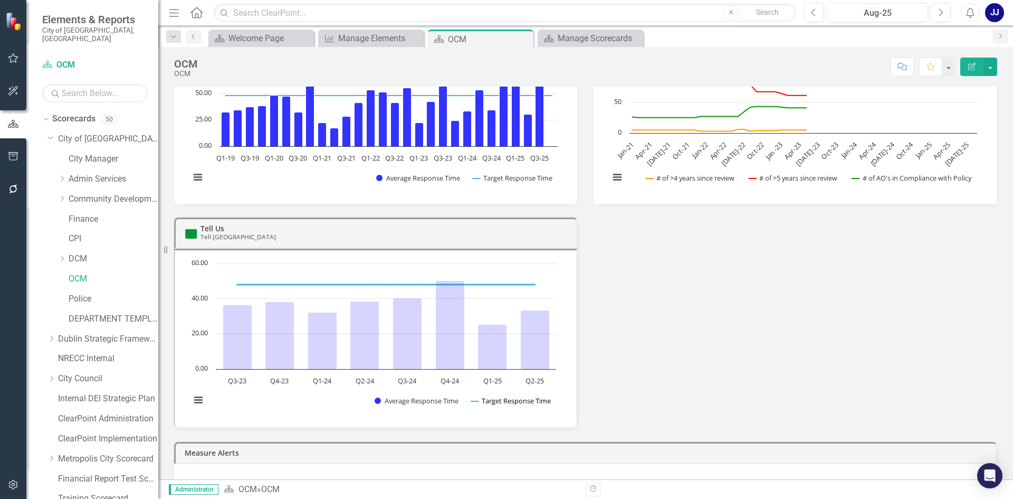
click at [507, 401] on button "Show Target Response Time" at bounding box center [511, 400] width 80 height 9
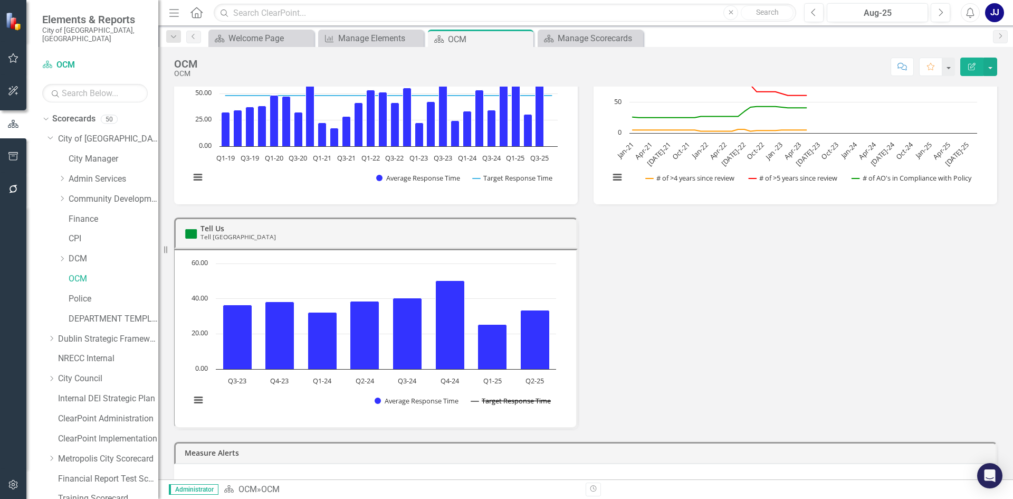
click at [500, 401] on button "Show Target Response Time" at bounding box center [511, 400] width 80 height 9
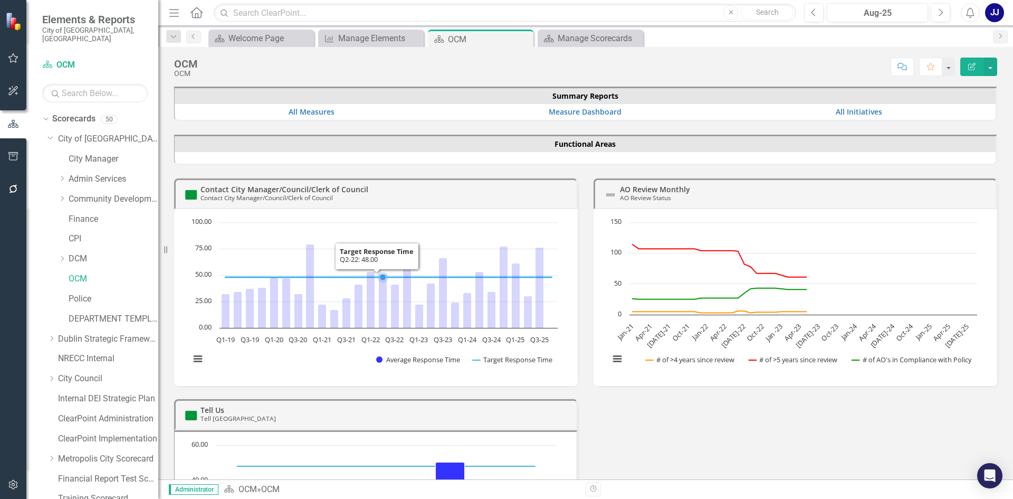
scroll to position [106, 0]
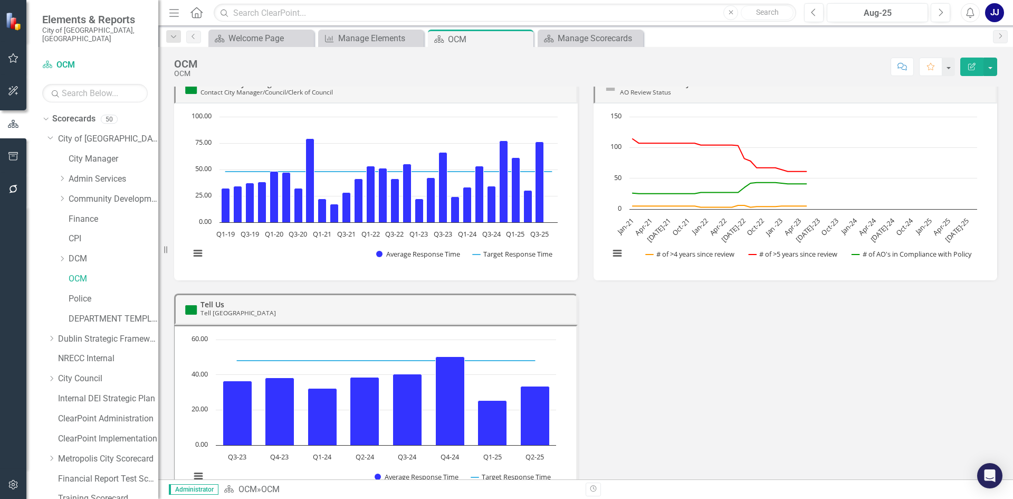
drag, startPoint x: 386, startPoint y: 271, endPoint x: 688, endPoint y: 387, distance: 323.2
click at [688, 387] on div "Contact City Manager/Council/Clerk of Council Contact City Manager/Council/Cler…" at bounding box center [585, 282] width 839 height 445
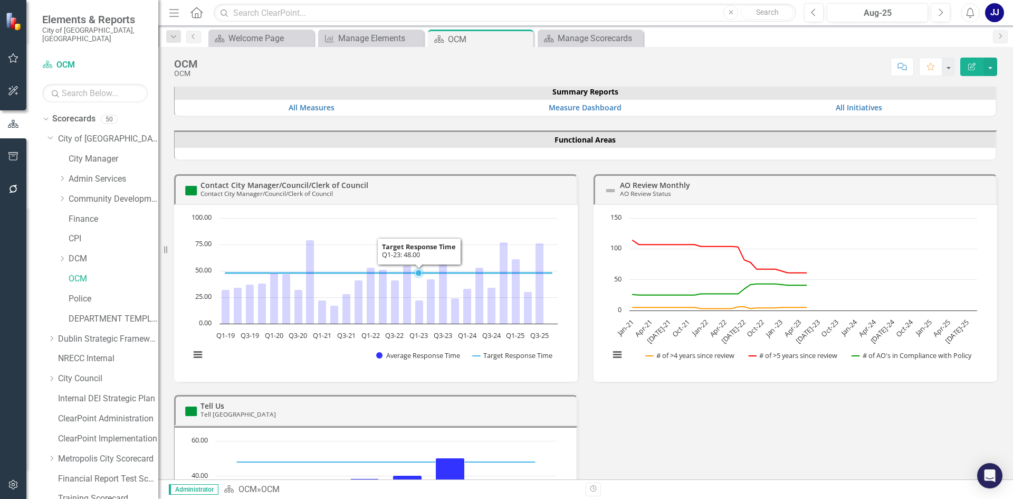
scroll to position [0, 0]
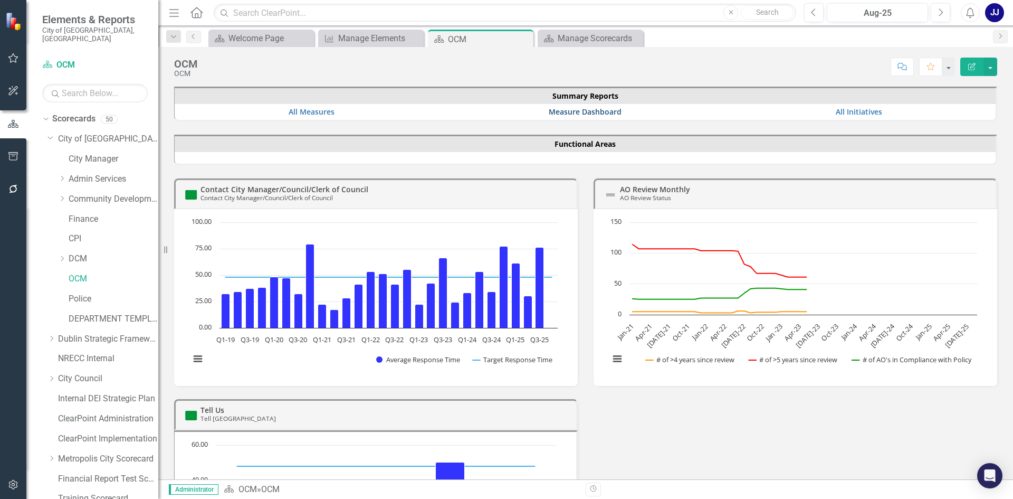
click at [558, 111] on link "Measure Dashboard" at bounding box center [585, 112] width 73 height 10
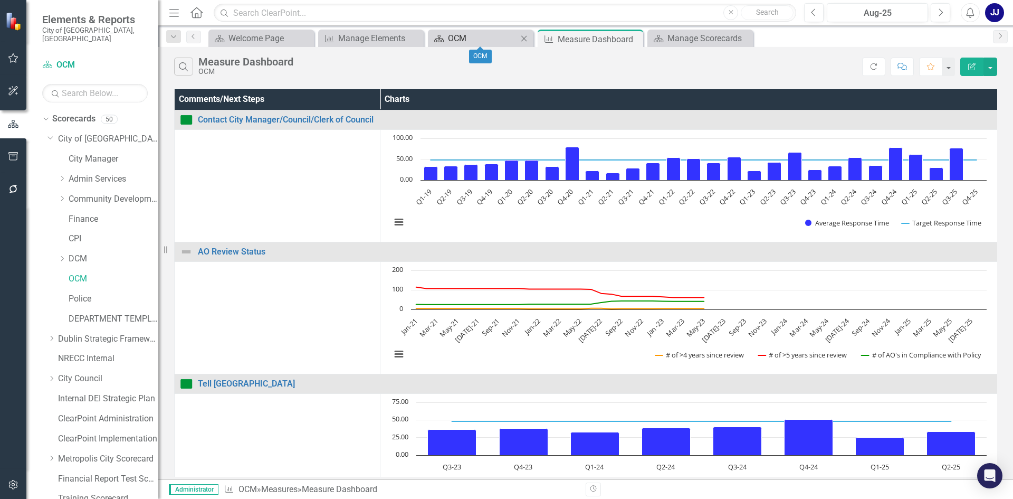
click at [465, 34] on div "OCM" at bounding box center [483, 38] width 70 height 13
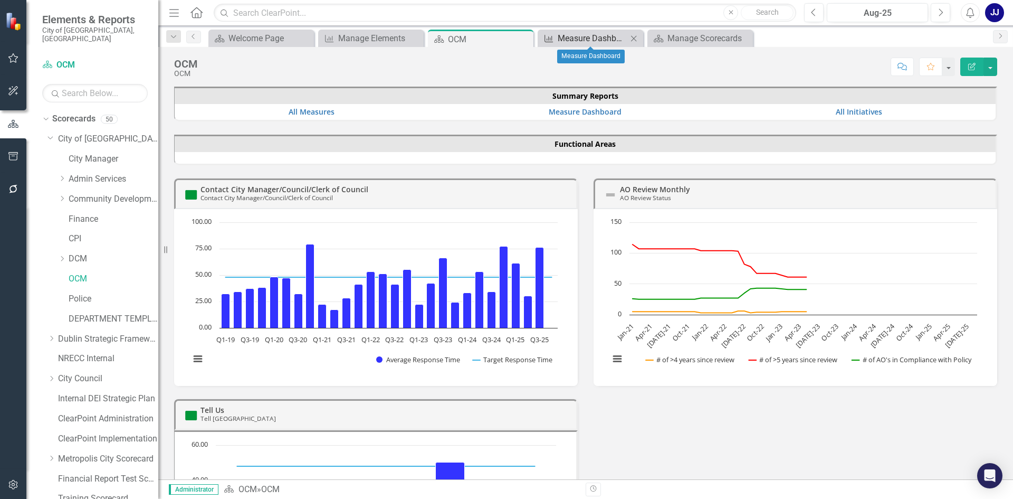
click at [581, 36] on div "Measure Dashboard" at bounding box center [593, 38] width 70 height 13
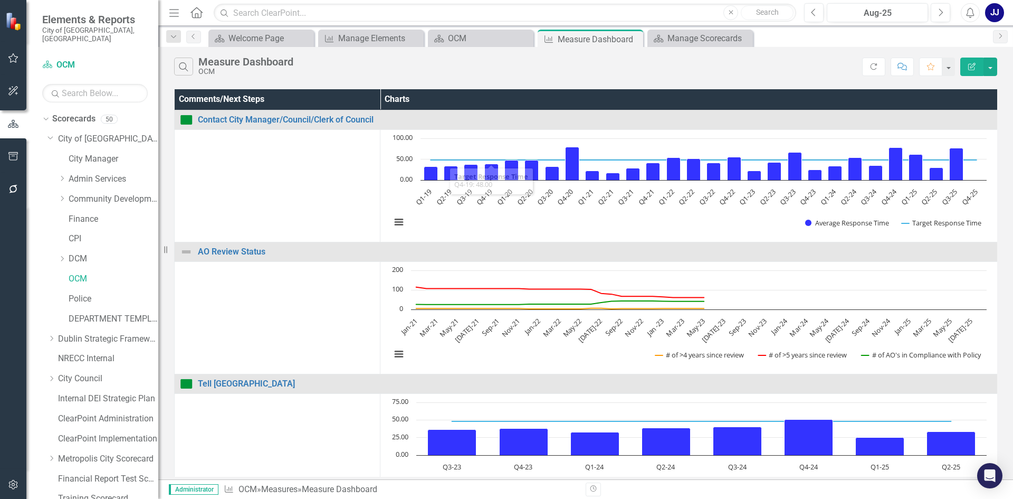
scroll to position [169, 0]
